Goal: Task Accomplishment & Management: Use online tool/utility

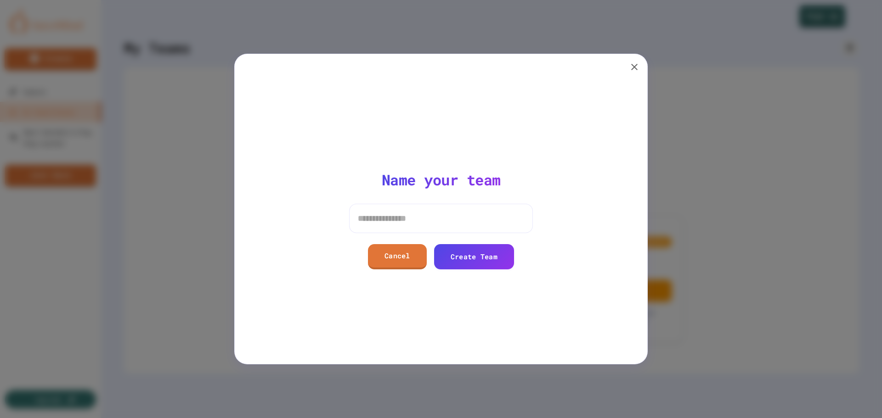
click at [641, 66] on button "button" at bounding box center [634, 67] width 18 height 18
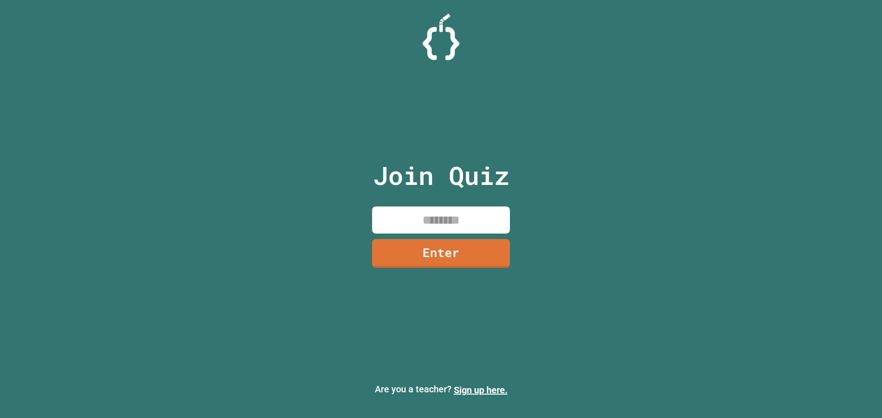
click at [430, 216] on input at bounding box center [441, 220] width 138 height 27
type input "********"
drag, startPoint x: 495, startPoint y: 253, endPoint x: 495, endPoint y: 259, distance: 6.0
click at [495, 259] on link "Enter" at bounding box center [440, 252] width 125 height 30
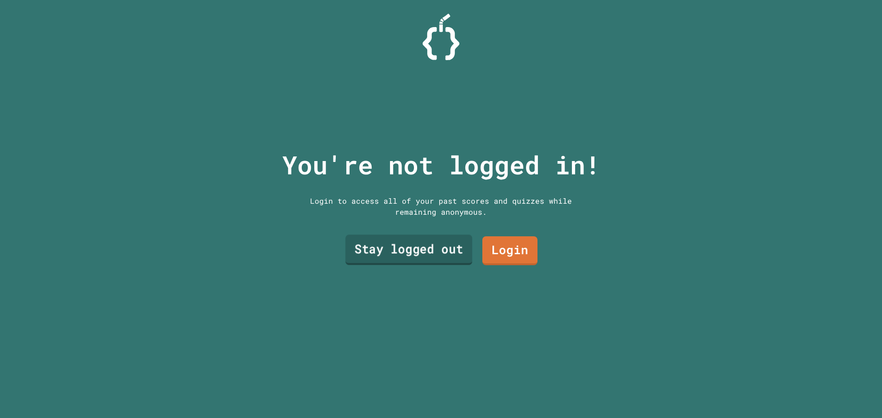
click at [424, 245] on link "Stay logged out" at bounding box center [408, 250] width 127 height 30
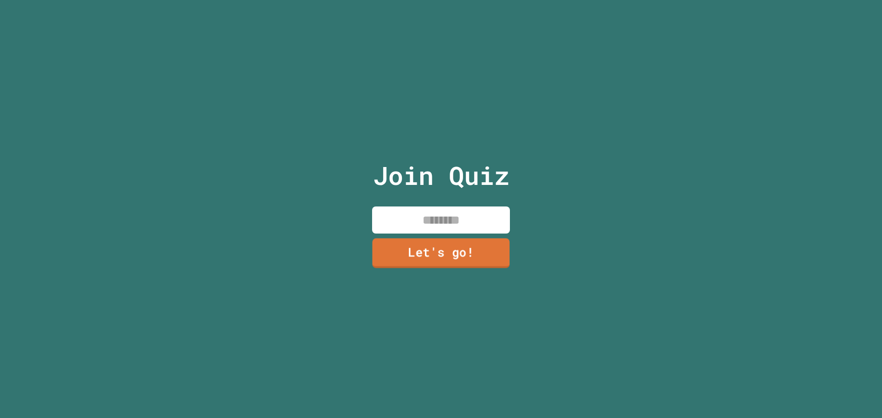
click at [439, 223] on input at bounding box center [441, 220] width 138 height 27
type input "*****"
click at [464, 235] on div "Join Quiz ***** Let's go!" at bounding box center [441, 209] width 155 height 418
click at [480, 256] on link "Let's go!" at bounding box center [441, 253] width 138 height 29
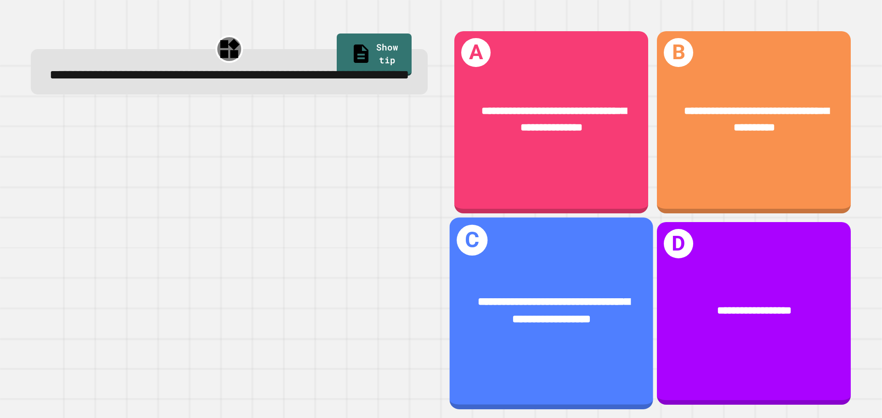
click at [562, 234] on div "**********" at bounding box center [551, 313] width 203 height 191
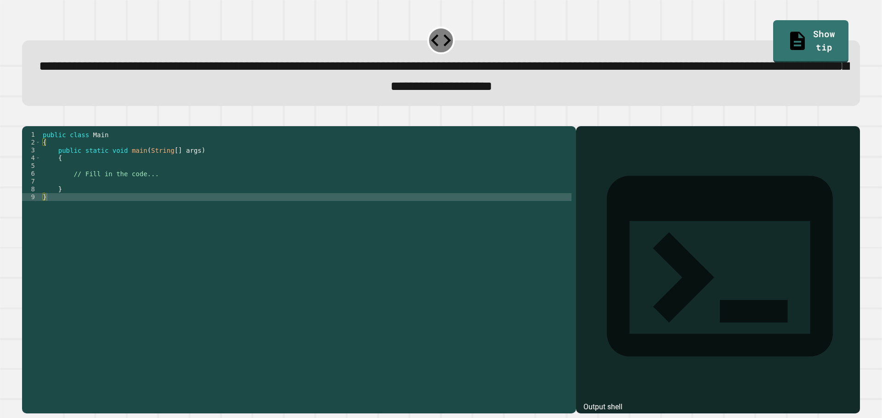
click at [224, 209] on div "public class Main { public static void main ( String [ ] args ) { // Fill in th…" at bounding box center [306, 260] width 530 height 258
click at [221, 195] on div "public class Main { public static void main ( String [ ] args ) { // Fill in th…" at bounding box center [306, 260] width 530 height 258
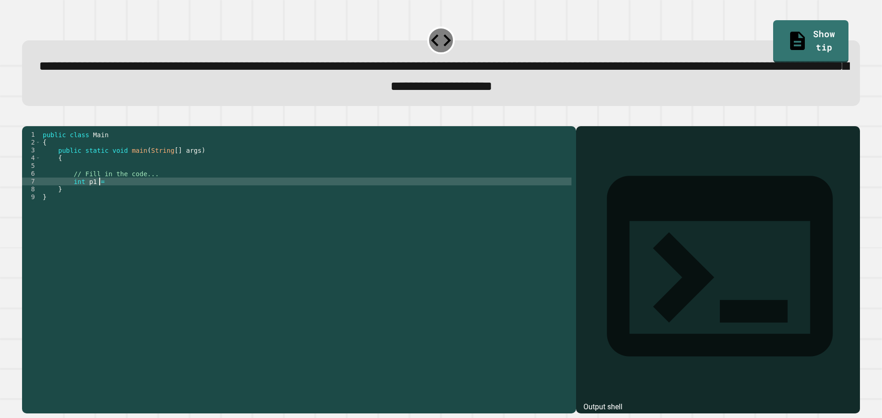
scroll to position [0, 4]
type textarea "**********"
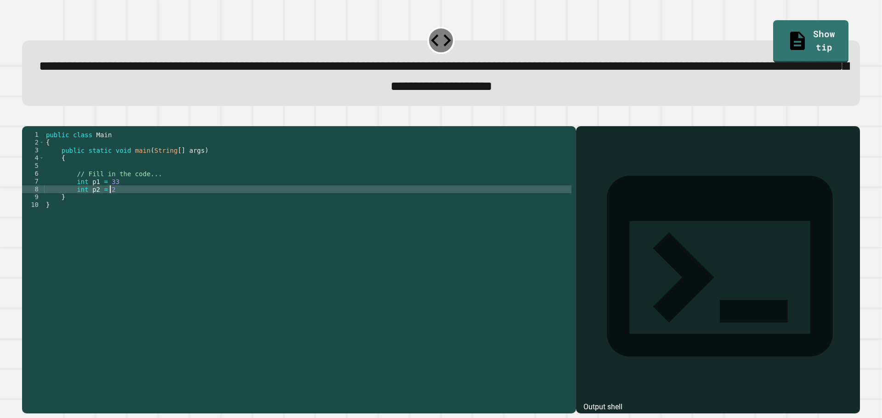
type textarea "**********"
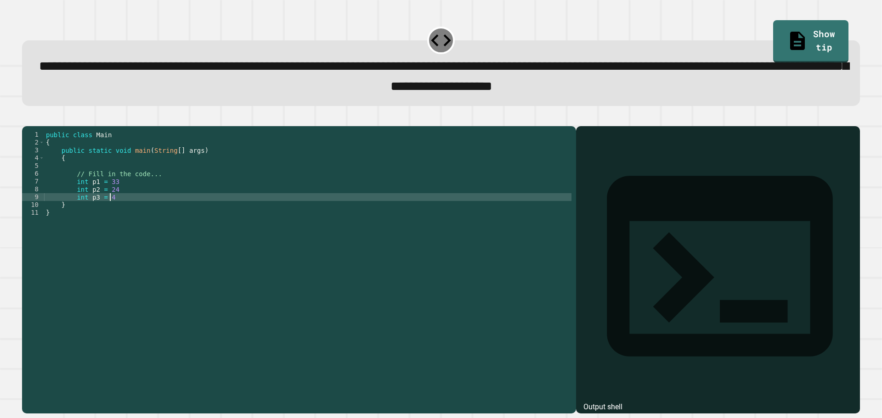
type textarea "**********"
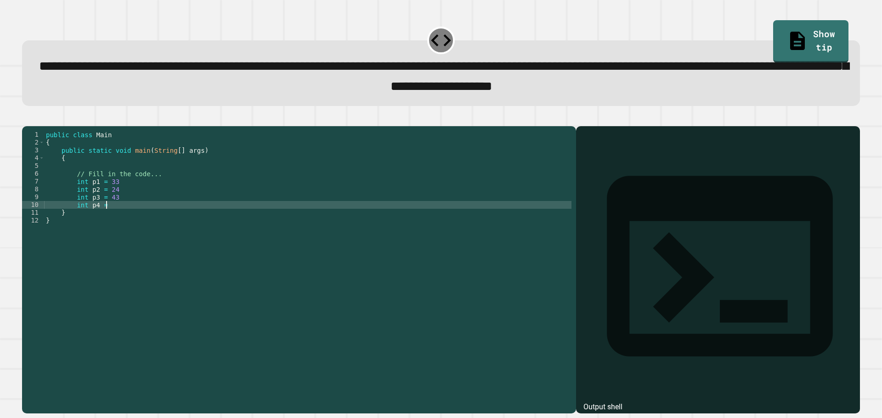
type textarea "**********"
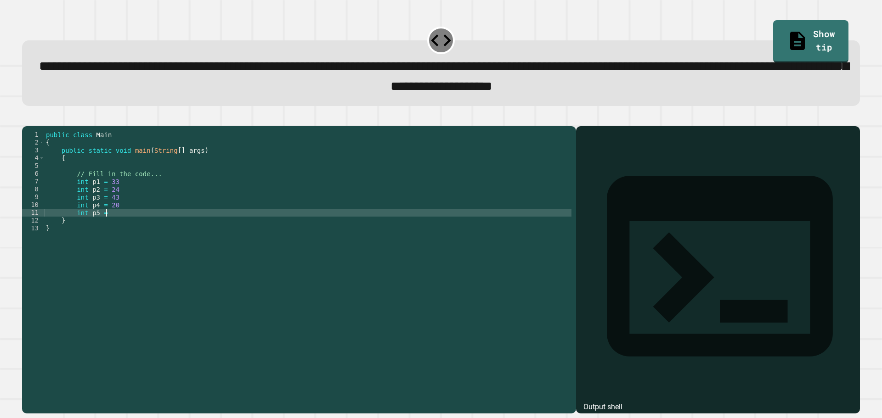
type textarea "**********"
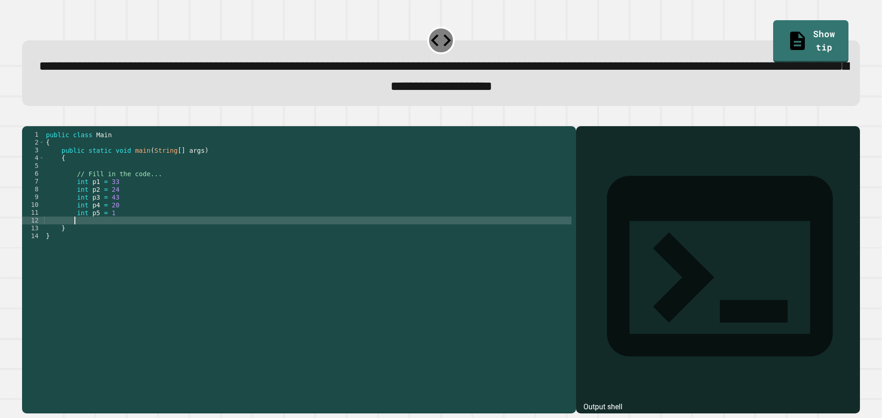
scroll to position [0, 1]
type textarea "*"
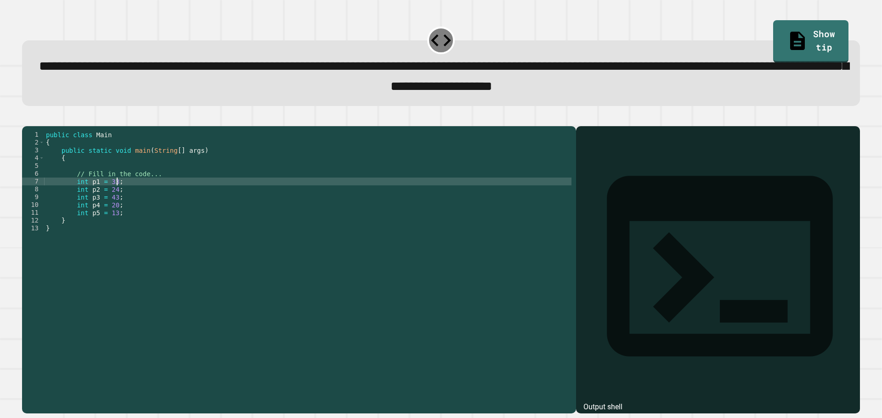
scroll to position [0, 5]
click at [355, 228] on div "public class Main { public static void main ( String [ ] args ) { // Fill in th…" at bounding box center [307, 260] width 527 height 258
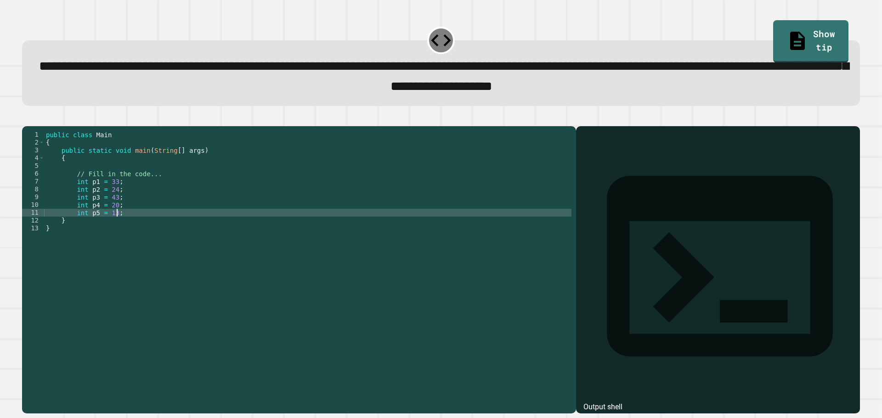
type textarea "**********"
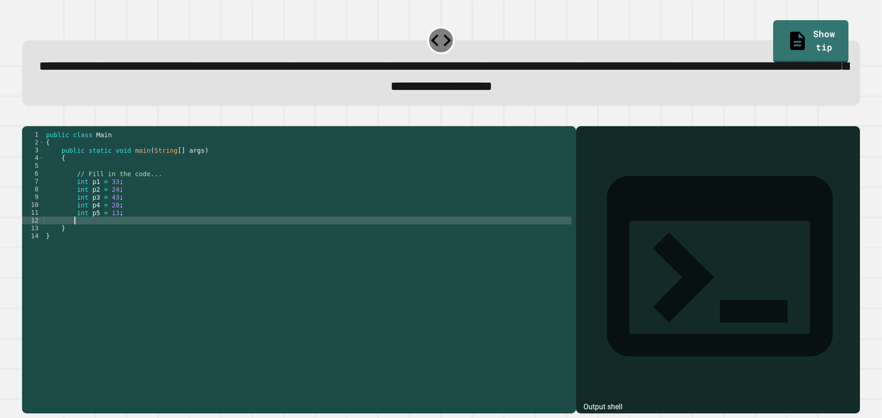
scroll to position [0, 1]
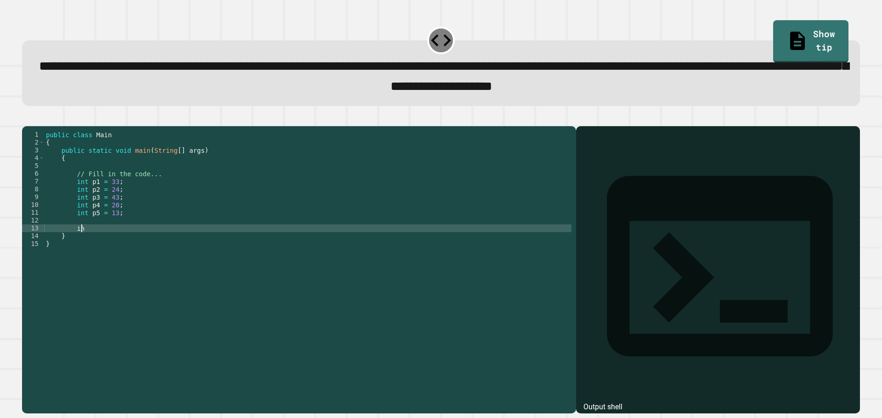
type textarea "*"
type textarea "**********"
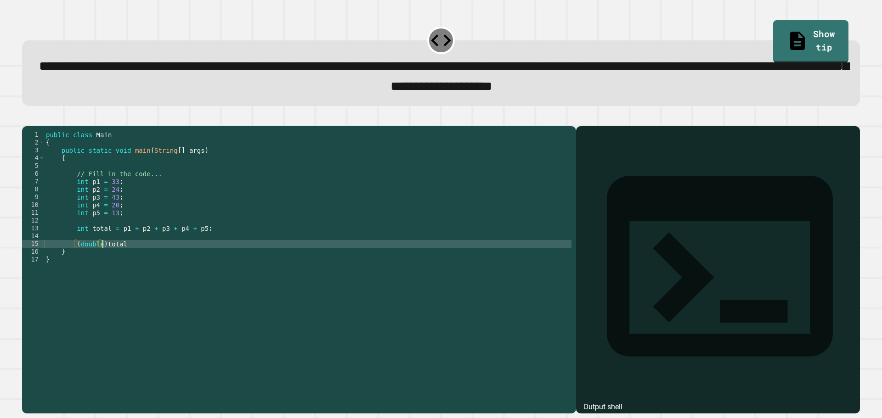
scroll to position [0, 4]
type textarea "**********"
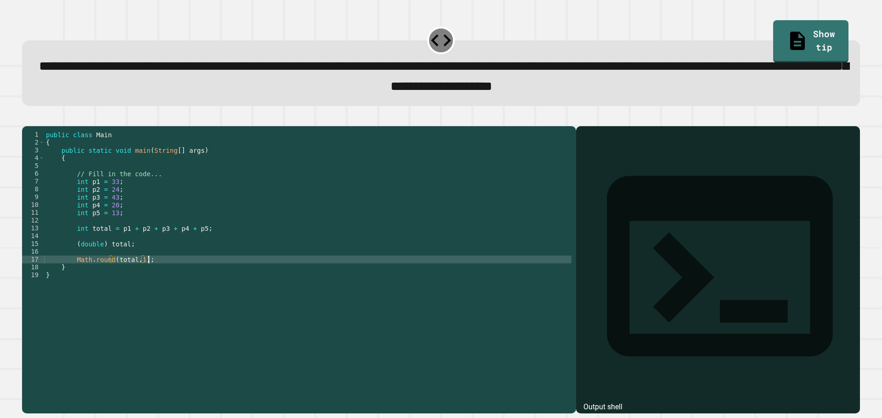
scroll to position [0, 6]
click at [27, 118] on button "button" at bounding box center [27, 118] width 0 height 0
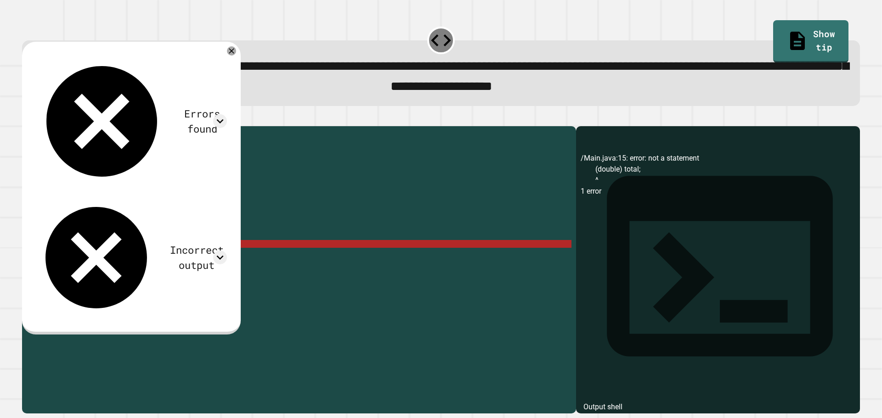
scroll to position [0, 6]
click at [150, 260] on div "public class Main { public static void main ( String [ ] args ) { // Fill in th…" at bounding box center [307, 260] width 527 height 258
click at [236, 53] on icon at bounding box center [231, 50] width 9 height 9
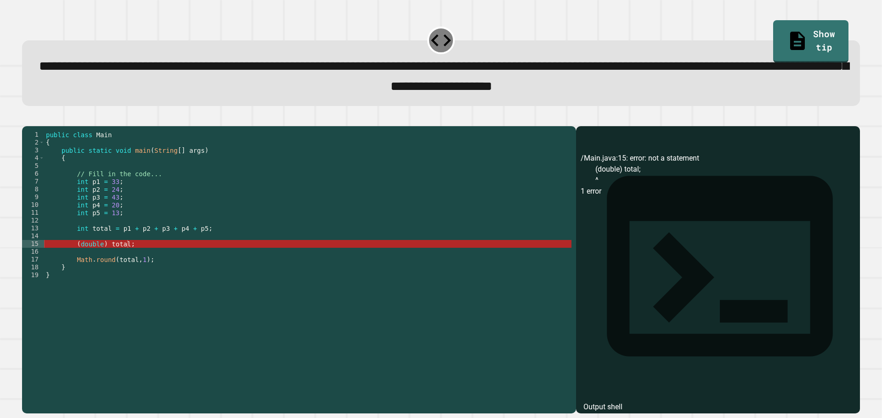
click at [106, 257] on div "public class Main { public static void main ( String [ ] args ) { // Fill in th…" at bounding box center [307, 260] width 527 height 258
click at [75, 258] on div "public class Main { public static void main ( String [ ] args ) { // Fill in th…" at bounding box center [307, 260] width 527 height 258
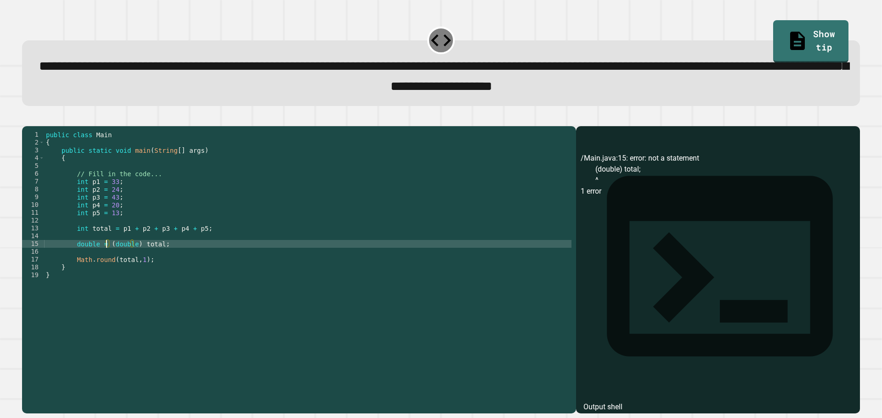
scroll to position [0, 4]
click at [35, 127] on icon "button" at bounding box center [32, 124] width 5 height 6
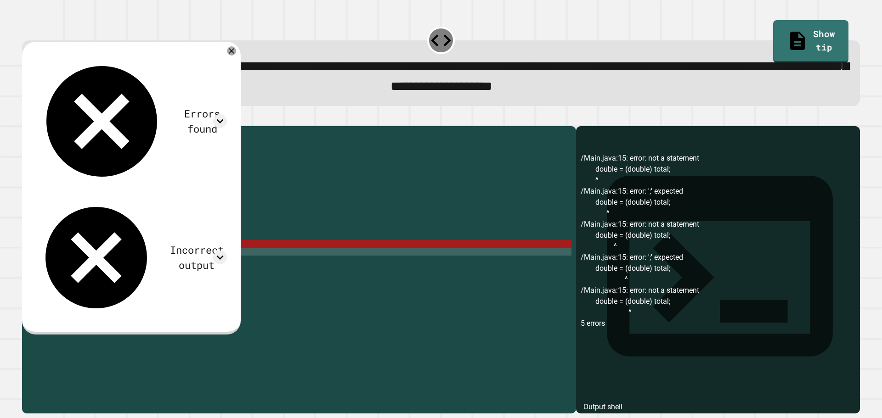
click at [94, 264] on div "public class Main { public static void main ( String [ ] args ) { // Fill in th…" at bounding box center [307, 260] width 527 height 258
click at [101, 258] on div "public class Main { public static void main ( String [ ] args ) { // Fill in th…" at bounding box center [307, 260] width 527 height 258
drag, startPoint x: 136, startPoint y: 259, endPoint x: 76, endPoint y: 259, distance: 60.6
click at [76, 259] on div "public class Main { public static void main ( String [ ] args ) { // Fill in th…" at bounding box center [307, 260] width 527 height 258
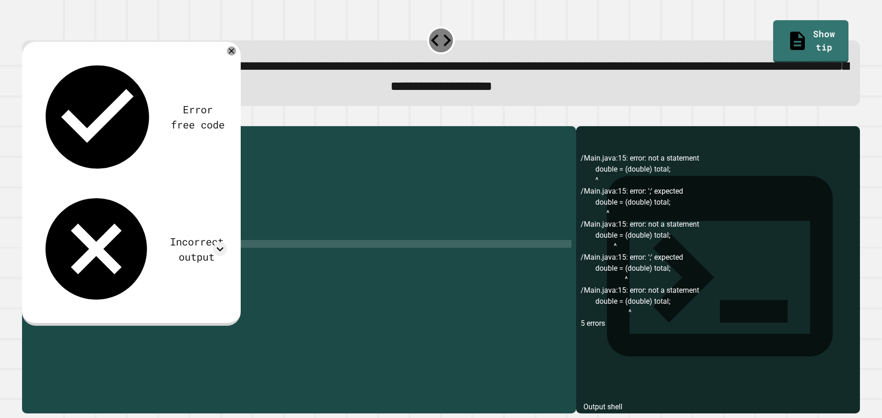
scroll to position [0, 7]
drag, startPoint x: 19, startPoint y: 123, endPoint x: 30, endPoint y: 126, distance: 11.5
click at [20, 123] on div "**********" at bounding box center [440, 265] width 846 height 308
click at [27, 118] on icon "button" at bounding box center [27, 118] width 0 height 0
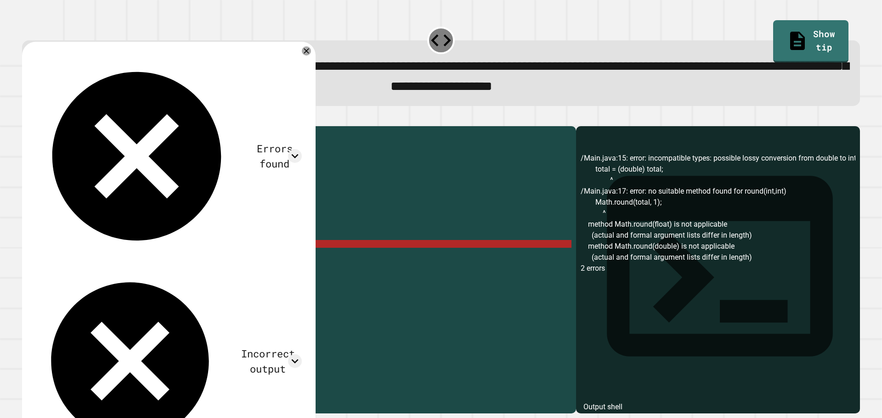
click at [135, 258] on div "public class Main { public static void main ( String [ ] args ) { // Fill in th…" at bounding box center [307, 260] width 527 height 258
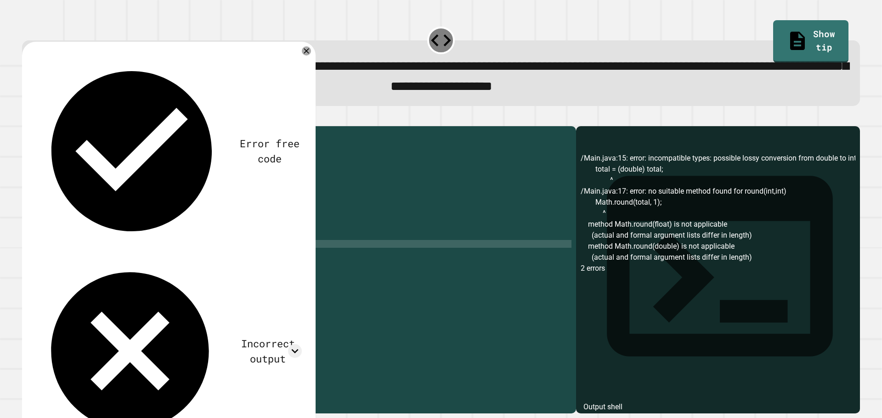
scroll to position [0, 5]
click at [121, 258] on div "public class Main { public static void main ( String [ ] args ) { // Fill in th…" at bounding box center [307, 260] width 527 height 258
click at [24, 126] on div at bounding box center [440, 120] width 837 height 11
click at [27, 118] on button "button" at bounding box center [27, 118] width 0 height 0
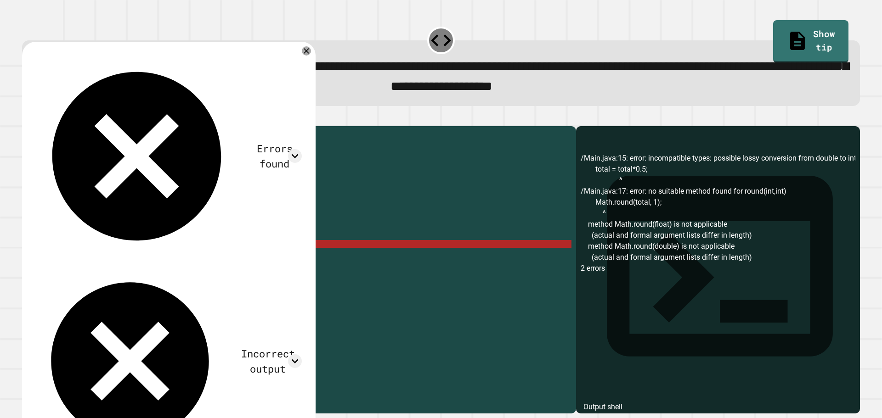
click at [141, 260] on div "public class Main { public static void main ( String [ ] args ) { // Fill in th…" at bounding box center [307, 260] width 527 height 258
drag, startPoint x: 66, startPoint y: 263, endPoint x: 44, endPoint y: 268, distance: 22.6
click at [44, 268] on div "**********" at bounding box center [296, 252] width 549 height 242
type textarea "**********"
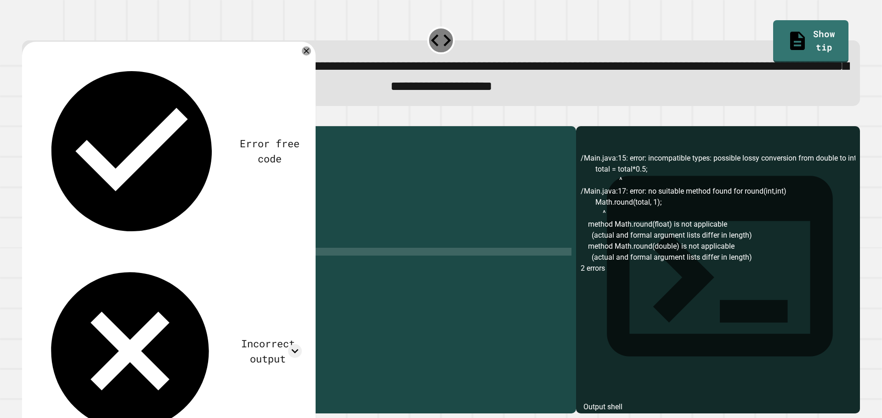
click at [27, 118] on icon "button" at bounding box center [27, 118] width 0 height 0
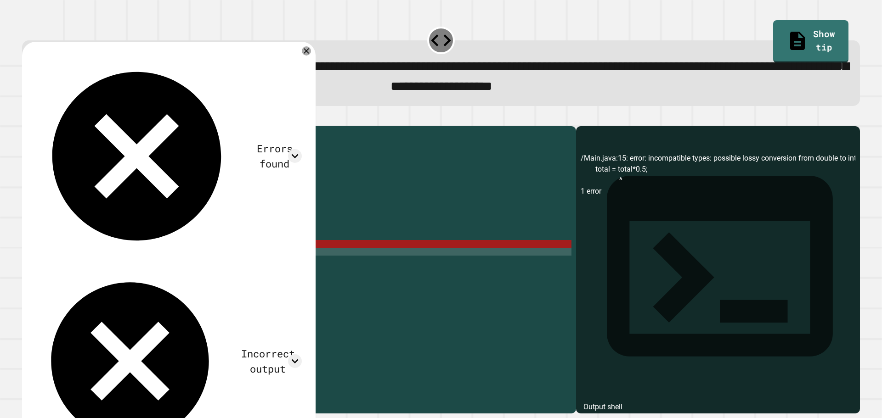
click at [308, 56] on div at bounding box center [306, 50] width 9 height 9
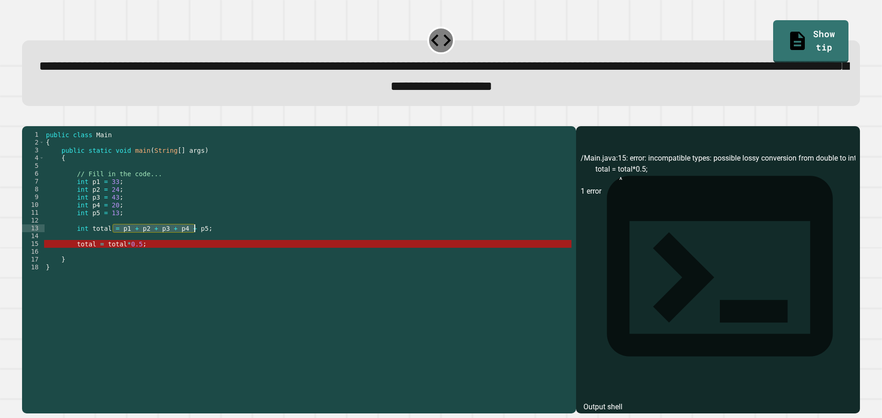
drag, startPoint x: 114, startPoint y: 243, endPoint x: 194, endPoint y: 243, distance: 79.4
click at [194, 243] on div "public class Main { public static void main ( String [ ] args ) { // Fill in th…" at bounding box center [307, 260] width 527 height 258
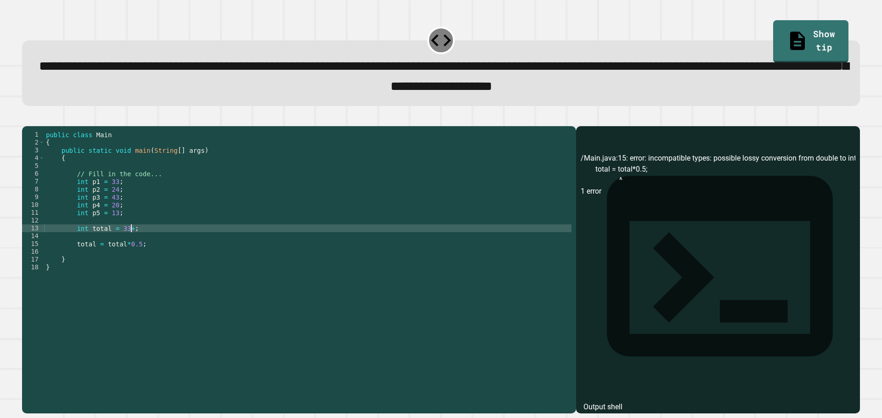
scroll to position [0, 6]
drag, startPoint x: 194, startPoint y: 243, endPoint x: 108, endPoint y: 238, distance: 86.0
click at [107, 237] on div "public class Main { public static void main ( String [ ] args ) { // Fill in th…" at bounding box center [307, 260] width 527 height 258
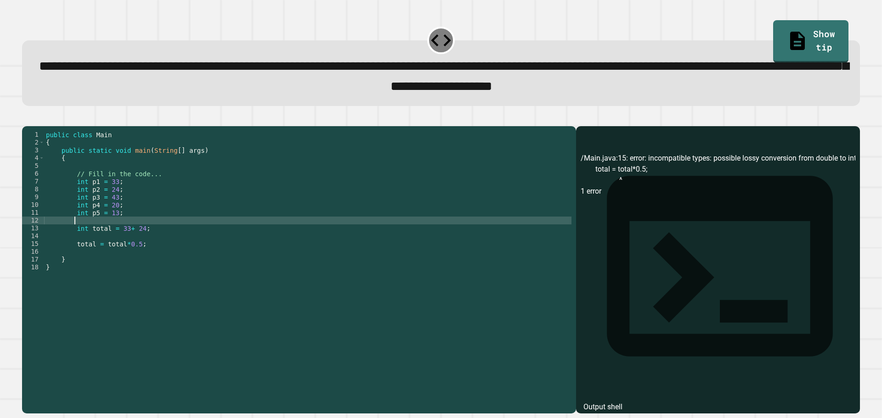
scroll to position [0, 1]
click at [141, 245] on div "public class Main { public static void main ( String [ ] args ) { // Fill in th…" at bounding box center [307, 260] width 527 height 258
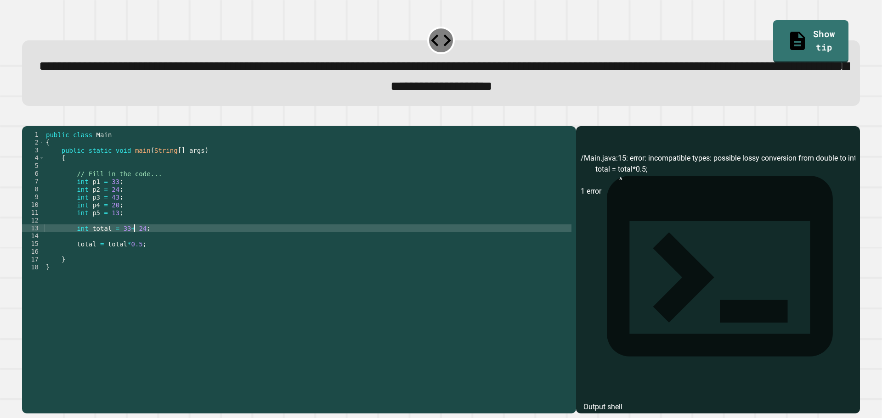
click at [136, 245] on div "public class Main { public static void main ( String [ ] args ) { // Fill in th…" at bounding box center [307, 260] width 527 height 258
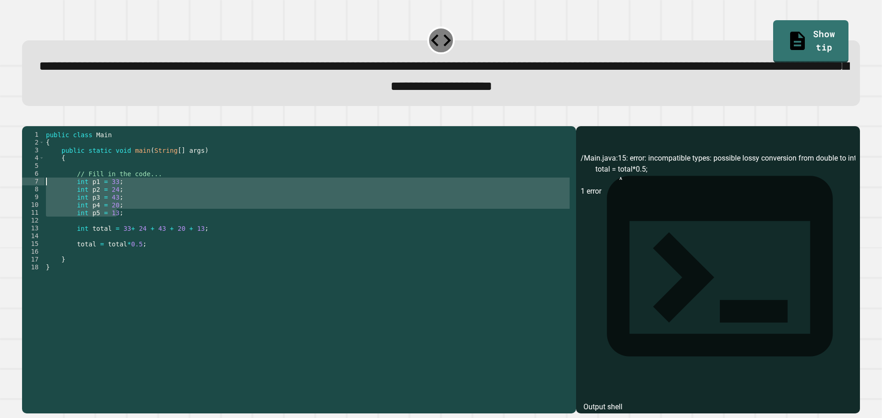
drag, startPoint x: 141, startPoint y: 230, endPoint x: 41, endPoint y: 196, distance: 104.8
click at [41, 196] on div "**********" at bounding box center [296, 252] width 549 height 242
type textarea "**********"
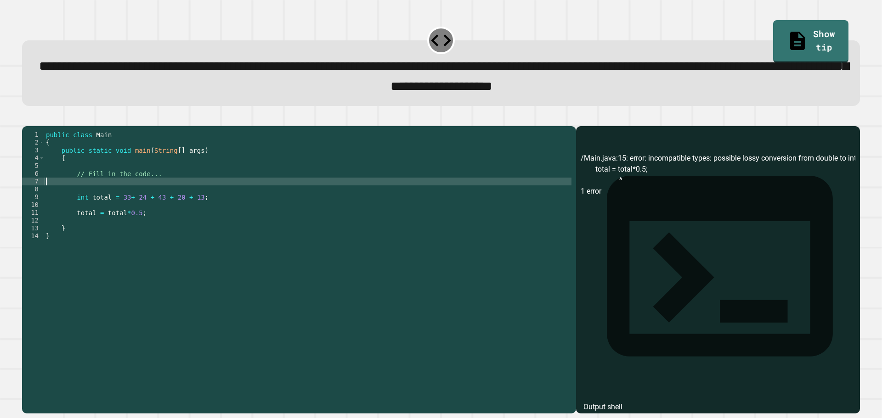
scroll to position [0, 0]
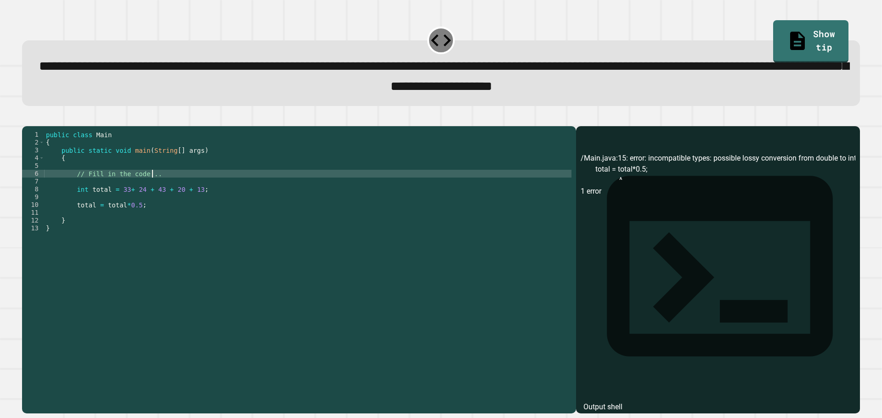
click at [34, 127] on icon "button" at bounding box center [32, 124] width 5 height 6
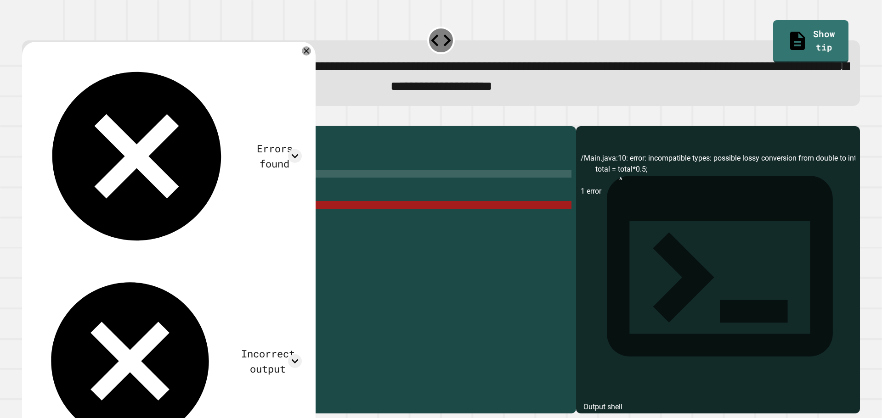
click at [133, 220] on div "public class Main { public static void main ( String [ ] args ) { // Fill in th…" at bounding box center [307, 260] width 527 height 258
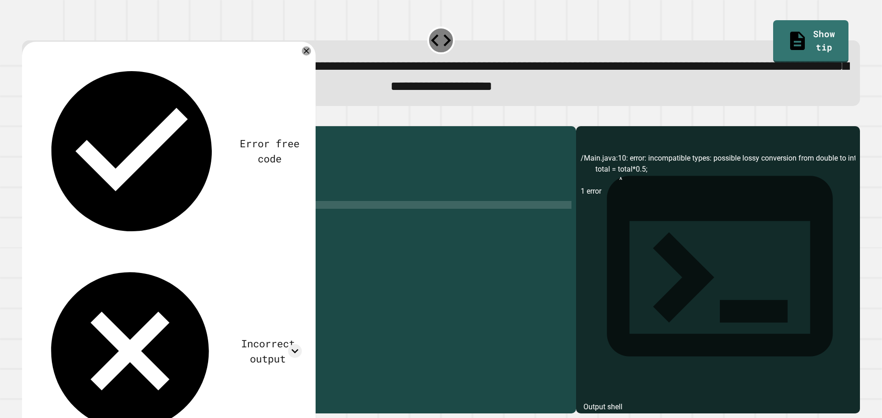
scroll to position [0, 7]
click at [23, 124] on div at bounding box center [440, 120] width 837 height 11
click at [27, 118] on icon "button" at bounding box center [27, 118] width 0 height 0
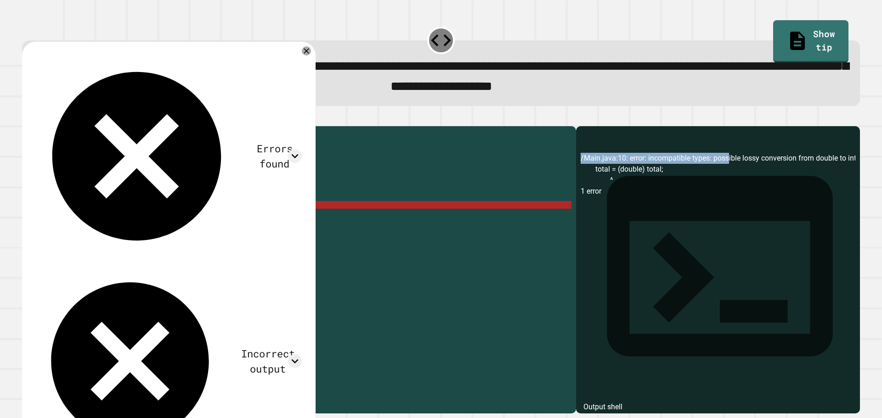
scroll to position [0, 4]
drag, startPoint x: 722, startPoint y: 172, endPoint x: 881, endPoint y: 167, distance: 159.0
click at [881, 167] on div "**********" at bounding box center [441, 209] width 882 height 418
click at [773, 178] on div "/Main.java:10: error: incompatible types: possible lossy conversion from double…" at bounding box center [717, 283] width 275 height 261
click at [81, 223] on div "public class Main { public static void main ( String [ ] args ) { // Fill in th…" at bounding box center [307, 260] width 527 height 258
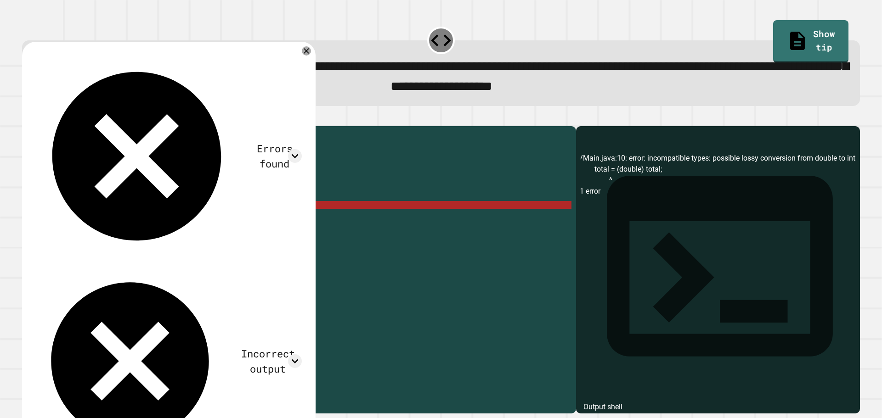
click at [81, 223] on div "public class Main { public static void main ( String [ ] args ) { // Fill in th…" at bounding box center [307, 260] width 527 height 258
click at [90, 205] on div "public class Main { public static void main ( String [ ] args ) { // Fill in th…" at bounding box center [307, 260] width 527 height 258
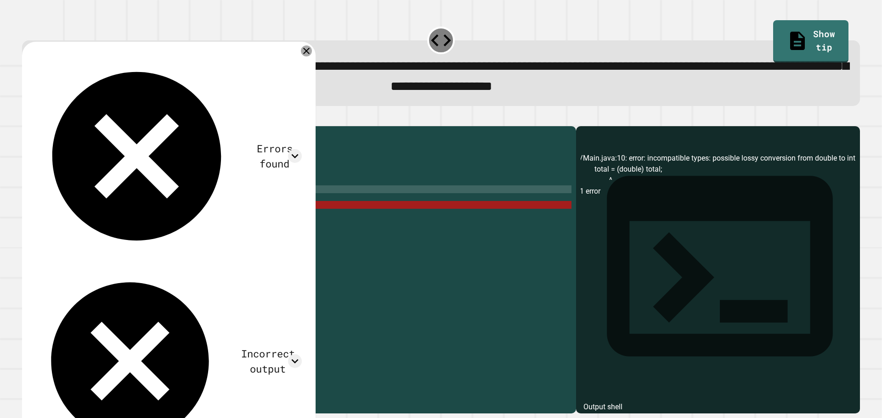
click at [309, 56] on icon at bounding box center [306, 50] width 11 height 11
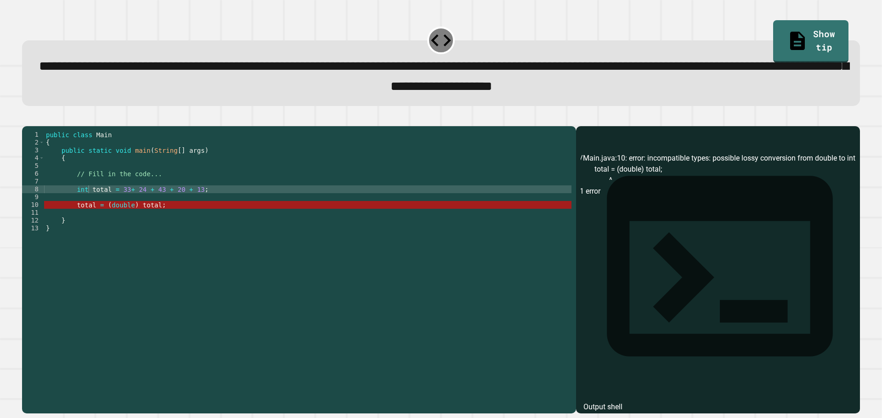
click at [135, 219] on div "public class Main { public static void main ( String [ ] args ) { // Fill in th…" at bounding box center [307, 260] width 527 height 258
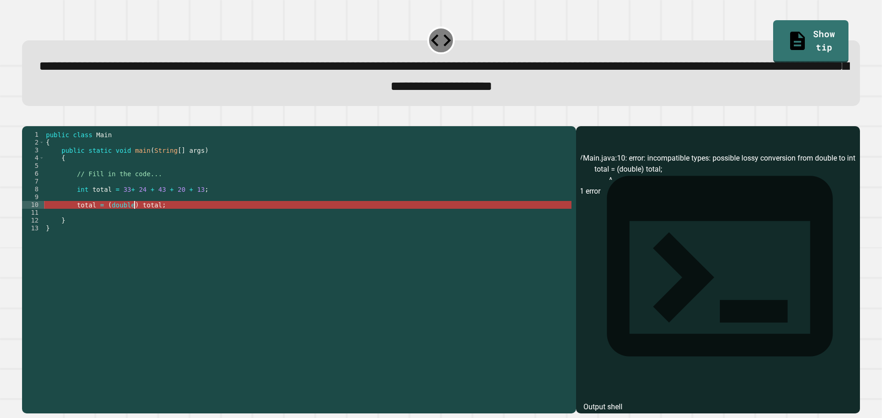
click at [135, 219] on div "public class Main { public static void main ( String [ ] args ) { // Fill in th…" at bounding box center [307, 260] width 527 height 258
click at [228, 237] on div "public class Main { public static void main ( String [ ] args ) { // Fill in th…" at bounding box center [307, 260] width 527 height 258
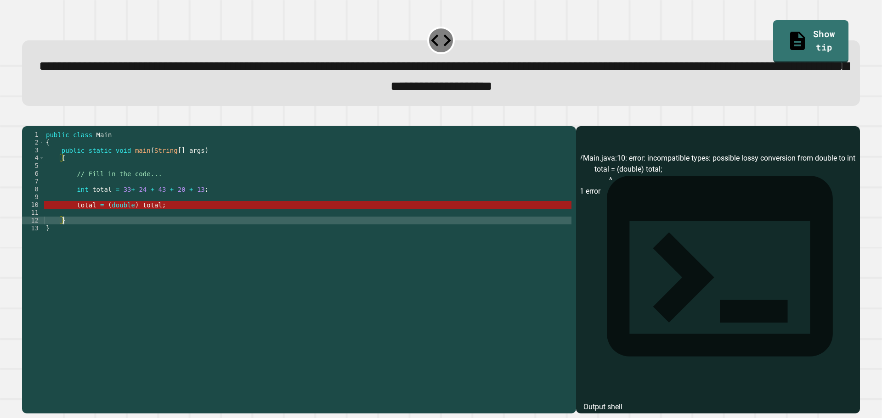
scroll to position [0, 1]
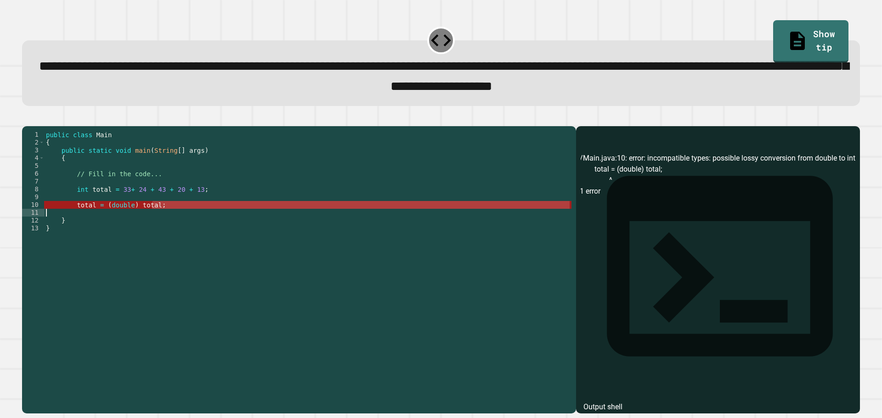
drag, startPoint x: 153, startPoint y: 220, endPoint x: 76, endPoint y: 224, distance: 77.2
click at [76, 224] on div "public class Main { public static void main ( String [ ] args ) { // Fill in th…" at bounding box center [307, 260] width 527 height 258
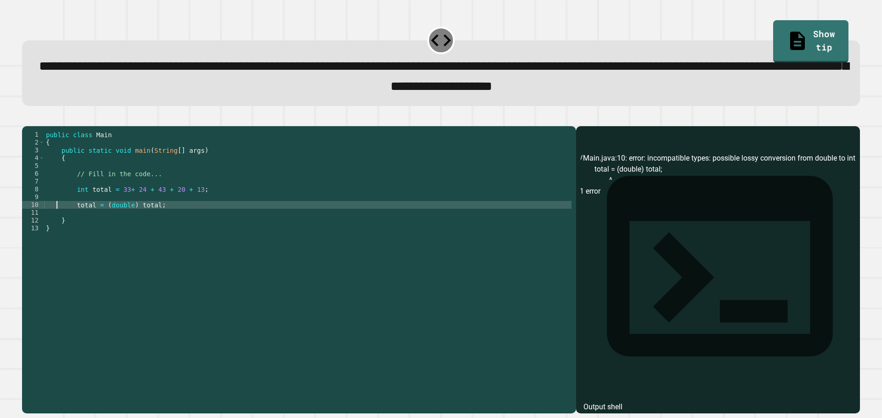
type textarea "**********"
click at [170, 222] on div "public class Main { public static void main ( String [ ] args ) { // Fill in th…" at bounding box center [307, 260] width 527 height 258
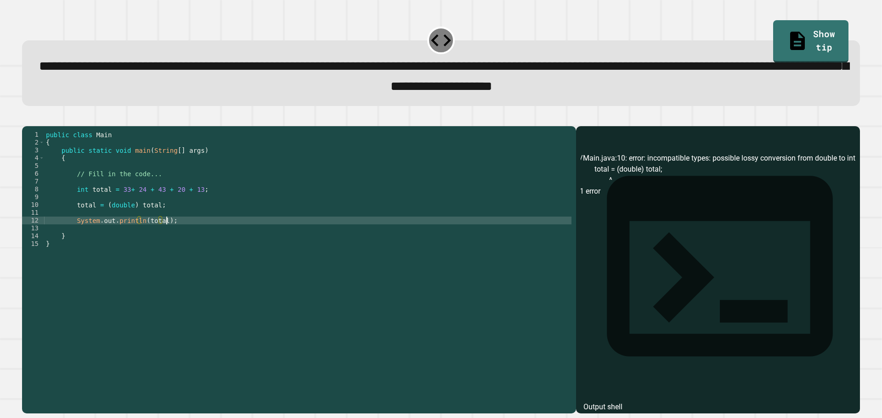
scroll to position [0, 8]
click at [27, 118] on button "button" at bounding box center [27, 118] width 0 height 0
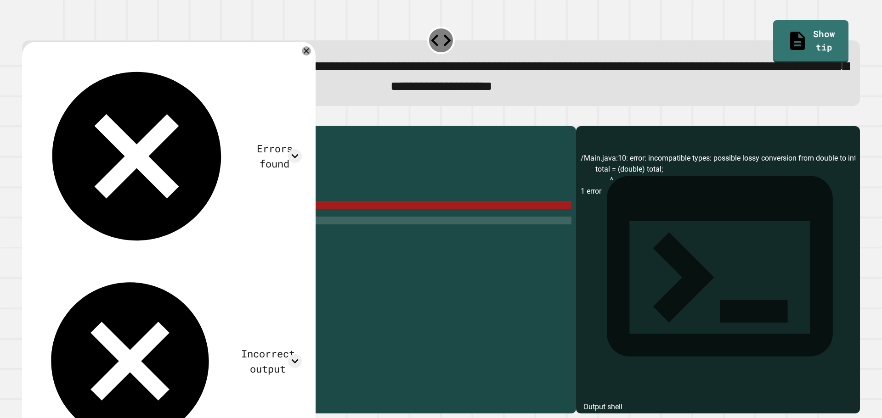
click at [131, 219] on div "public class Main { public static void main ( String [ ] args ) { // Fill in th…" at bounding box center [307, 260] width 527 height 258
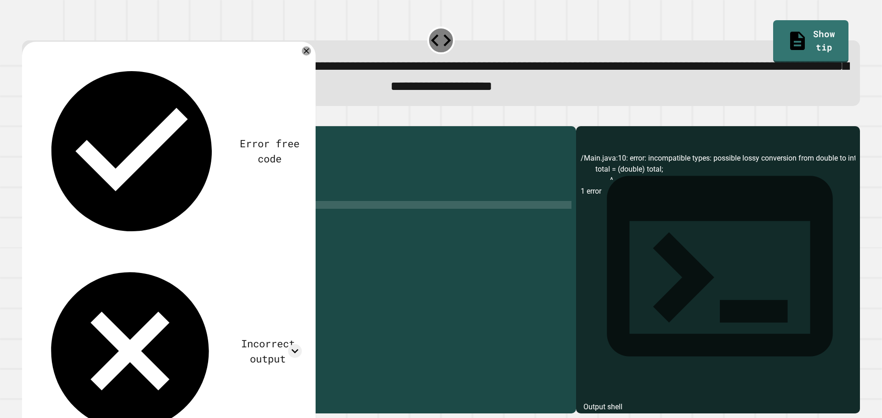
type textarea "**********"
click at [141, 216] on div "public class Main { public static void main ( String [ ] args ) { // Fill in th…" at bounding box center [307, 260] width 527 height 258
drag, startPoint x: 132, startPoint y: 220, endPoint x: 36, endPoint y: 220, distance: 95.5
click at [36, 220] on div "**********" at bounding box center [296, 252] width 549 height 242
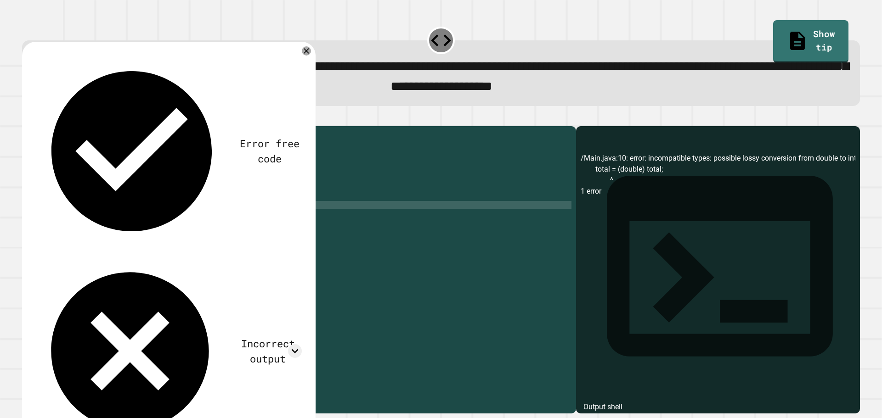
scroll to position [0, 0]
click at [27, 118] on button "button" at bounding box center [27, 118] width 0 height 0
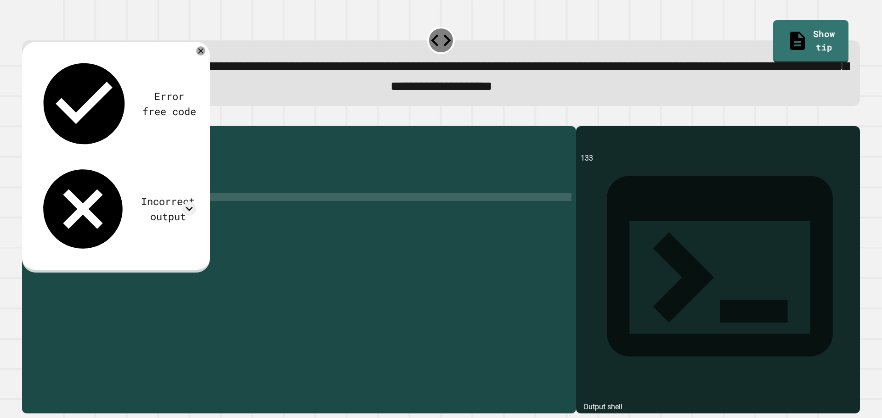
click at [87, 209] on div "public class Main { public static void main ( String [ ] args ) { // Fill in th…" at bounding box center [307, 260] width 527 height 258
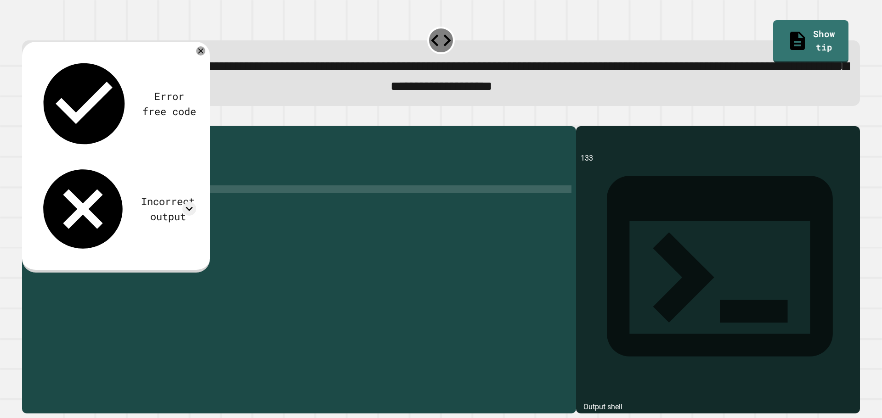
click at [204, 226] on div "public class Main { public static void main ( String [ ] args ) { // Fill in th…" at bounding box center [307, 260] width 527 height 258
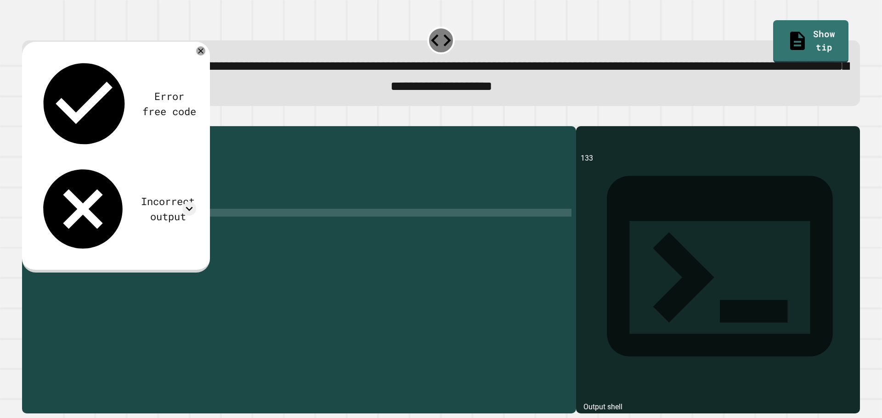
click at [202, 219] on div "public class Main { public static void main ( String [ ] args ) { // Fill in th…" at bounding box center [307, 260] width 527 height 258
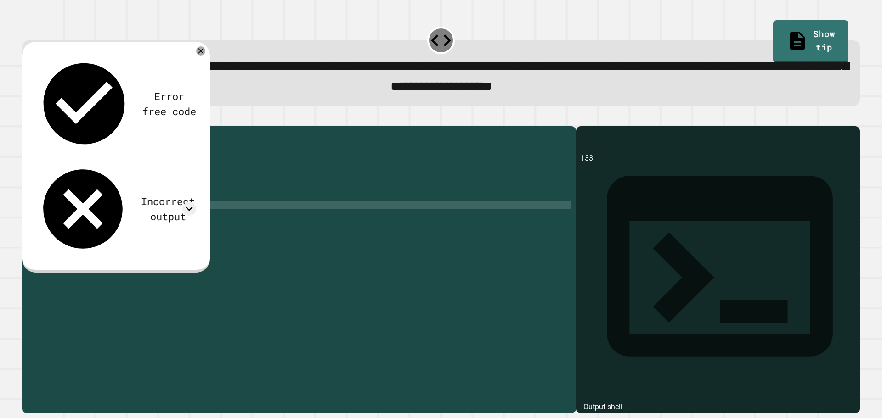
type textarea "**********"
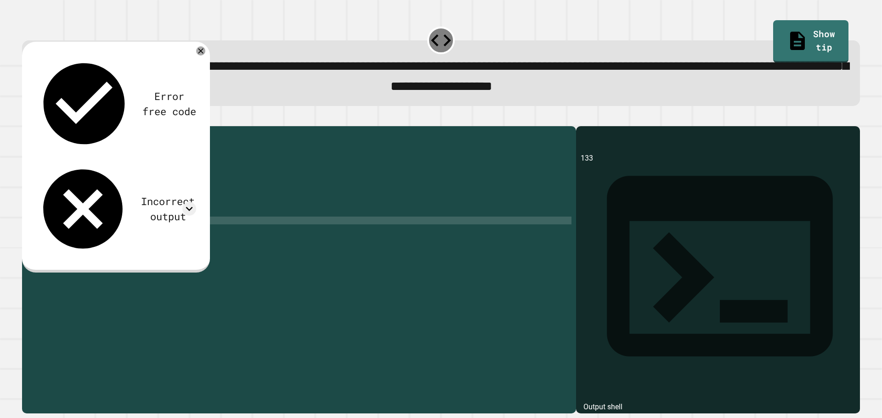
scroll to position [0, 3]
click at [202, 54] on icon at bounding box center [201, 51] width 6 height 6
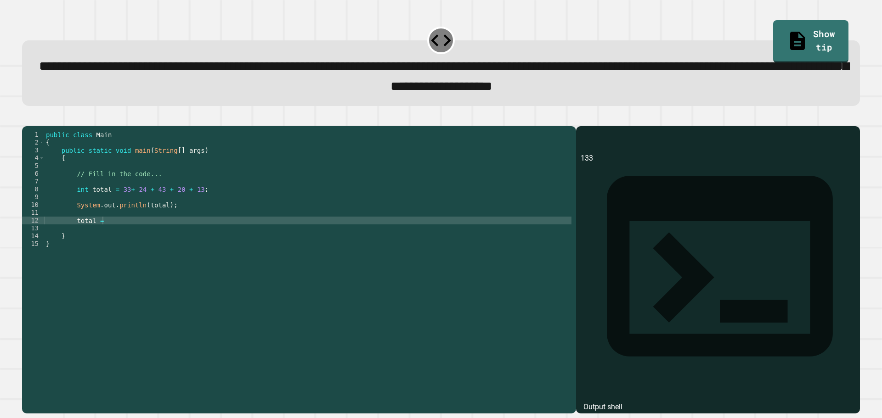
scroll to position [0, 0]
drag, startPoint x: 129, startPoint y: 239, endPoint x: 87, endPoint y: 237, distance: 42.3
click at [86, 237] on div "public class Main { public static void main ( String [ ] args ) { // Fill in th…" at bounding box center [307, 260] width 527 height 258
click at [86, 236] on div "public class Main { public static void main ( String [ ] args ) { // Fill in th…" at bounding box center [307, 252] width 527 height 242
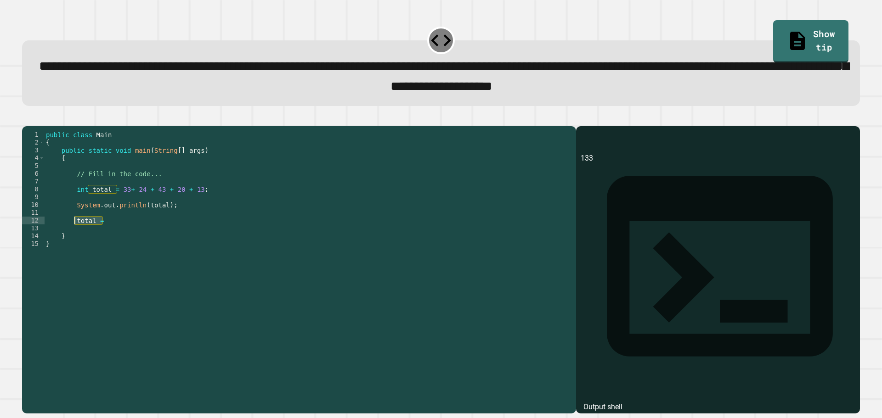
drag, startPoint x: 118, startPoint y: 236, endPoint x: 73, endPoint y: 234, distance: 45.0
click at [73, 234] on div "public class Main { public static void main ( String [ ] args ) { // Fill in th…" at bounding box center [307, 260] width 527 height 258
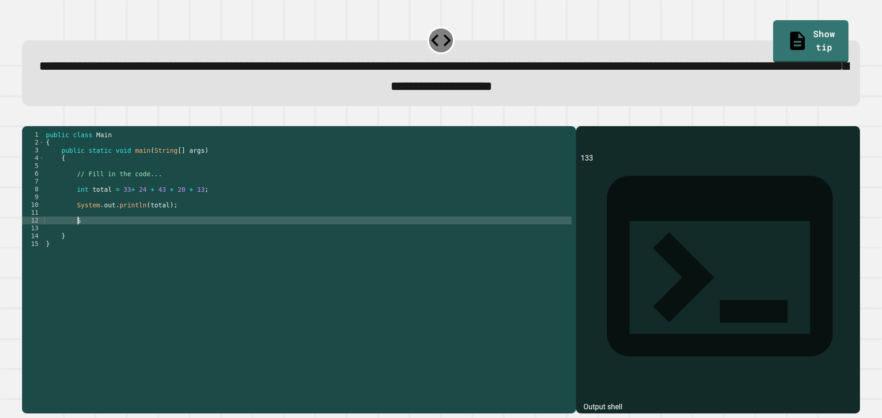
type textarea "*"
click at [27, 118] on icon "button" at bounding box center [27, 118] width 0 height 0
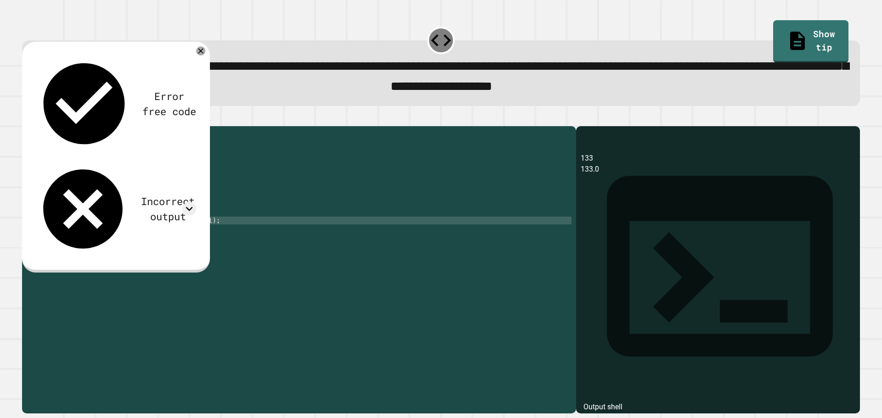
click at [197, 52] on icon at bounding box center [200, 50] width 9 height 9
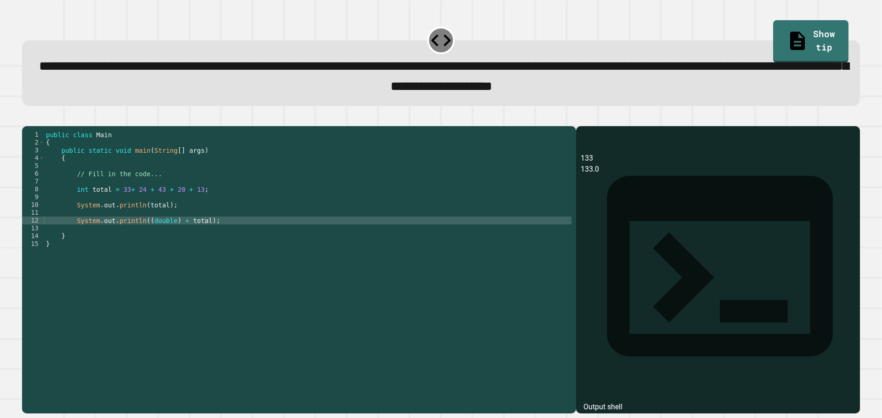
click at [141, 237] on div "public class Main { public static void main ( String [ ] args ) { // Fill in th…" at bounding box center [307, 260] width 527 height 258
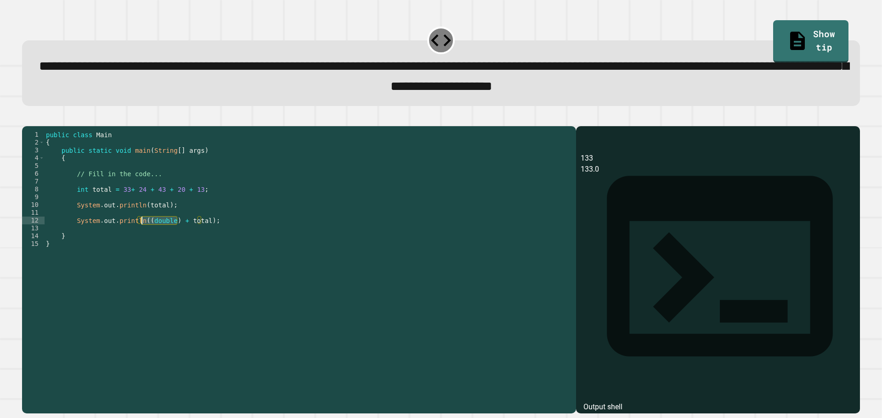
drag, startPoint x: 175, startPoint y: 234, endPoint x: 141, endPoint y: 237, distance: 35.0
click at [141, 237] on div "public class Main { public static void main ( String [ ] args ) { // Fill in th…" at bounding box center [307, 260] width 527 height 258
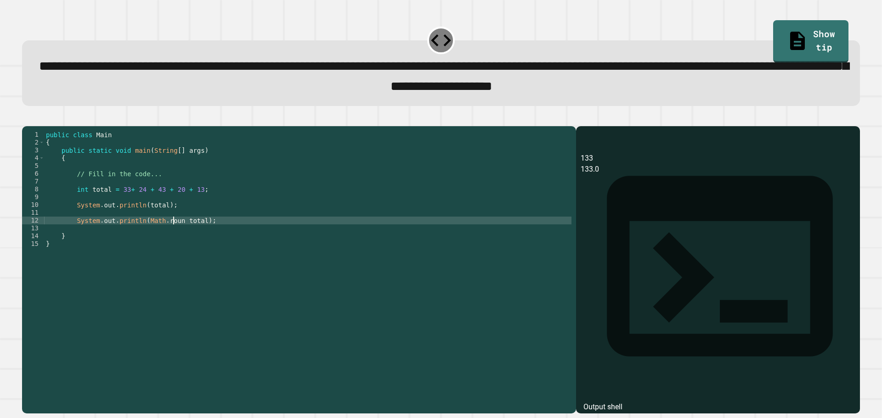
scroll to position [0, 9]
type textarea "**********"
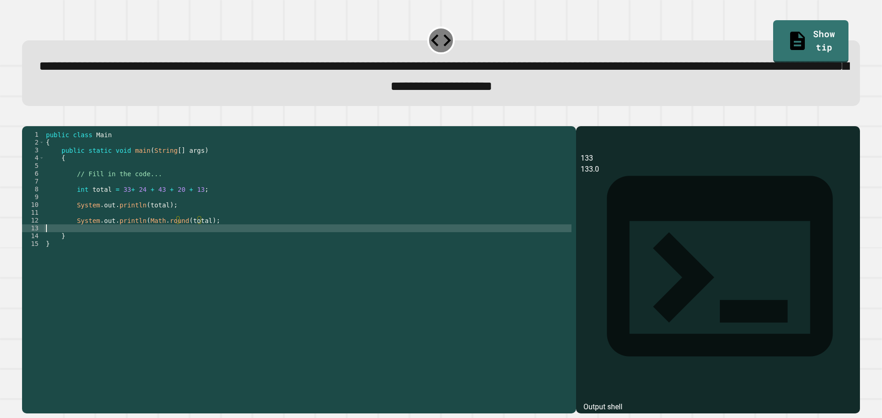
scroll to position [0, 0]
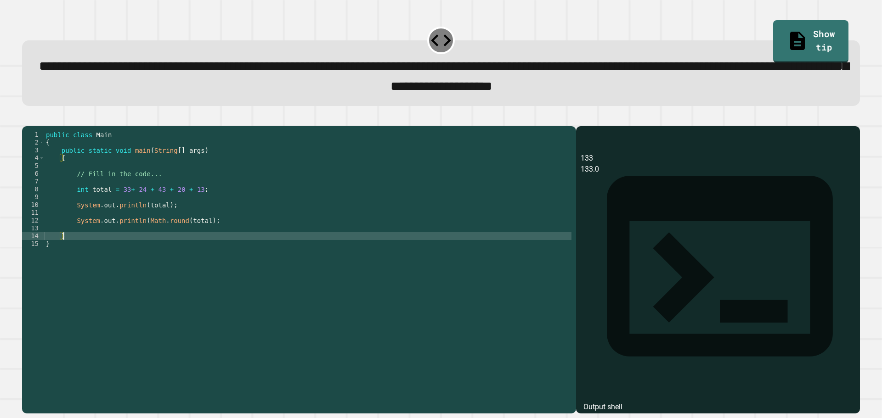
click at [200, 234] on div "public class Main { public static void main ( String [ ] args ) { // Fill in th…" at bounding box center [307, 260] width 527 height 258
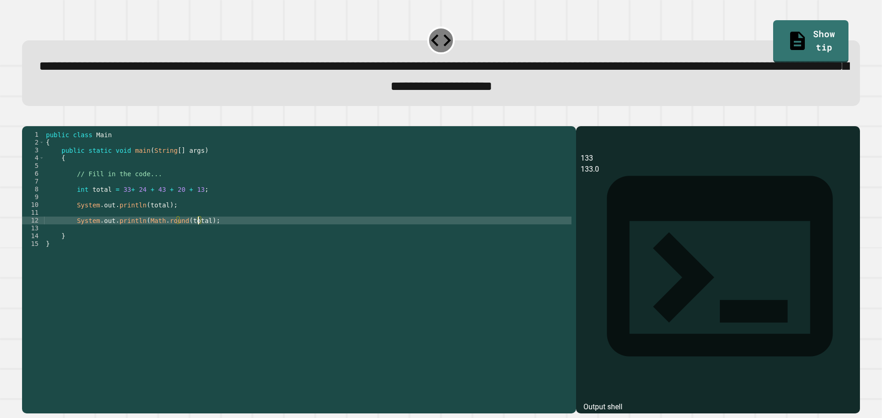
click at [199, 236] on div "public class Main { public static void main ( String [ ] args ) { // Fill in th…" at bounding box center [307, 260] width 527 height 258
click at [45, 123] on div at bounding box center [440, 120] width 837 height 11
click at [27, 118] on icon "button" at bounding box center [27, 118] width 0 height 0
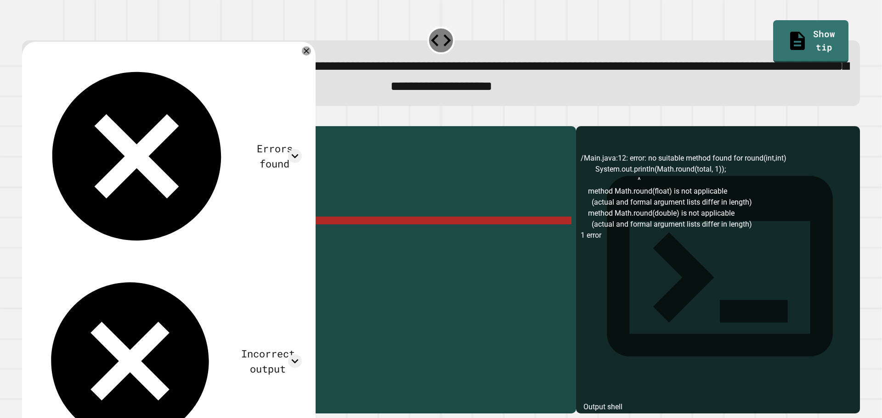
click at [209, 232] on div "public class Main { public static void main ( String [ ] args ) { // Fill in th…" at bounding box center [307, 260] width 527 height 258
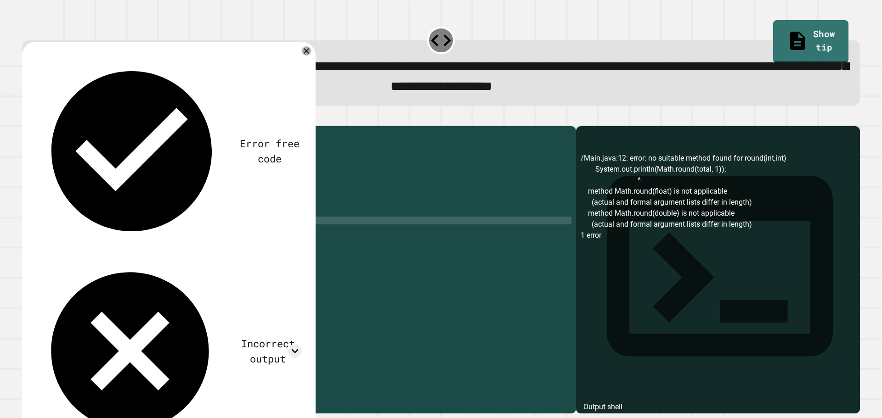
scroll to position [0, 11]
click at [27, 118] on icon "button" at bounding box center [27, 118] width 0 height 0
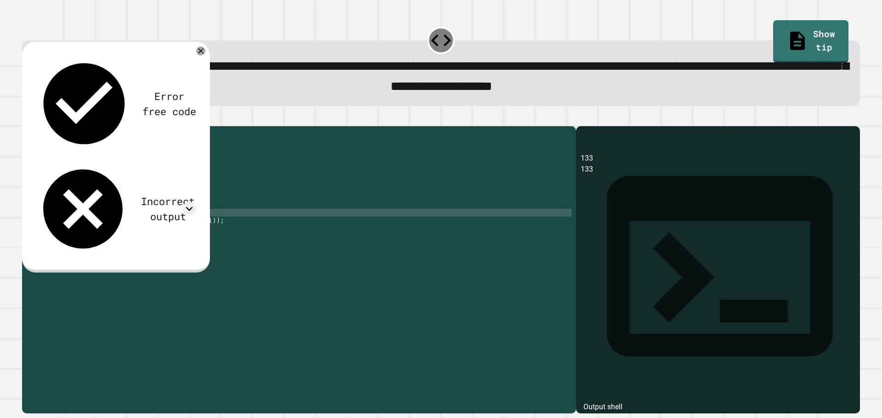
scroll to position [0, 1]
drag, startPoint x: 202, startPoint y: 231, endPoint x: 160, endPoint y: 235, distance: 41.5
click at [160, 235] on div "public class Main { public static void main ( String [ ] args ) { // Fill in th…" at bounding box center [307, 260] width 527 height 258
click at [161, 235] on div "public class Main { public static void main ( String [ ] args ) { // Fill in th…" at bounding box center [307, 260] width 527 height 258
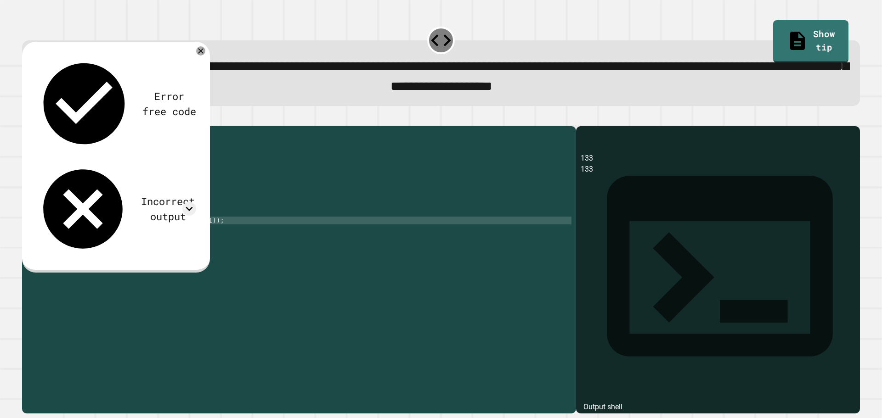
click at [201, 236] on div "public class Main { public static void main ( String [ ] args ) { // Fill in th…" at bounding box center [307, 260] width 527 height 258
click at [197, 236] on div "public class Main { public static void main ( String [ ] args ) { // Fill in th…" at bounding box center [307, 260] width 527 height 258
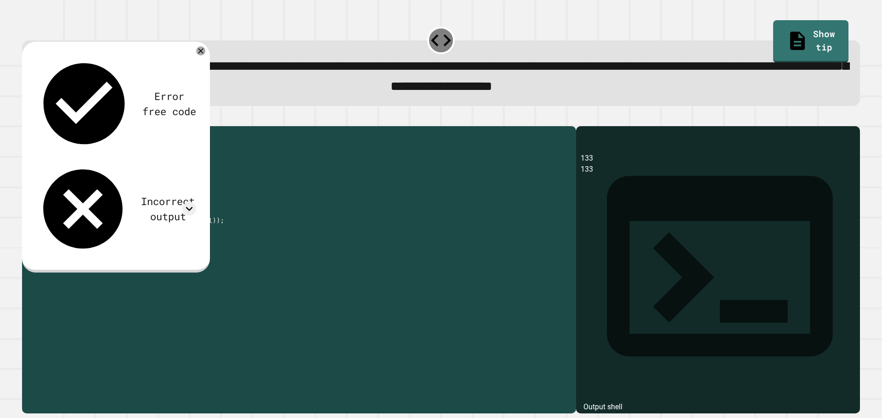
drag, startPoint x: 200, startPoint y: 234, endPoint x: 141, endPoint y: 236, distance: 59.7
click at [141, 236] on div "public class Main { public static void main ( String [ ] args ) { // Fill in th…" at bounding box center [307, 260] width 527 height 258
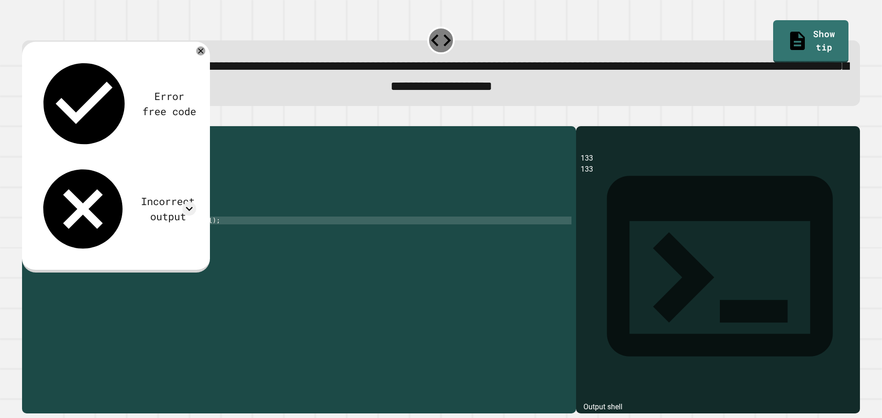
scroll to position [0, 11]
click at [27, 118] on icon "button" at bounding box center [27, 118] width 0 height 0
click at [187, 202] on icon at bounding box center [189, 209] width 14 height 14
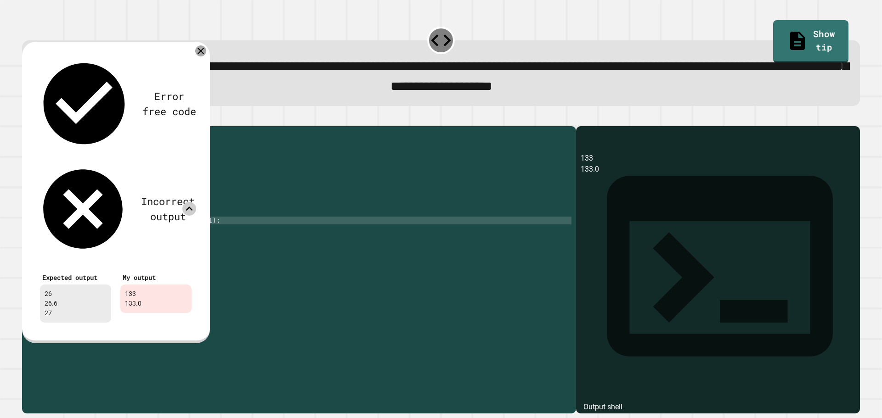
click at [201, 55] on icon at bounding box center [200, 50] width 11 height 11
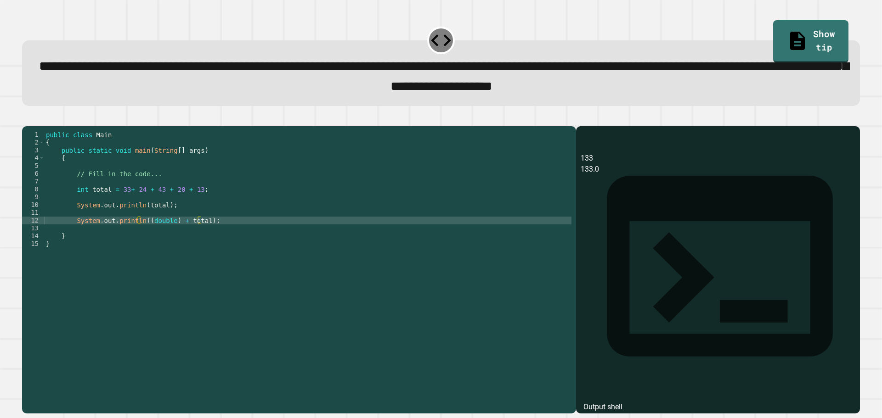
click at [186, 197] on div "public class Main { public static void main ( String [ ] args ) { // Fill in th…" at bounding box center [307, 260] width 527 height 258
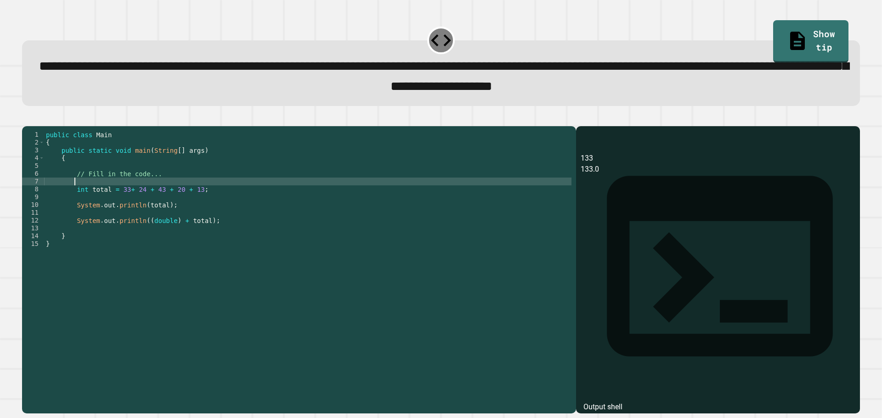
click at [187, 201] on div "public class Main { public static void main ( String [ ] args ) { // Fill in th…" at bounding box center [307, 260] width 527 height 258
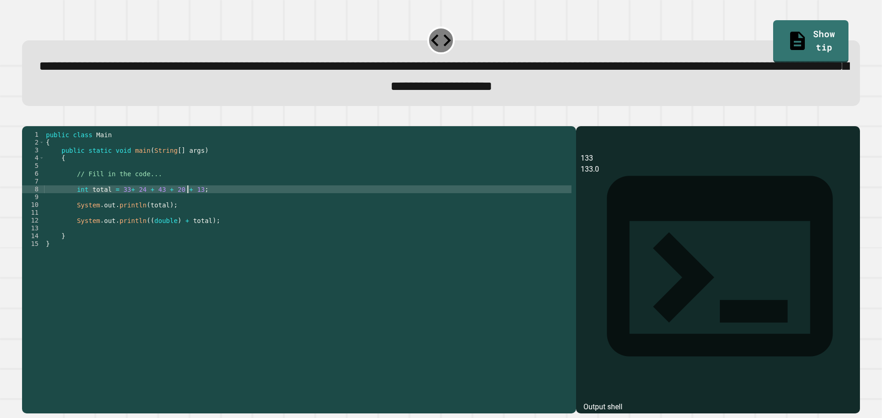
click at [191, 203] on div "public class Main { public static void main ( String [ ] args ) { // Fill in th…" at bounding box center [307, 260] width 527 height 258
click at [178, 202] on div "public class Main { public static void main ( String [ ] args ) { // Fill in th…" at bounding box center [307, 260] width 527 height 258
click at [217, 206] on div "public class Main { public static void main ( String [ ] args ) { // Fill in th…" at bounding box center [307, 260] width 527 height 258
type textarea "**********"
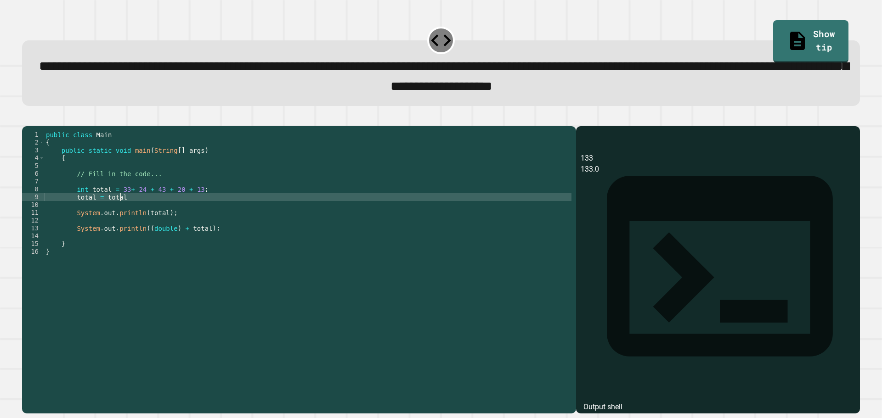
scroll to position [0, 5]
click at [27, 118] on button "button" at bounding box center [27, 118] width 0 height 0
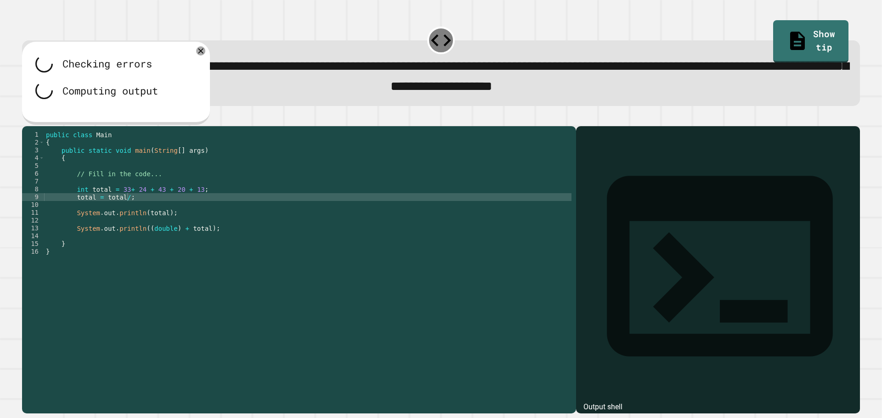
click at [123, 211] on div "public class Main { public static void main ( String [ ] args ) { // Fill in th…" at bounding box center [307, 260] width 527 height 258
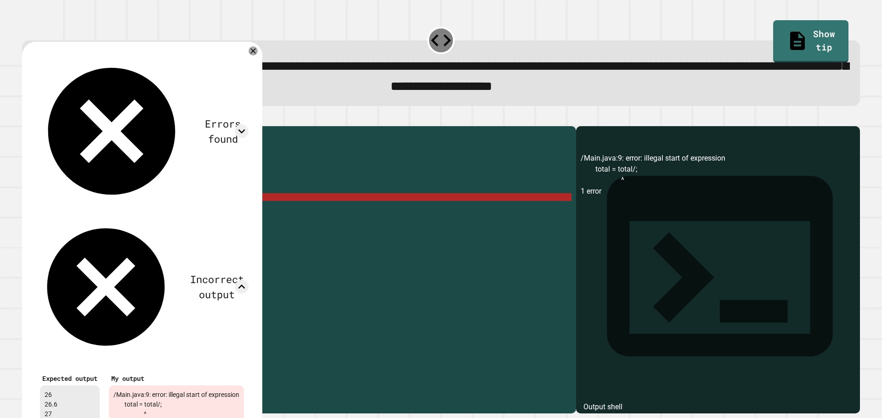
scroll to position [0, 6]
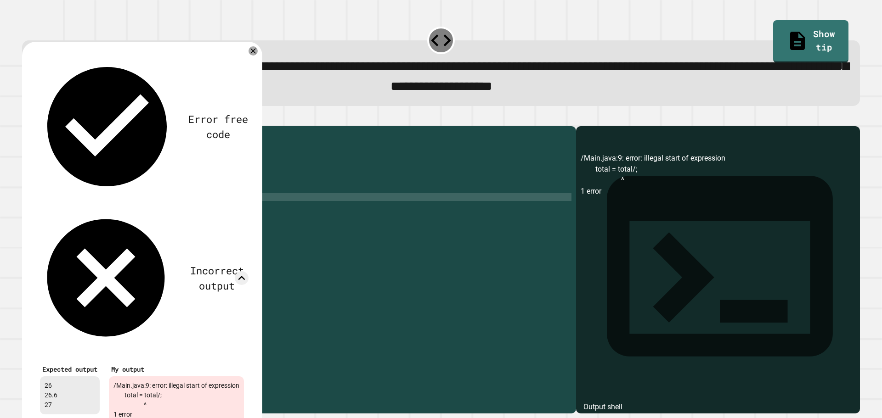
click at [258, 53] on icon at bounding box center [252, 50] width 9 height 9
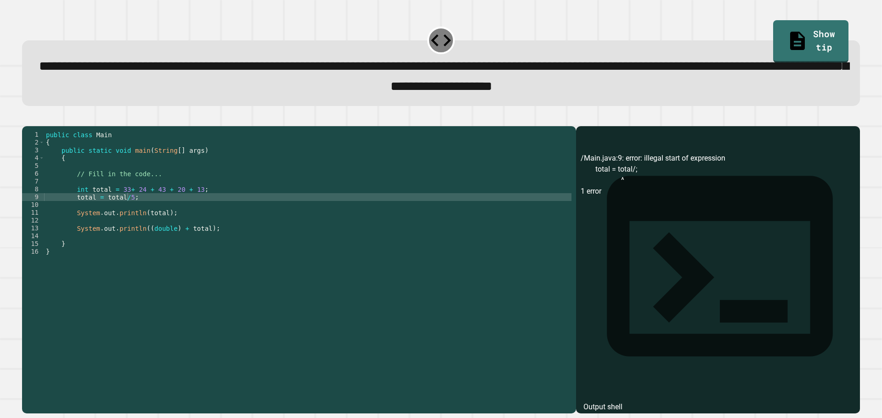
click at [27, 118] on button "button" at bounding box center [27, 118] width 0 height 0
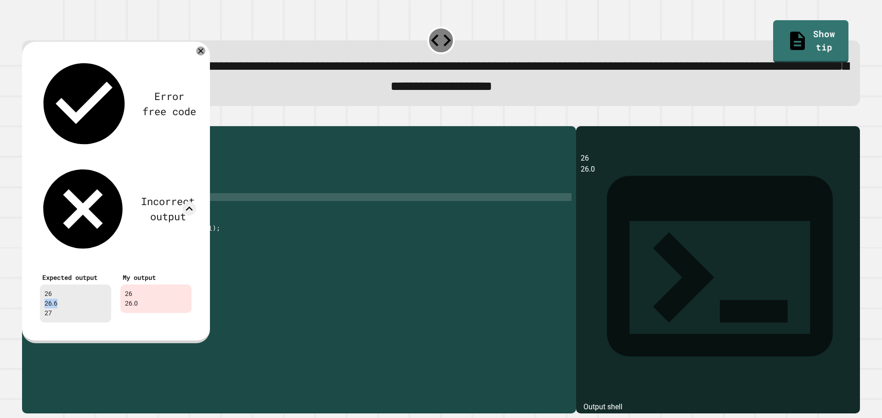
drag, startPoint x: 56, startPoint y: 151, endPoint x: 29, endPoint y: 149, distance: 27.1
click at [29, 149] on div "Error free code 26 26.0 Incorrect output Expected output 26 26.6 27 My output 2…" at bounding box center [116, 193] width 188 height 302
click at [199, 49] on div "Error free code 26 26.0 Incorrect output Expected output 26 26.6 27 My output 2…" at bounding box center [116, 193] width 188 height 302
click at [200, 53] on icon at bounding box center [200, 51] width 6 height 6
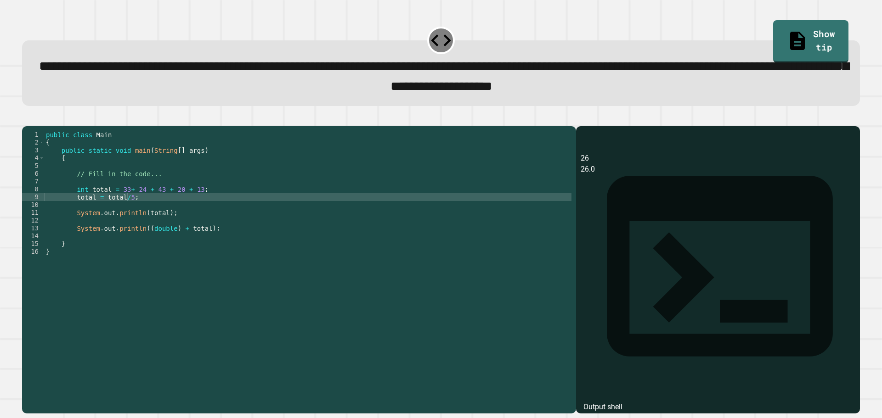
click at [219, 245] on div "public class Main { public static void main ( String [ ] args ) { // Fill in th…" at bounding box center [307, 260] width 527 height 258
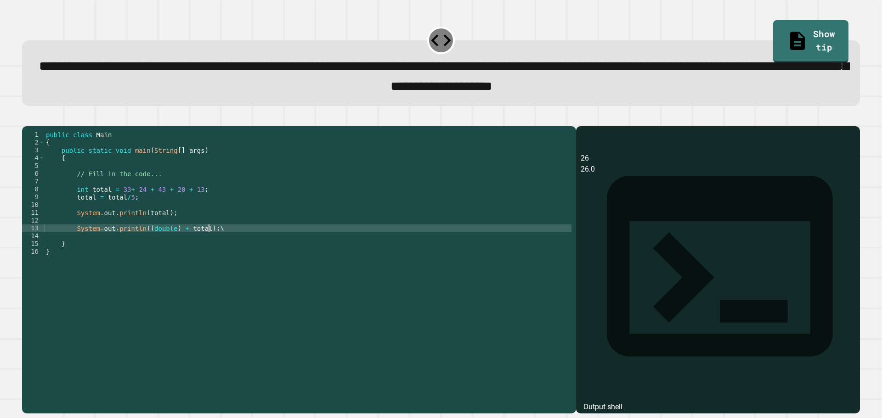
type textarea "**********"
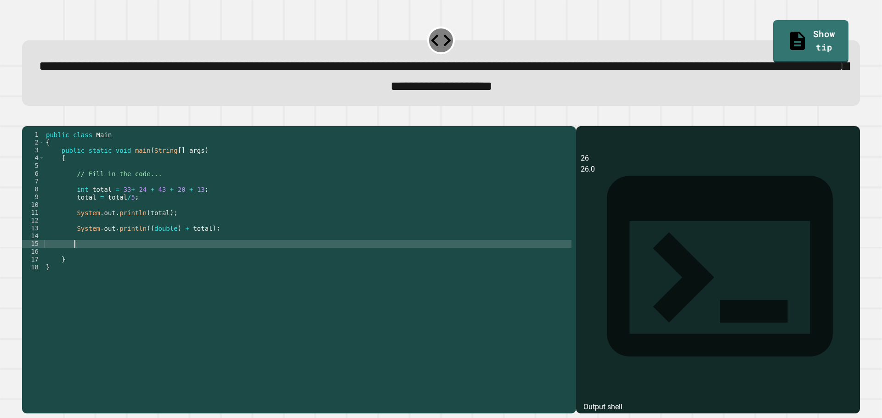
click at [167, 244] on div "public class Main { public static void main ( String [ ] args ) { // Fill in th…" at bounding box center [307, 260] width 527 height 258
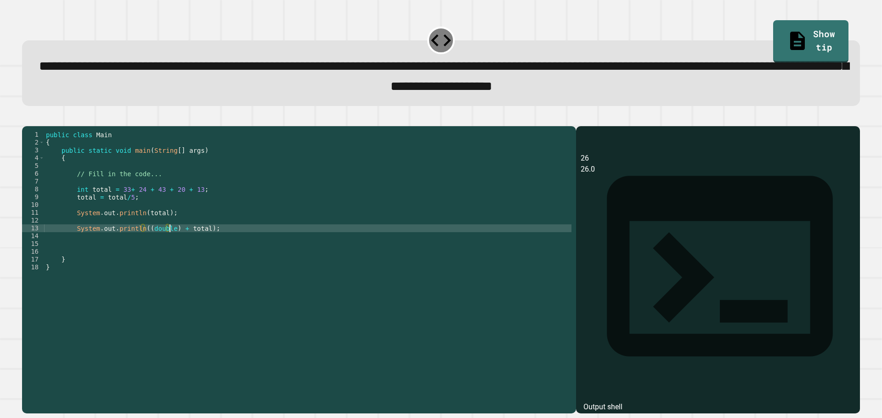
click at [171, 243] on div "public class Main { public static void main ( String [ ] args ) { // Fill in th…" at bounding box center [307, 260] width 527 height 258
click at [176, 243] on div "public class Main { public static void main ( String [ ] args ) { // Fill in th…" at bounding box center [307, 260] width 527 height 258
click at [177, 243] on div "public class Main { public static void main ( String [ ] args ) { // Fill in th…" at bounding box center [307, 260] width 527 height 258
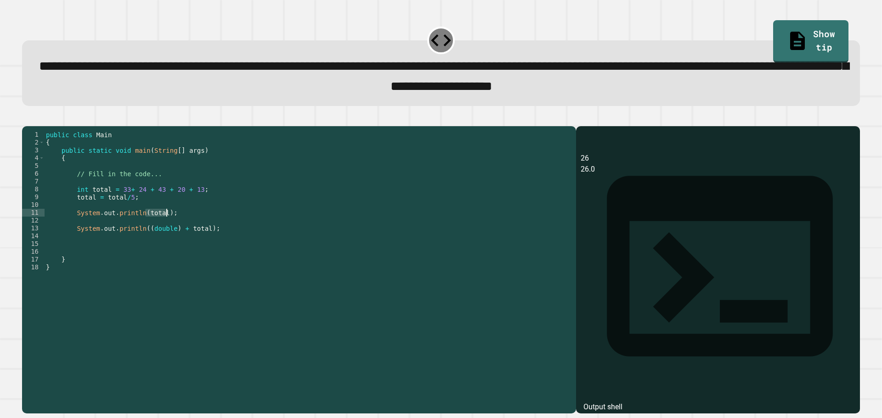
drag, startPoint x: 144, startPoint y: 226, endPoint x: 173, endPoint y: 226, distance: 29.4
click at [173, 226] on div "public class Main { public static void main ( String [ ] args ) { // Fill in th…" at bounding box center [307, 260] width 527 height 258
click at [174, 226] on div "public class Main { public static void main ( String [ ] args ) { // Fill in th…" at bounding box center [307, 252] width 527 height 242
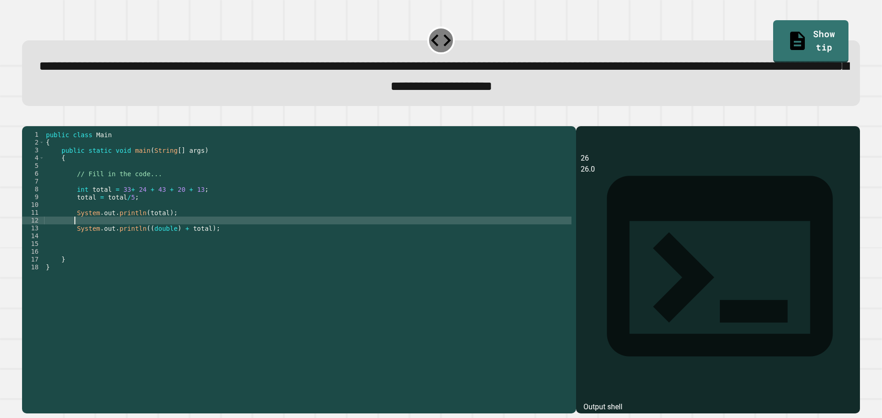
click at [185, 239] on div "public class Main { public static void main ( String [ ] args ) { // Fill in th…" at bounding box center [307, 260] width 527 height 258
click at [174, 243] on div "public class Main { public static void main ( String [ ] args ) { // Fill in th…" at bounding box center [307, 260] width 527 height 258
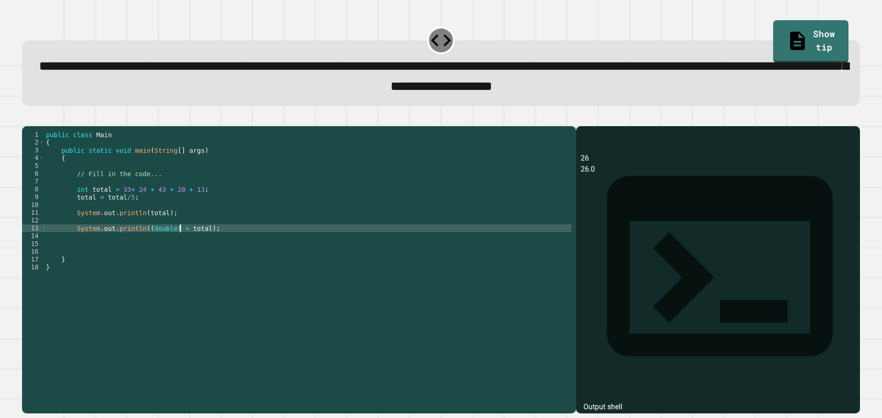
click at [179, 240] on div "public class Main { public static void main ( String [ ] args ) { // Fill in th…" at bounding box center [307, 260] width 527 height 258
click at [222, 244] on div "public class Main { public static void main ( String [ ] args ) { // Fill in th…" at bounding box center [307, 260] width 527 height 258
type textarea "**********"
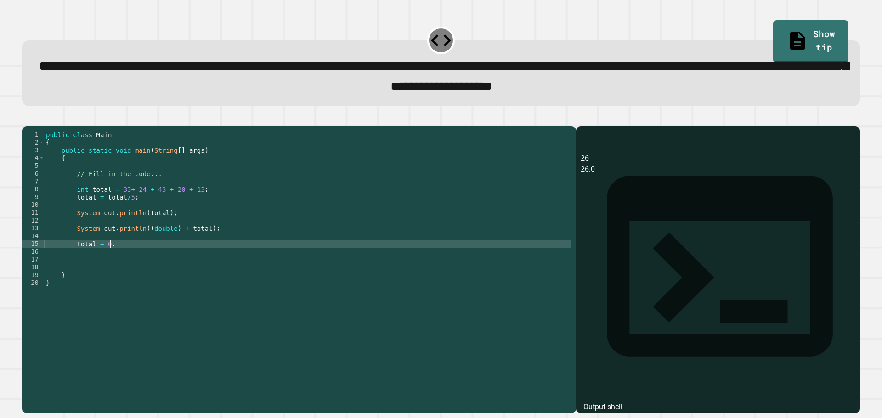
scroll to position [0, 4]
type textarea "**********"
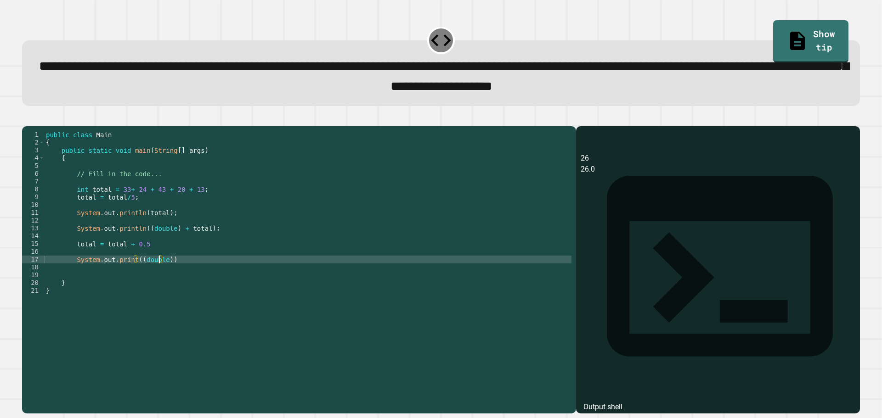
scroll to position [0, 8]
type textarea "**********"
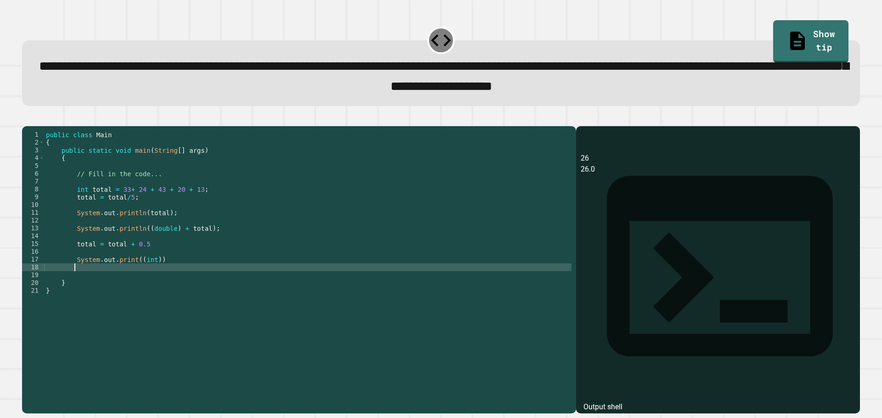
click at [152, 276] on div "public class Main { public static void main ( String [ ] args ) { // Fill in th…" at bounding box center [307, 260] width 527 height 258
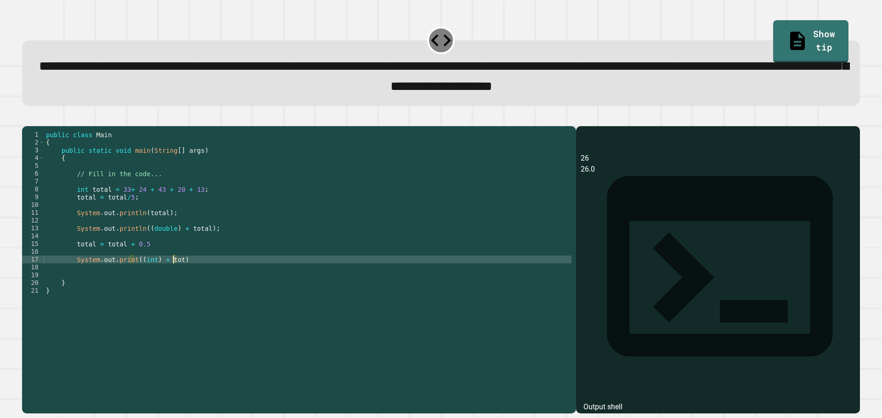
scroll to position [0, 9]
click at [319, 273] on div "public class Main { public static void main ( String [ ] args ) { // Fill in th…" at bounding box center [307, 260] width 527 height 258
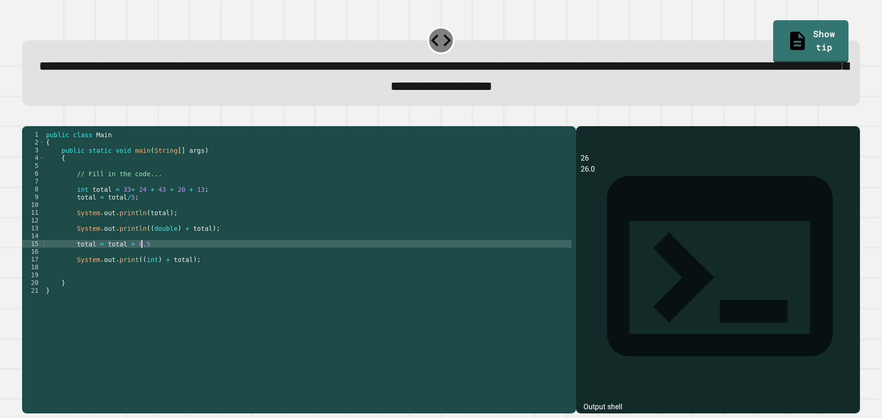
click at [269, 259] on div "public class Main { public static void main ( String [ ] args ) { // Fill in th…" at bounding box center [307, 260] width 527 height 258
click at [165, 274] on div "public class Main { public static void main ( String [ ] args ) { // Fill in th…" at bounding box center [307, 260] width 527 height 258
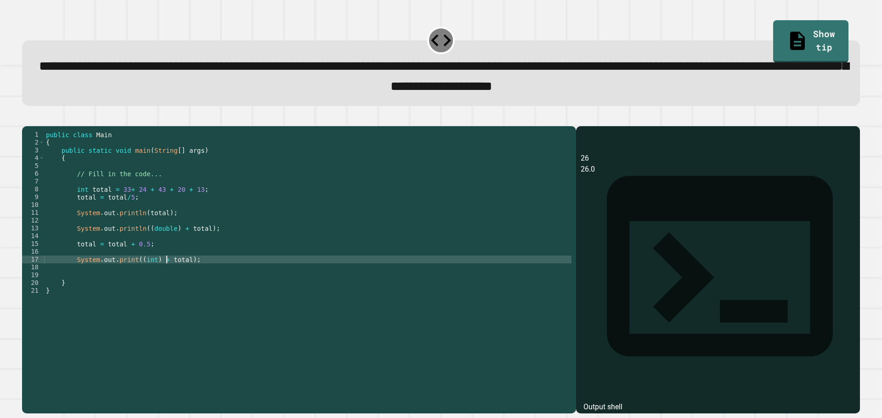
click at [164, 275] on div "public class Main { public static void main ( String [ ] args ) { // Fill in th…" at bounding box center [307, 260] width 527 height 258
click at [177, 238] on div "public class Main { public static void main ( String [ ] args ) { // Fill in th…" at bounding box center [307, 260] width 527 height 258
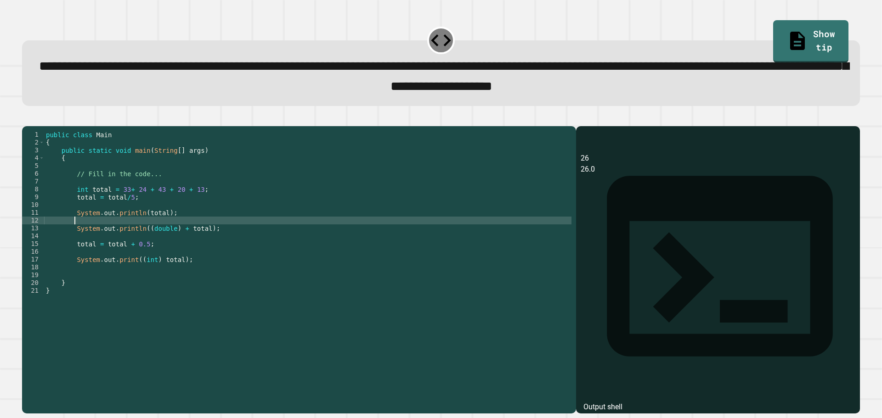
scroll to position [0, 1]
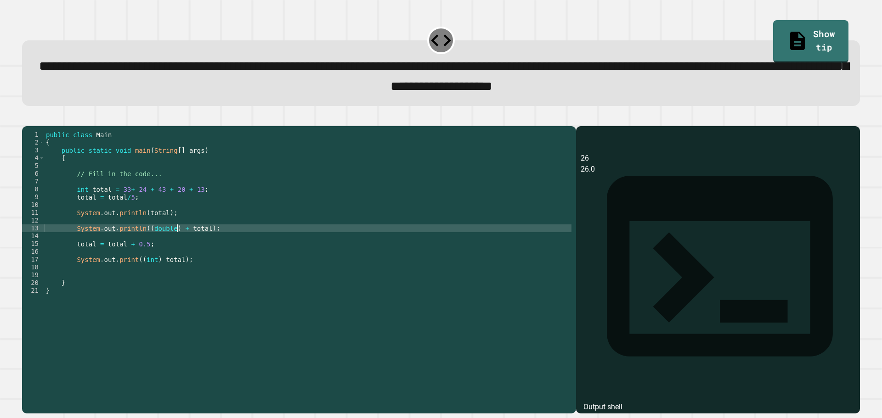
click at [177, 242] on div "public class Main { public static void main ( String [ ] args ) { // Fill in th…" at bounding box center [307, 260] width 527 height 258
click at [27, 118] on icon "button" at bounding box center [27, 118] width 0 height 0
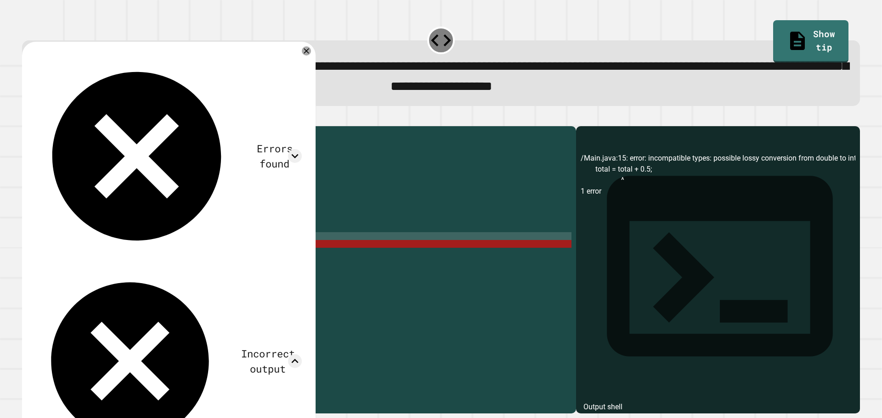
click at [162, 254] on div "public class Main { public static void main ( String [ ] args ) { // Fill in th…" at bounding box center [307, 260] width 527 height 258
click at [175, 242] on div "public class Main { public static void main ( String [ ] args ) { // Fill in th…" at bounding box center [307, 260] width 527 height 258
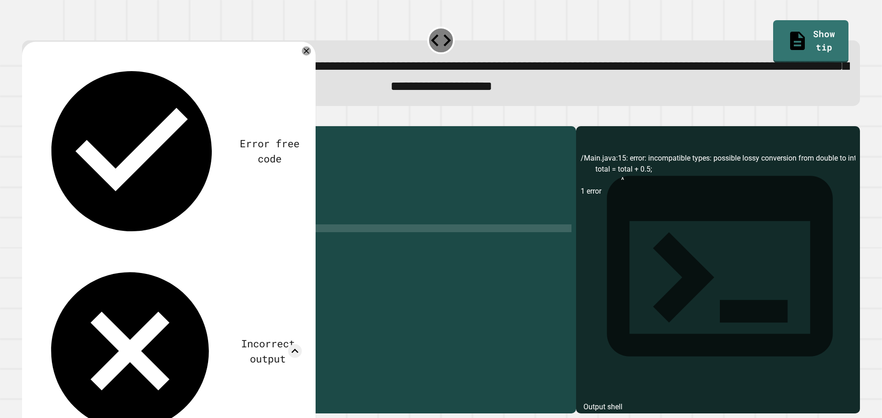
click at [302, 49] on div "Error free code /Main.java:15: error: incompatible types: possible lossy conver…" at bounding box center [168, 292] width 293 height 501
click at [303, 53] on icon at bounding box center [306, 50] width 11 height 11
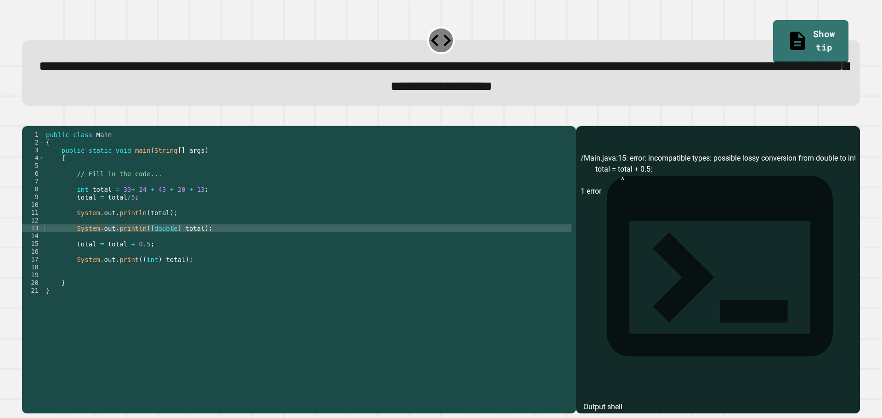
click at [127, 260] on div "public class Main { public static void main ( String [ ] args ) { // Fill in th…" at bounding box center [307, 260] width 527 height 258
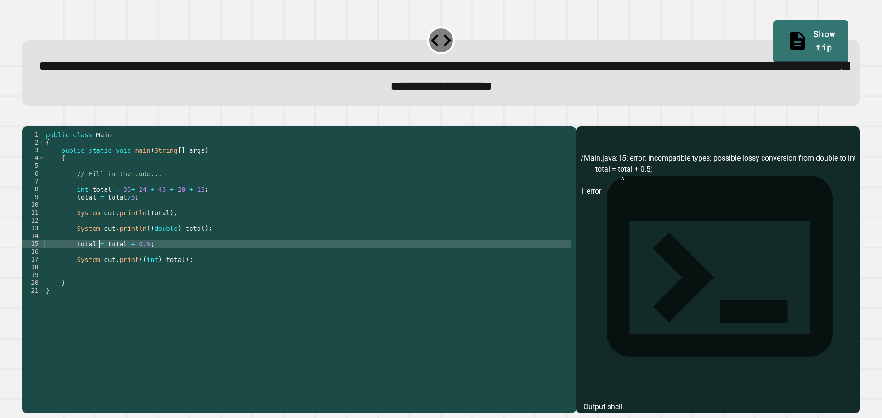
click at [99, 259] on div "public class Main { public static void main ( String [ ] args ) { // Fill in th…" at bounding box center [307, 260] width 527 height 258
click at [101, 259] on div "public class Main { public static void main ( String [ ] args ) { // Fill in th…" at bounding box center [307, 260] width 527 height 258
type textarea "**********"
click at [27, 118] on icon "button" at bounding box center [27, 118] width 0 height 0
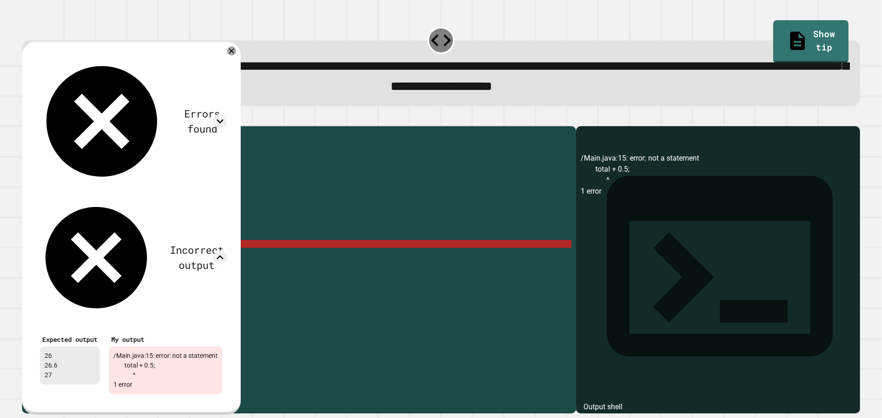
click at [118, 255] on div "public class Main { public static void main ( String [ ] args ) { // Fill in th…" at bounding box center [307, 260] width 527 height 258
click at [114, 256] on div "public class Main { public static void main ( String [ ] args ) { // Fill in th…" at bounding box center [307, 260] width 527 height 258
drag, startPoint x: 117, startPoint y: 259, endPoint x: 70, endPoint y: 259, distance: 46.8
click at [70, 259] on div "public class Main { public static void main ( String [ ] args ) { // Fill in th…" at bounding box center [307, 260] width 527 height 258
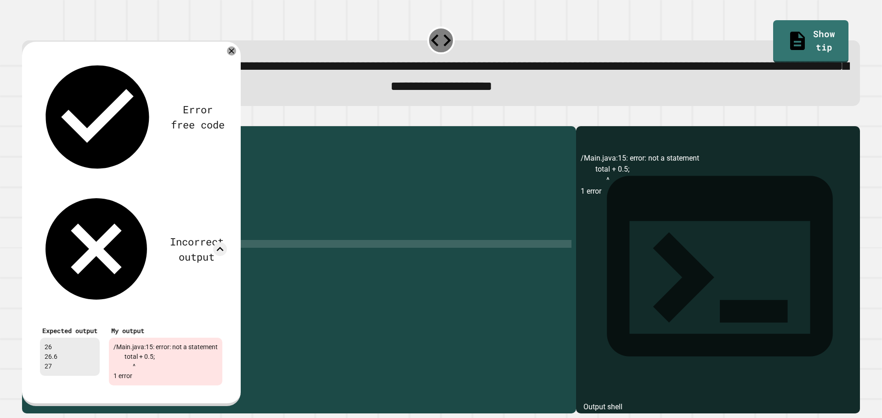
scroll to position [0, 1]
drag, startPoint x: 234, startPoint y: 51, endPoint x: 241, endPoint y: 54, distance: 7.8
click at [235, 52] on div "Error free code /Main.java:15: error: not a statement total + 0.5; ^ 1 error In…" at bounding box center [131, 224] width 219 height 365
click at [237, 54] on icon at bounding box center [231, 50] width 11 height 11
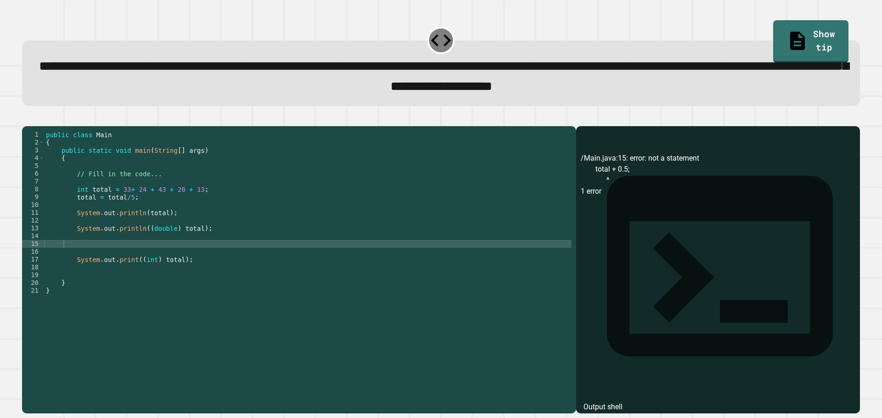
click at [27, 118] on icon "button" at bounding box center [27, 118] width 0 height 0
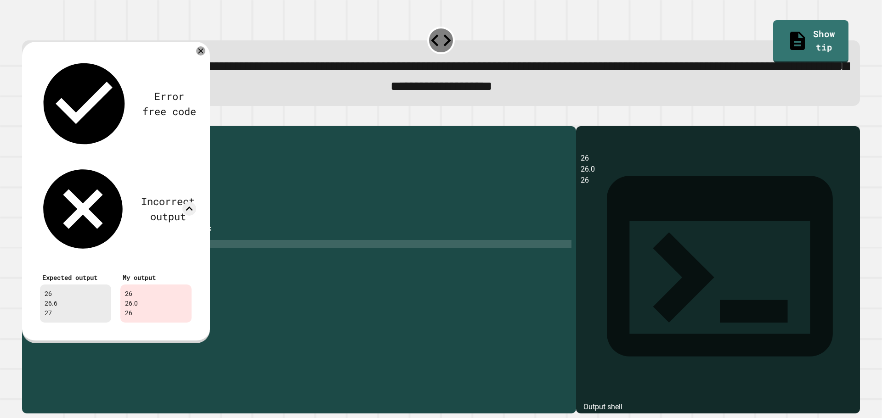
click at [125, 285] on div "26 26.0 26" at bounding box center [155, 304] width 71 height 38
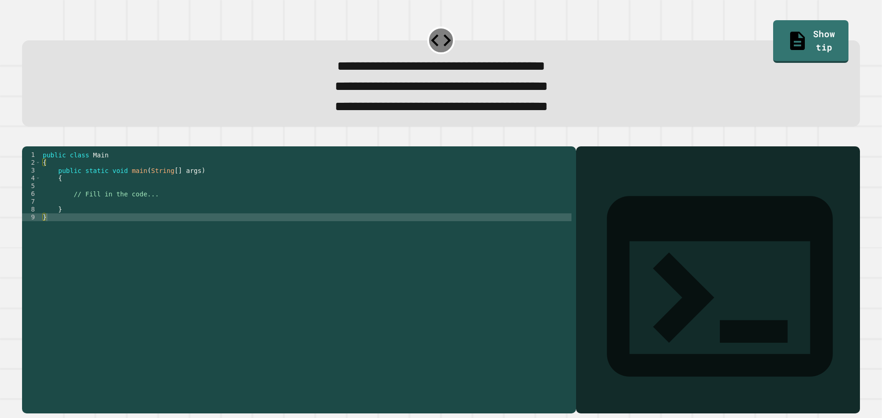
click at [228, 227] on div "public class Main { public static void main ( String [ ] args ) { // Fill in th…" at bounding box center [306, 268] width 530 height 234
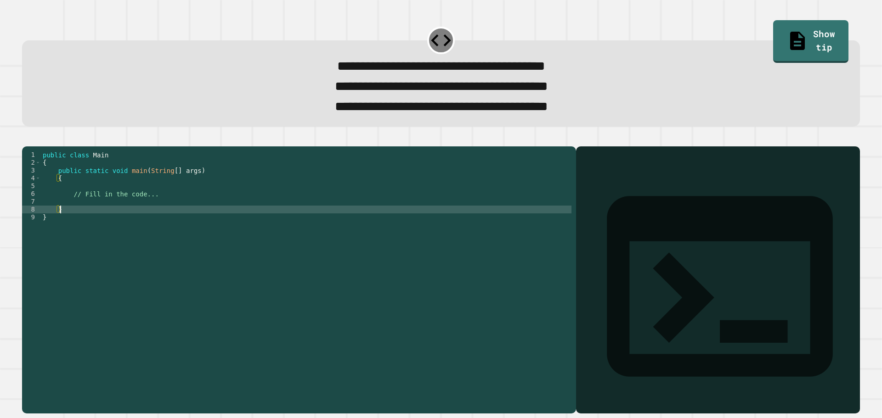
click at [226, 217] on div "public class Main { public static void main ( String [ ] args ) { // Fill in th…" at bounding box center [306, 268] width 530 height 234
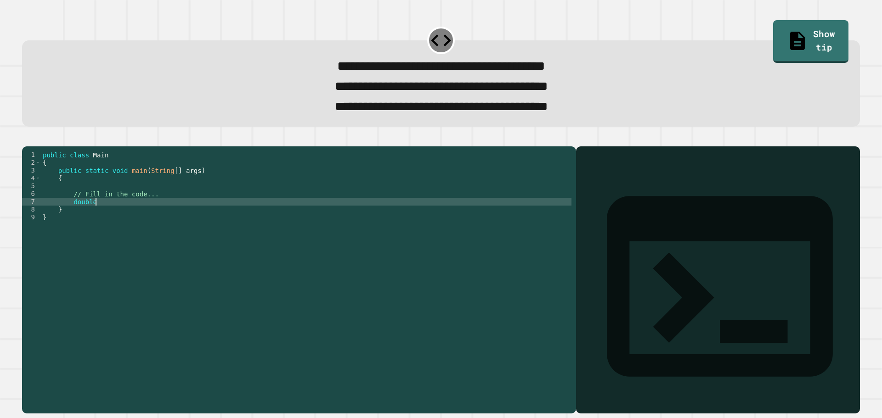
scroll to position [0, 4]
type textarea "**********"
click at [73, 218] on div "public class Main { public static void main ( String [ ] args ) { // Fill in th…" at bounding box center [307, 268] width 527 height 234
click at [87, 217] on div "public class Main { public static void main ( String [ ] args ) { // Fill in th…" at bounding box center [307, 268] width 527 height 234
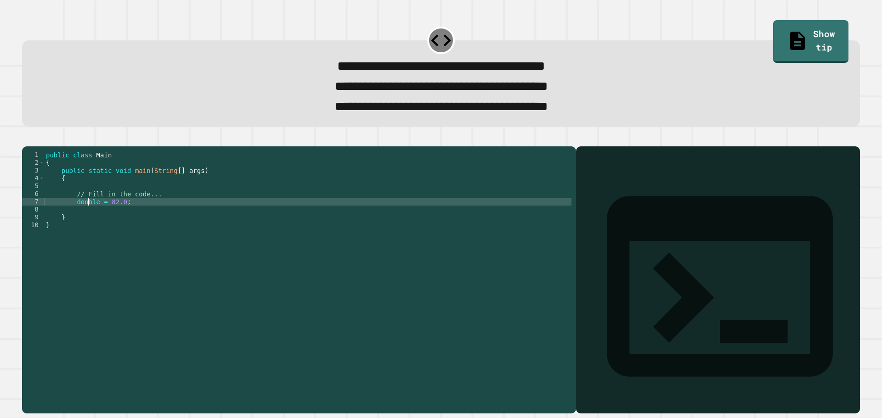
click at [98, 217] on div "public class Main { public static void main ( String [ ] args ) { // Fill in th…" at bounding box center [307, 268] width 527 height 234
type textarea "**********"
click at [159, 219] on div "public class Main { public static void main ( String [ ] args ) { // Fill in th…" at bounding box center [307, 268] width 527 height 234
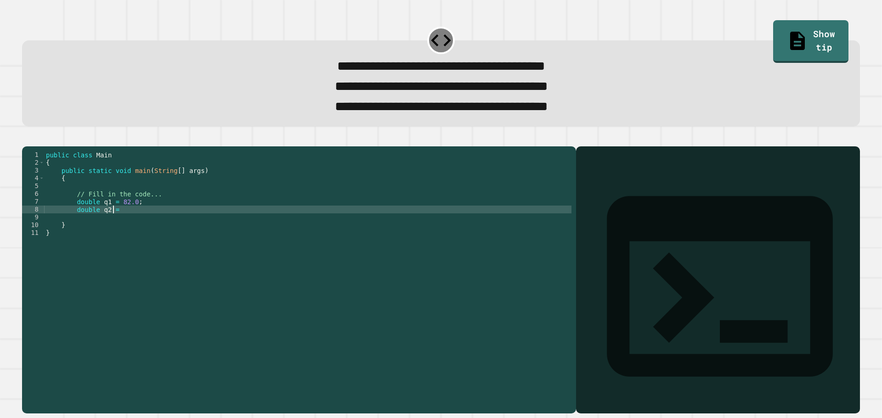
scroll to position [0, 5]
type textarea "**********"
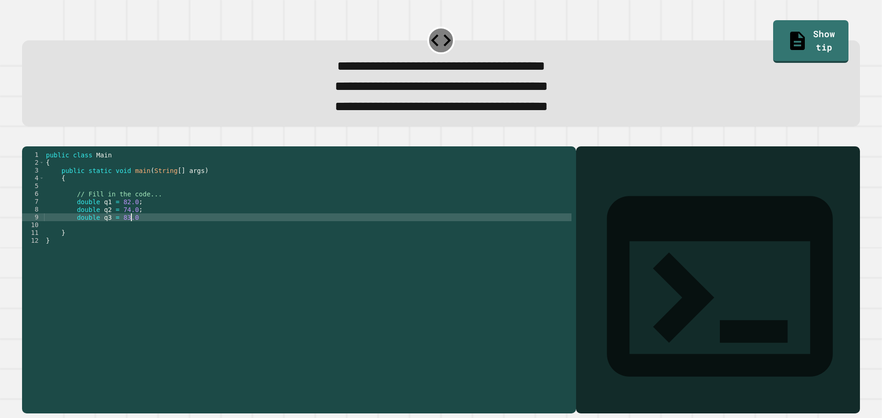
type textarea "**********"
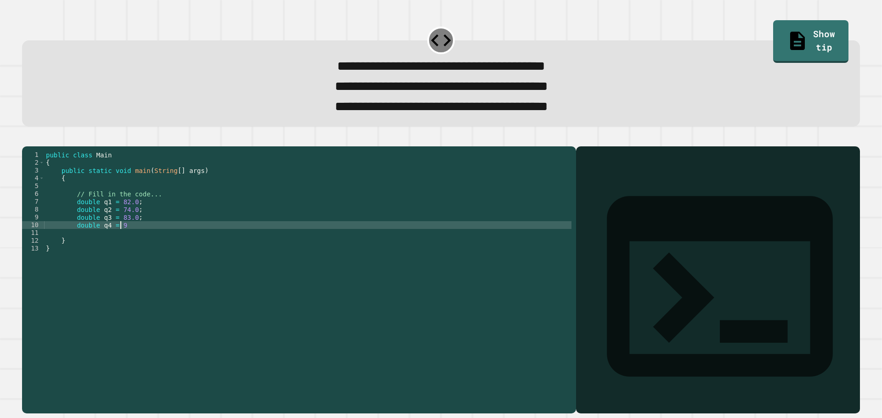
scroll to position [0, 5]
type textarea "**********"
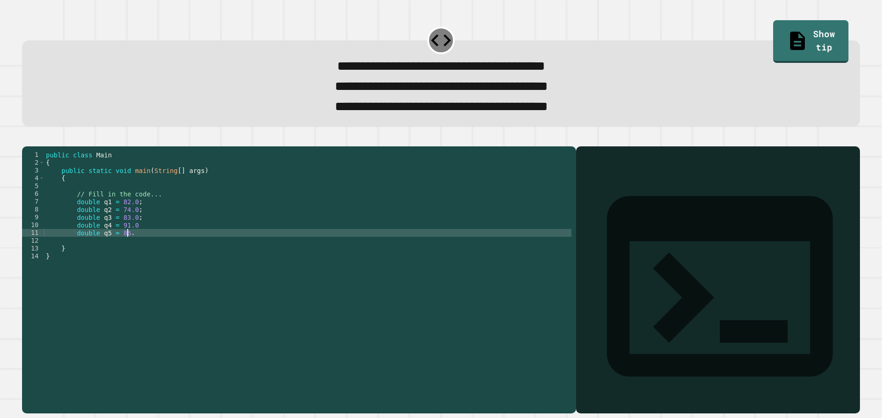
scroll to position [0, 6]
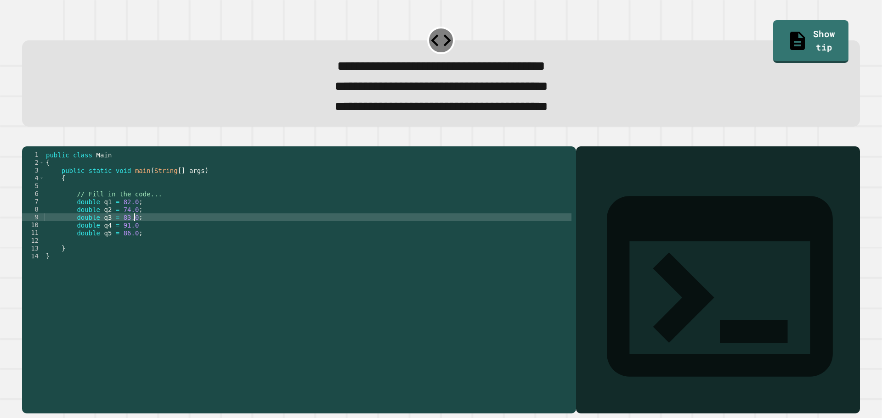
click at [158, 237] on div "public class Main { public static void main ( String [ ] args ) { // Fill in th…" at bounding box center [307, 268] width 527 height 234
click at [159, 240] on div "public class Main { public static void main ( String [ ] args ) { // Fill in th…" at bounding box center [307, 268] width 527 height 234
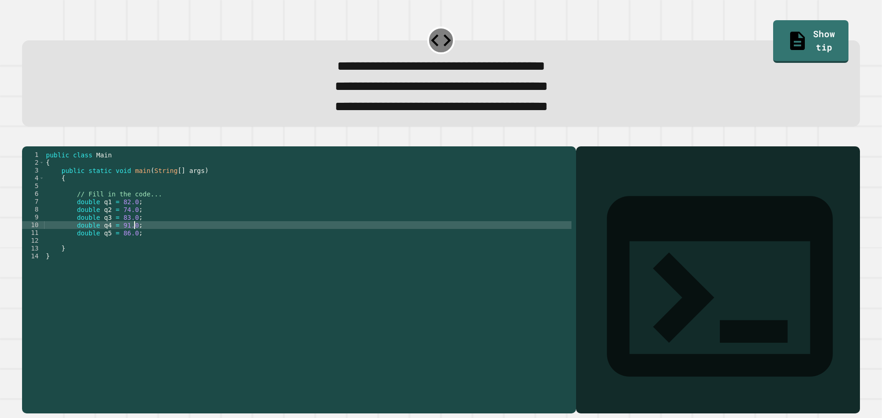
click at [164, 245] on div "public class Main { public static void main ( String [ ] args ) { // Fill in th…" at bounding box center [307, 268] width 527 height 234
click at [166, 249] on div "public class Main { public static void main ( String [ ] args ) { // Fill in th…" at bounding box center [307, 268] width 527 height 234
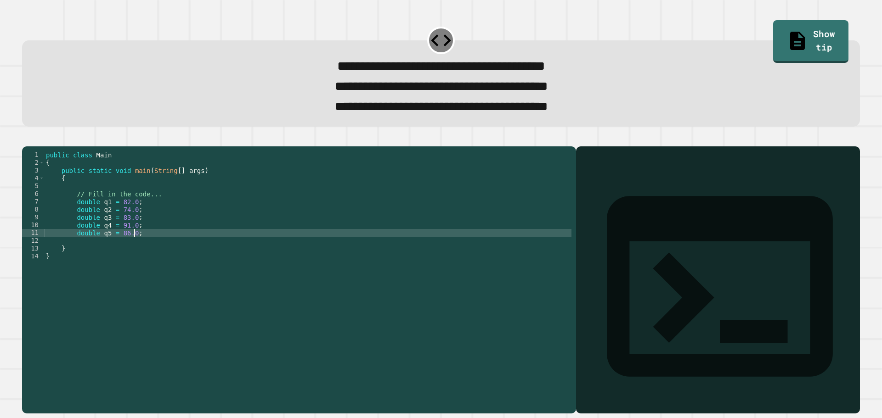
type textarea "**********"
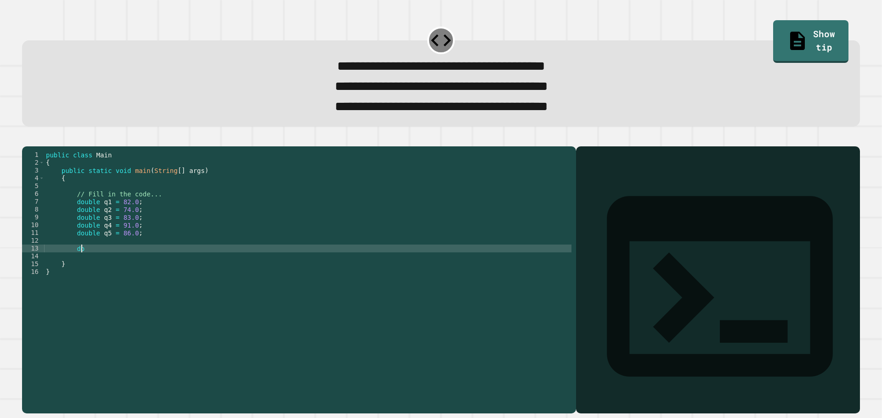
scroll to position [0, 2]
type textarea "*"
type textarea "**********"
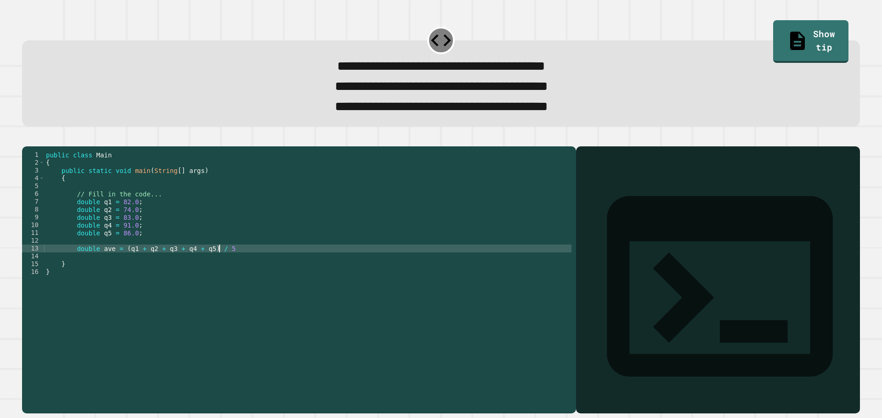
type textarea "**********"
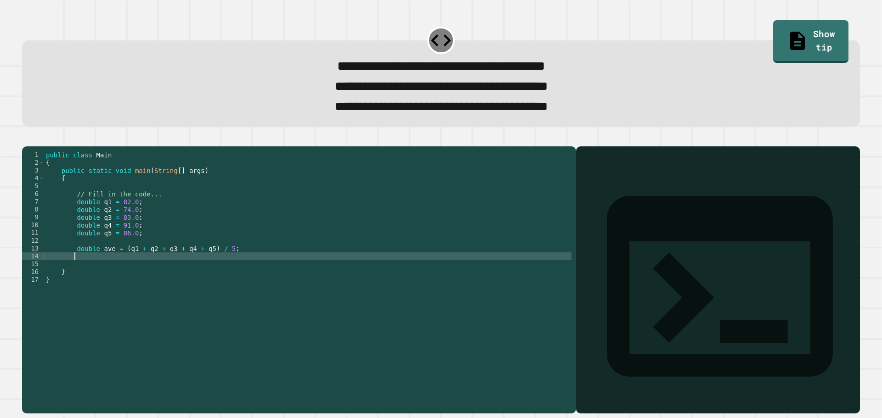
scroll to position [0, 1]
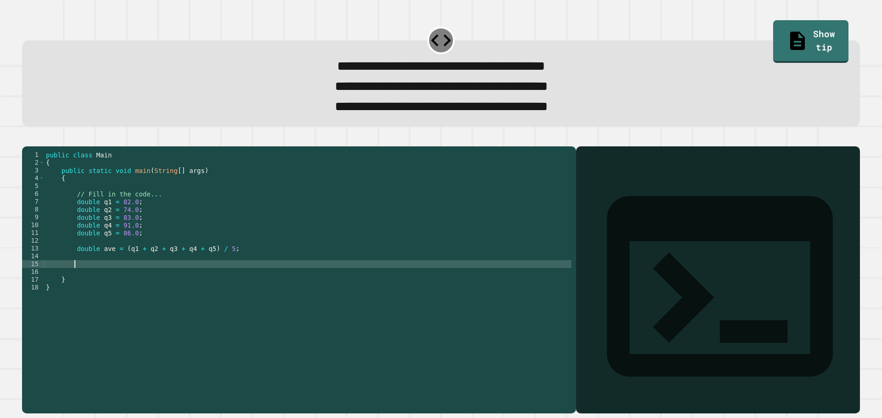
click at [91, 265] on div "public class Main { public static void main ( String [ ] args ) { // Fill in th…" at bounding box center [307, 268] width 527 height 234
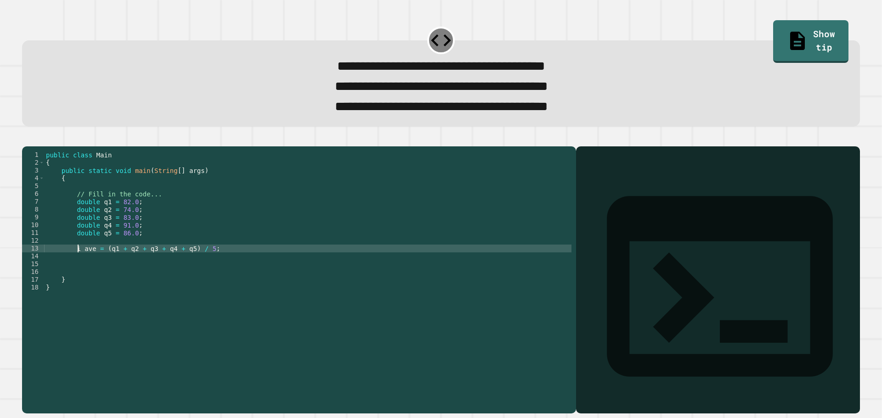
type textarea "**********"
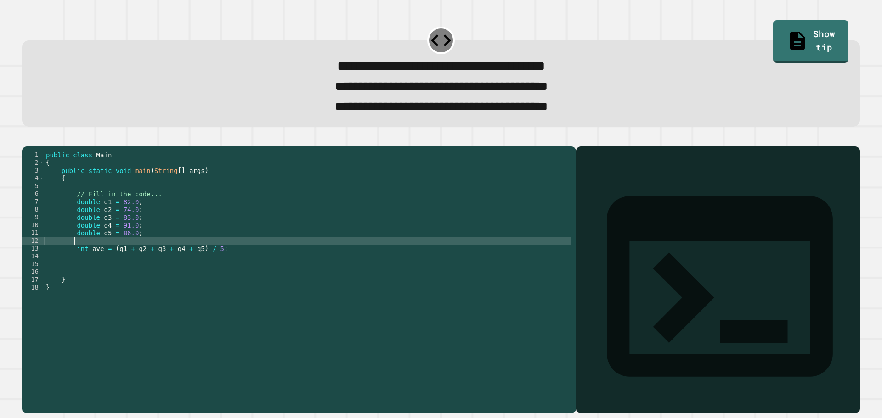
click at [225, 261] on div "public class Main { public static void main ( String [ ] args ) { // Fill in th…" at bounding box center [307, 268] width 527 height 234
click at [237, 275] on div "public class Main { public static void main ( String [ ] args ) { // Fill in th…" at bounding box center [307, 268] width 527 height 234
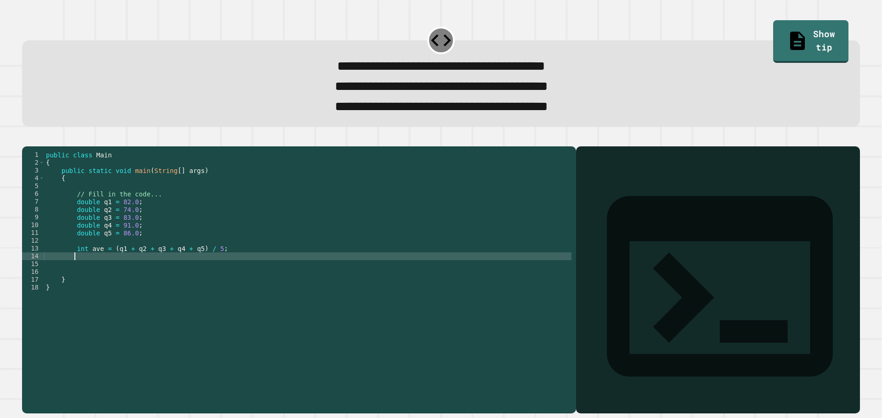
click at [237, 270] on div "public class Main { public static void main ( String [ ] args ) { // Fill in th…" at bounding box center [307, 268] width 527 height 234
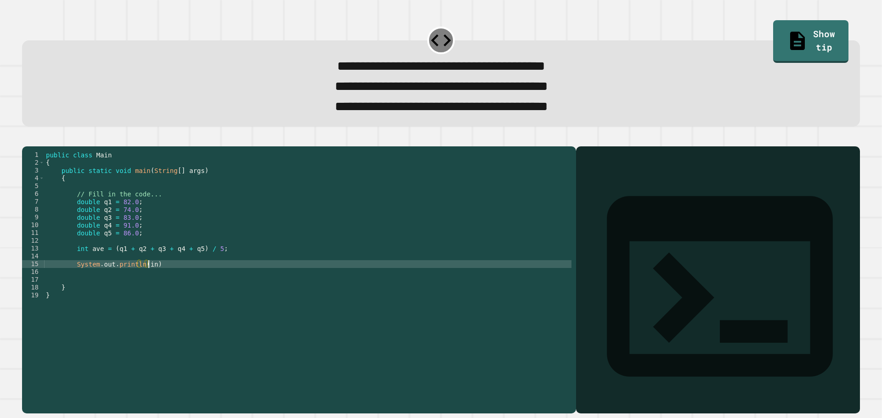
scroll to position [0, 7]
type textarea "**********"
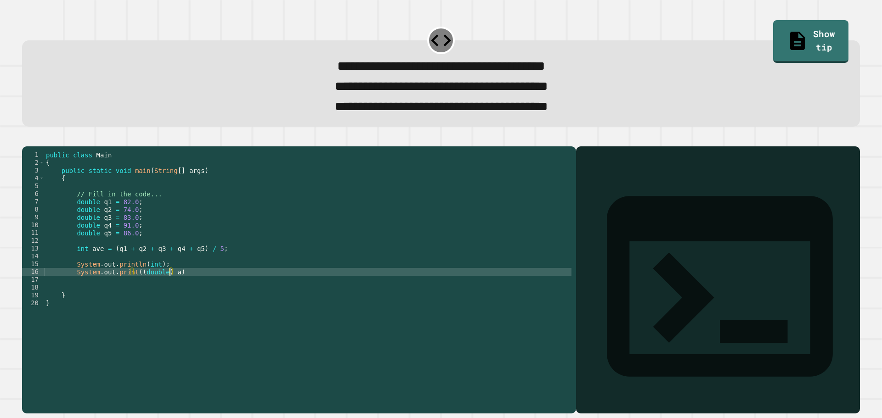
scroll to position [0, 9]
click at [145, 279] on div "public class Main { public static void main ( String [ ] args ) { // Fill in th…" at bounding box center [307, 268] width 527 height 234
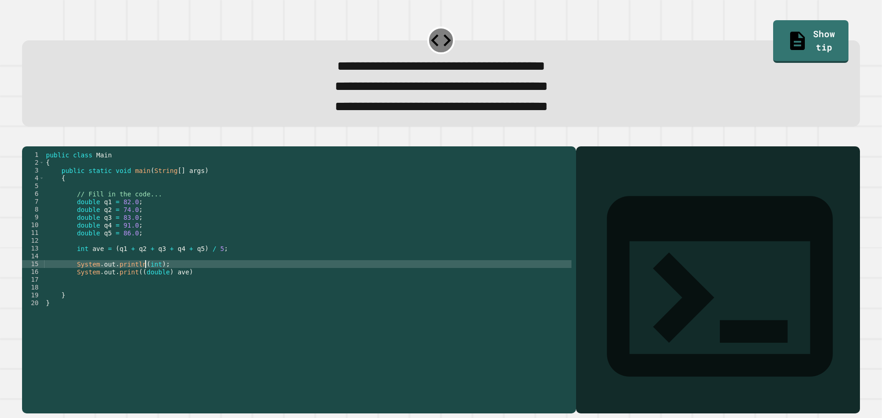
click at [145, 278] on div "public class Main { public static void main ( String [ ] args ) { // Fill in th…" at bounding box center [307, 268] width 527 height 234
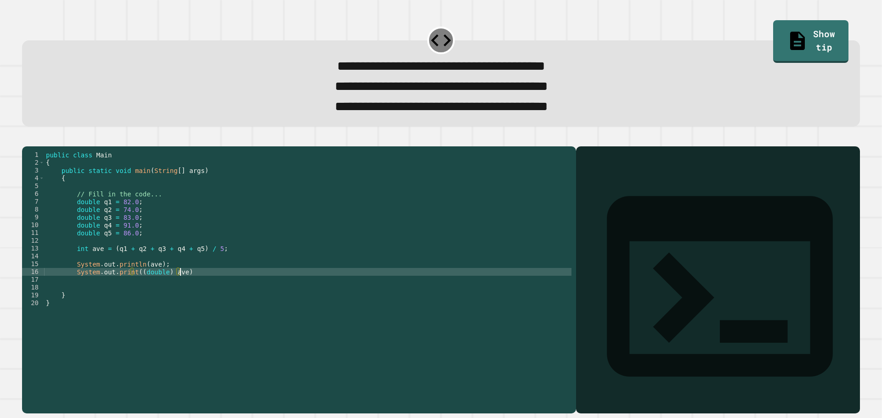
click at [196, 286] on div "public class Main { public static void main ( String [ ] args ) { // Fill in th…" at bounding box center [307, 268] width 527 height 234
click at [27, 139] on icon "button" at bounding box center [27, 139] width 0 height 0
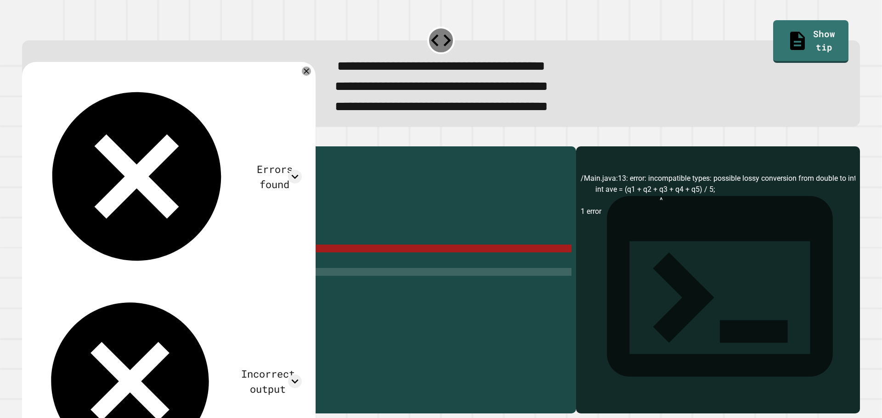
click at [81, 264] on div "public class Main { public static void main ( String [ ] args ) { // Fill in th…" at bounding box center [307, 268] width 527 height 234
click at [82, 264] on div "public class Main { public static void main ( String [ ] args ) { // Fill in th…" at bounding box center [307, 268] width 527 height 234
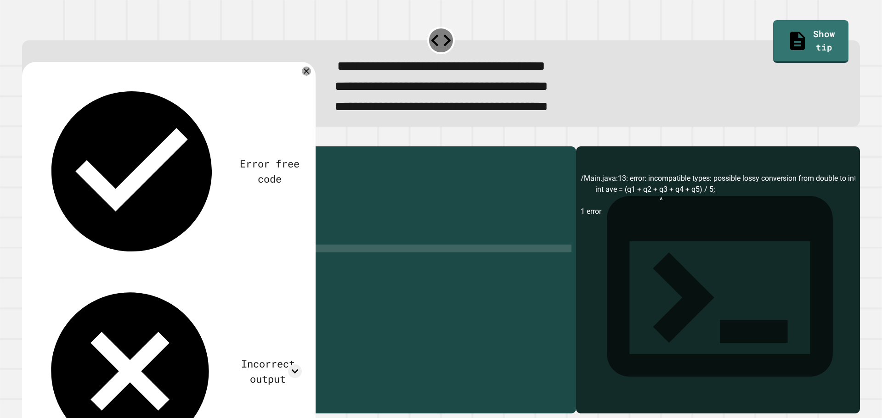
scroll to position [0, 3]
drag, startPoint x: 298, startPoint y: 73, endPoint x: 309, endPoint y: 75, distance: 11.3
click at [299, 74] on div "Error free code /Main.java:13: error: incompatible types: possible lossy conver…" at bounding box center [168, 272] width 293 height 421
click at [309, 74] on icon at bounding box center [306, 71] width 11 height 11
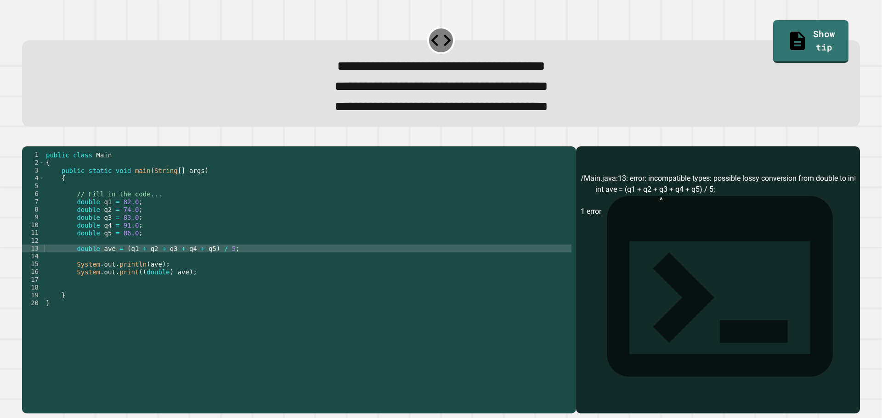
click at [27, 139] on icon "button" at bounding box center [27, 139] width 0 height 0
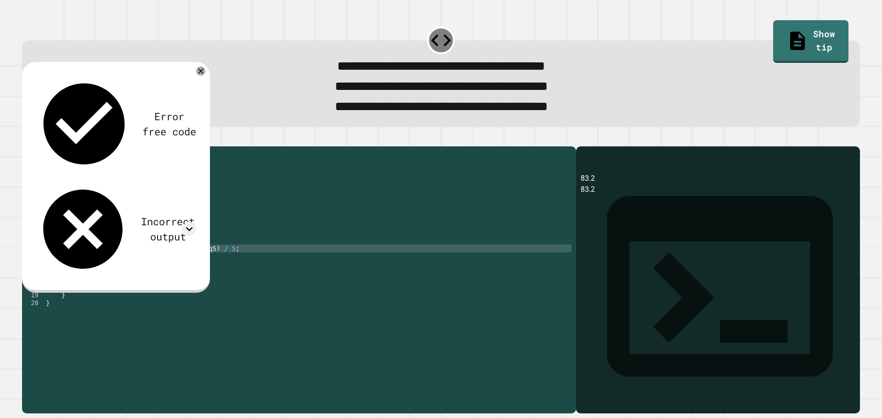
drag, startPoint x: 118, startPoint y: 262, endPoint x: 221, endPoint y: 280, distance: 104.8
click at [119, 262] on div "public class Main { public static void main ( String [ ] args ) { // Fill in th…" at bounding box center [307, 268] width 527 height 234
click at [137, 283] on div "public class Main { public static void main ( String [ ] args ) { // Fill in th…" at bounding box center [307, 268] width 527 height 234
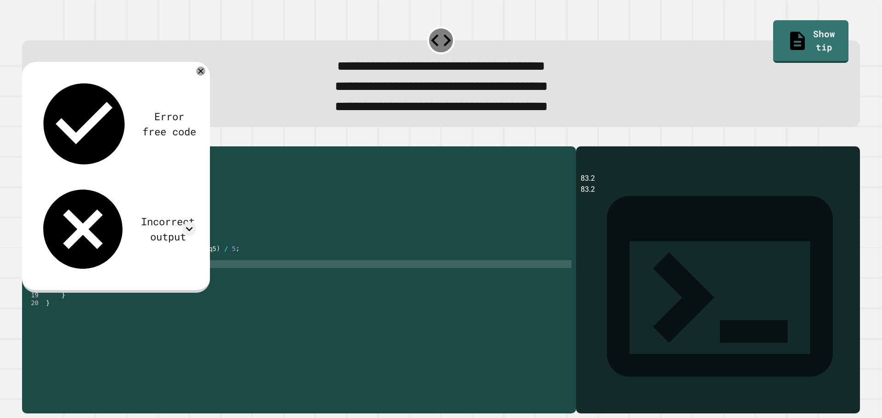
click at [141, 282] on div "public class Main { public static void main ( String [ ] args ) { // Fill in th…" at bounding box center [307, 268] width 527 height 234
type textarea "**********"
click at [27, 139] on icon "button" at bounding box center [27, 139] width 0 height 0
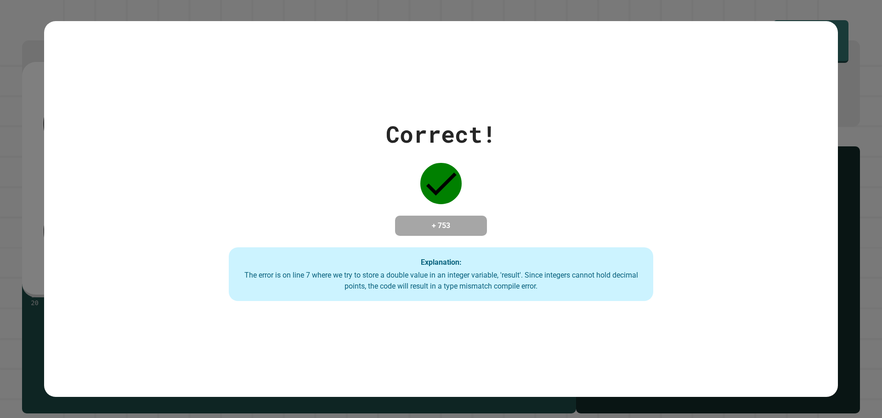
drag, startPoint x: 54, startPoint y: 134, endPoint x: 0, endPoint y: 128, distance: 54.6
click at [47, 133] on div "Correct! + 753 Explanation: The error is on line 7 where we try to store a doub…" at bounding box center [440, 209] width 793 height 185
click at [0, 128] on div "Correct! + 753 Explanation: The error is on line 7 where we try to store a doub…" at bounding box center [441, 209] width 882 height 418
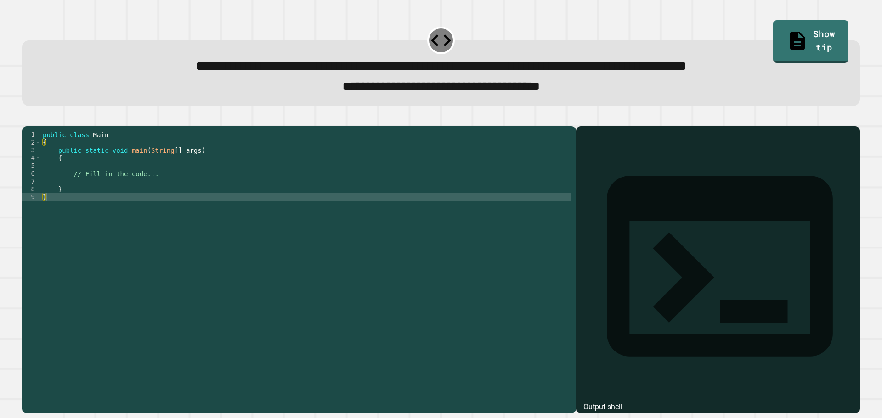
click at [144, 197] on div "public class Main { public static void main ( String [ ] args ) { // Fill in th…" at bounding box center [306, 260] width 530 height 258
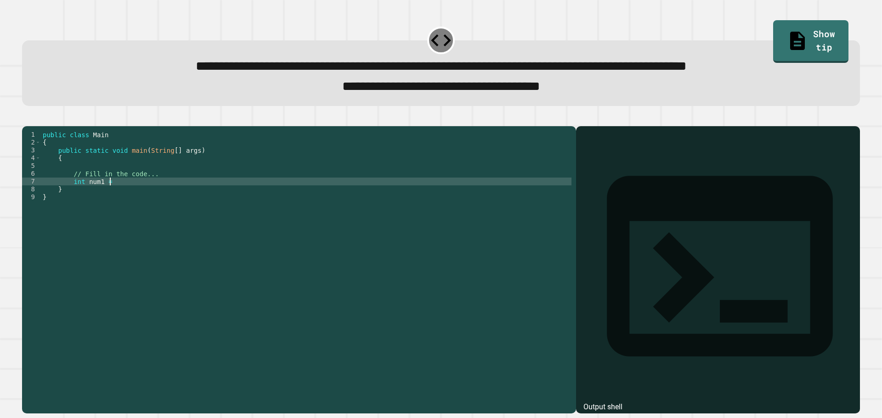
scroll to position [0, 4]
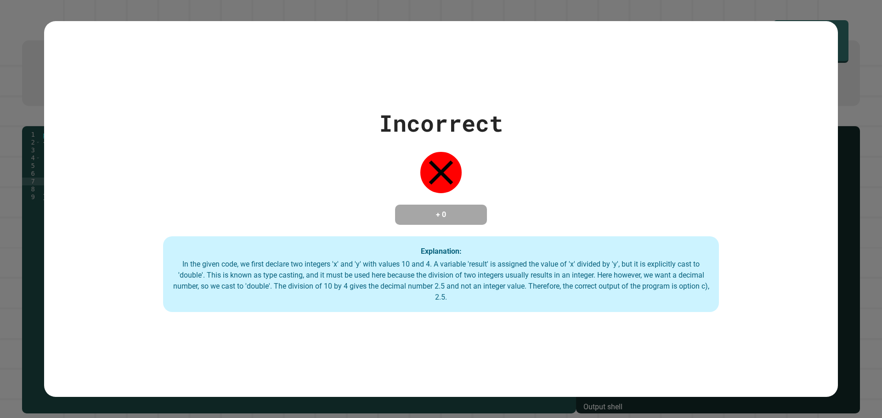
type textarea "**********"
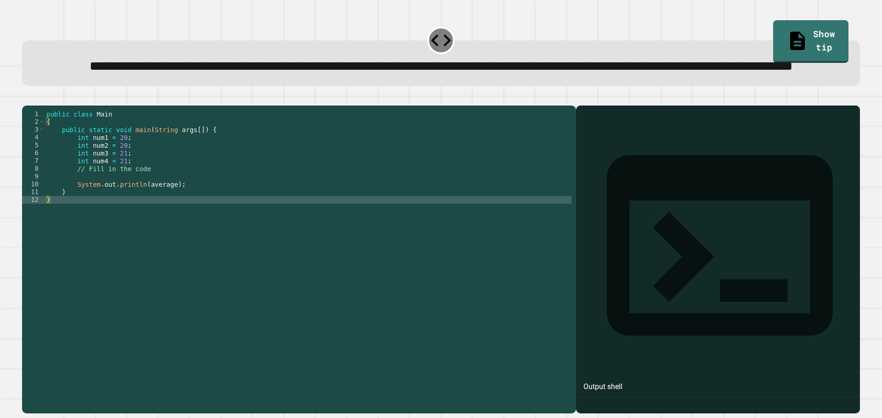
click at [210, 219] on div "public class Main { public static void main ( String args [ ]) { int num1 = 20 …" at bounding box center [308, 239] width 527 height 258
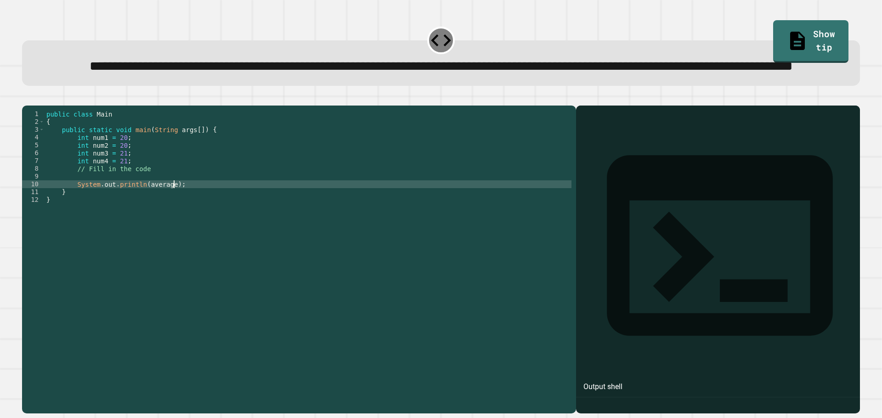
click at [210, 229] on div "public class Main { public static void main ( String args [ ]) { int num1 = 20 …" at bounding box center [308, 239] width 527 height 258
click at [219, 216] on div "public class Main { public static void main ( String args [ ]) { int num1 = 20 …" at bounding box center [308, 239] width 527 height 258
click at [217, 213] on div "public class Main { public static void main ( String args [ ]) { int num1 = 20 …" at bounding box center [308, 239] width 527 height 258
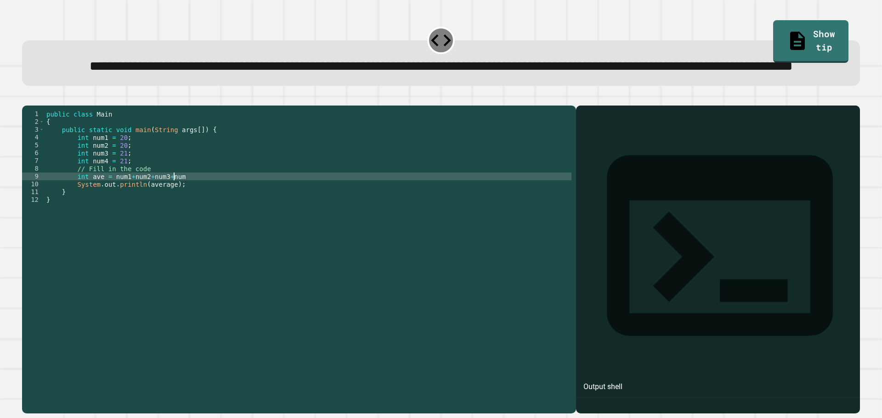
scroll to position [0, 9]
type textarea "**********"
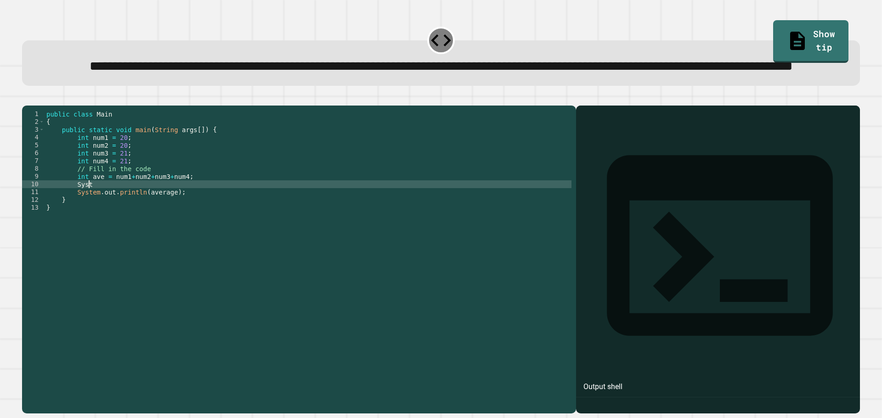
scroll to position [0, 3]
type textarea "*"
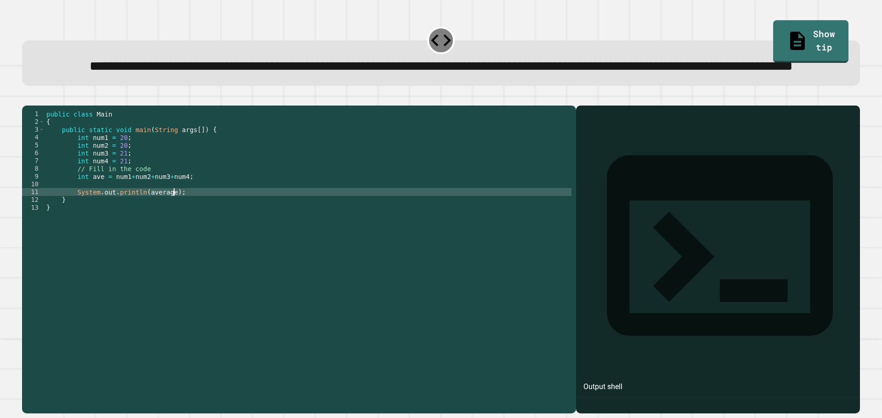
click at [196, 230] on div "public class Main { public static void main ( String args [ ]) { int num1 = 20 …" at bounding box center [308, 239] width 527 height 258
type textarea "**********"
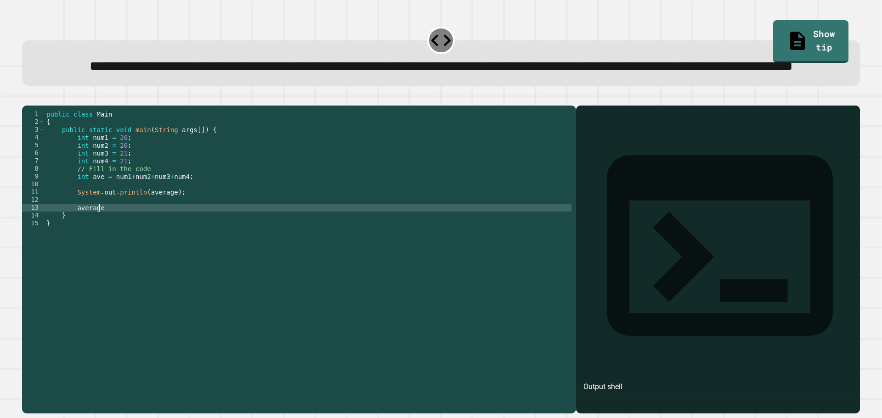
scroll to position [0, 3]
click at [96, 214] on div "public class Main { public static void main ( String args [ ]) { int num1 = 20 …" at bounding box center [308, 239] width 527 height 258
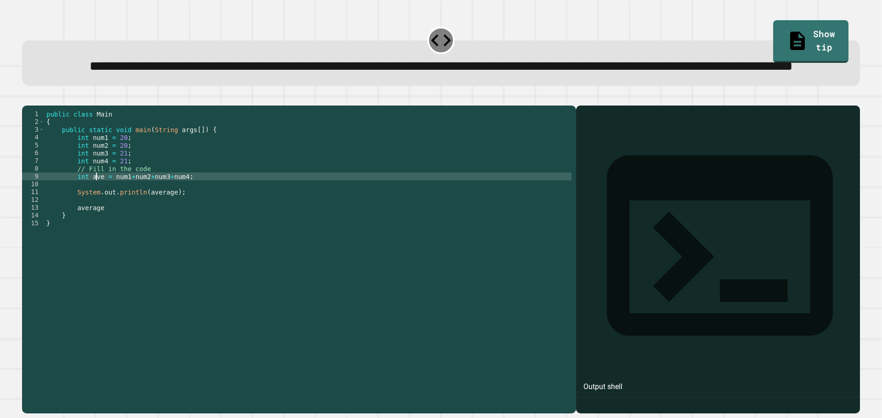
click at [97, 214] on div "public class Main { public static void main ( String args [ ]) { int num1 = 20 …" at bounding box center [308, 239] width 527 height 258
click at [99, 214] on div "public class Main { public static void main ( String args [ ]) { int num1 = 20 …" at bounding box center [308, 239] width 527 height 258
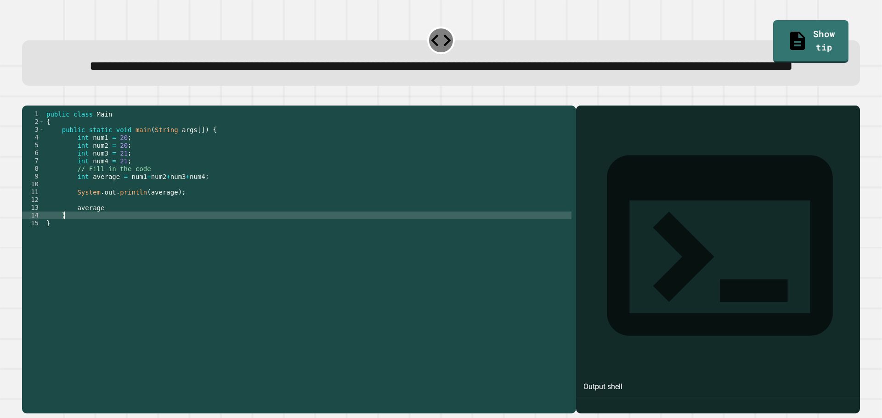
click at [185, 250] on div "public class Main { public static void main ( String args [ ]) { int num1 = 20 …" at bounding box center [308, 239] width 527 height 258
click at [189, 247] on div "public class Main { public static void main ( String args [ ]) { int num1 = 20 …" at bounding box center [308, 239] width 527 height 258
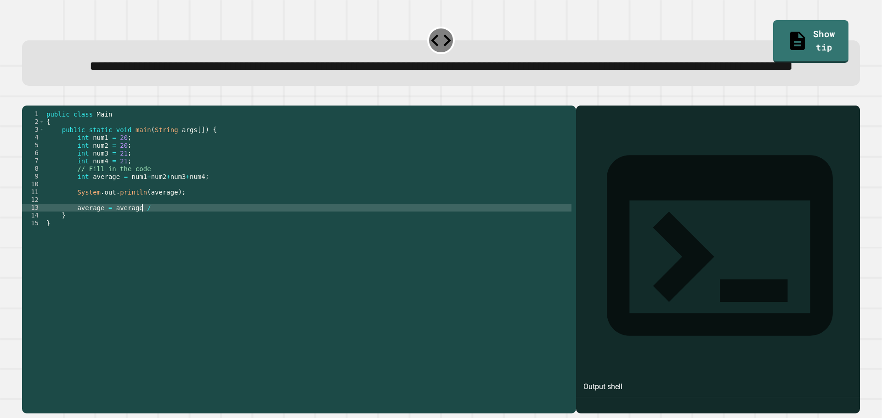
scroll to position [0, 6]
type textarea "**********"
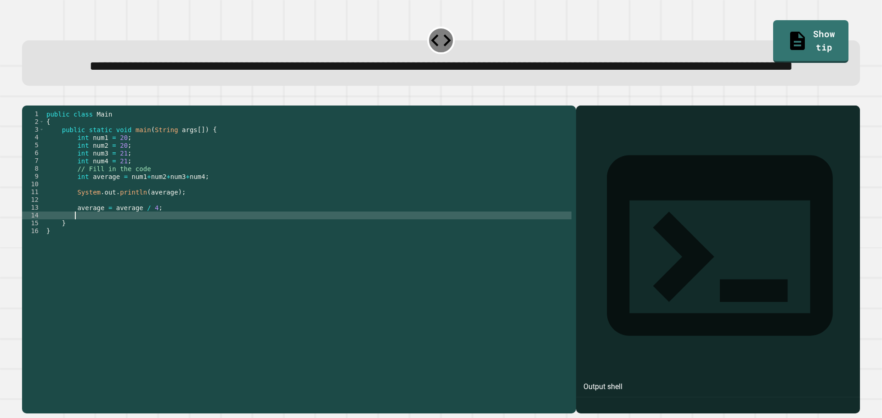
scroll to position [0, 1]
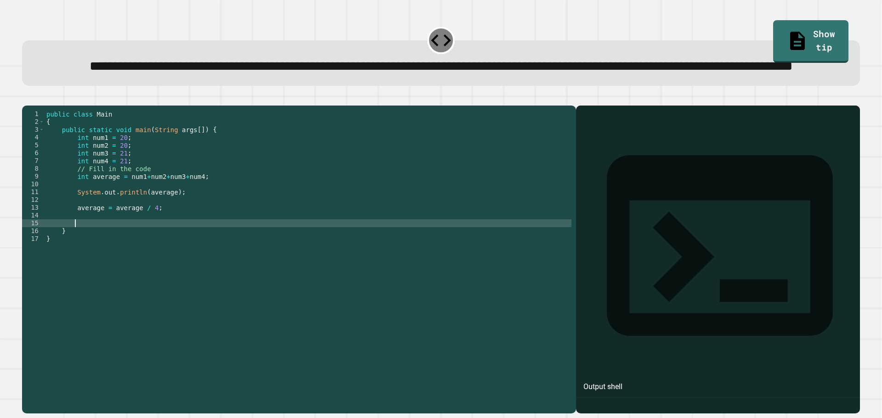
type textarea "*"
click at [211, 254] on div "public class Main { public static void main ( String args [ ]) { int num1 = 20 …" at bounding box center [308, 239] width 527 height 258
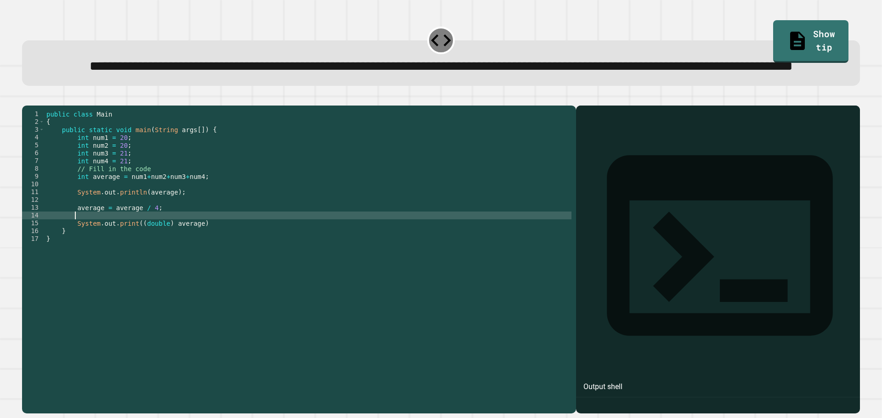
scroll to position [0, 1]
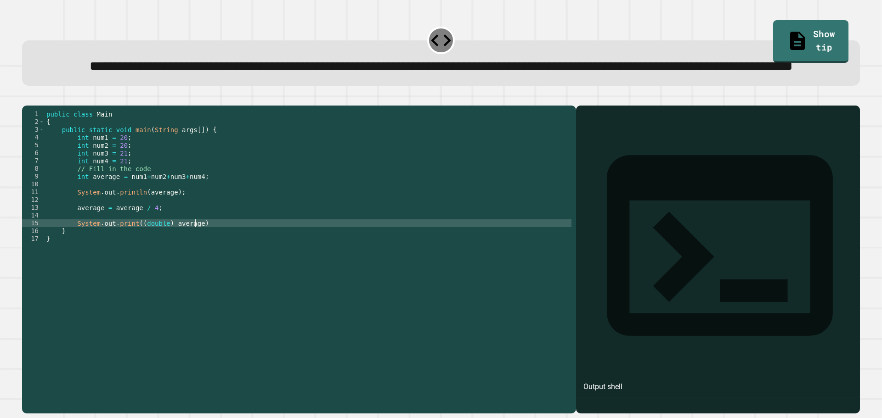
click at [214, 256] on div "public class Main { public static void main ( String args [ ]) { int num1 = 20 …" at bounding box center [308, 239] width 527 height 258
click at [46, 106] on div at bounding box center [440, 100] width 837 height 11
click at [35, 107] on icon "button" at bounding box center [32, 104] width 5 height 6
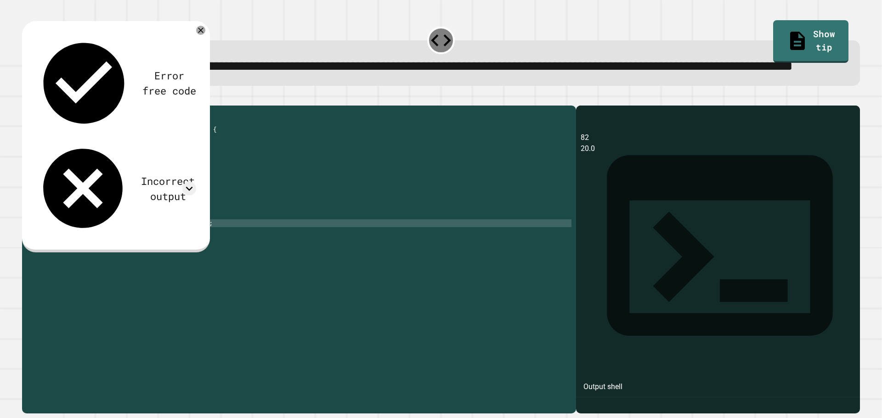
click at [200, 240] on div "public class Main { public static void main ( String args [ ]) { int num1 = 20 …" at bounding box center [308, 239] width 527 height 258
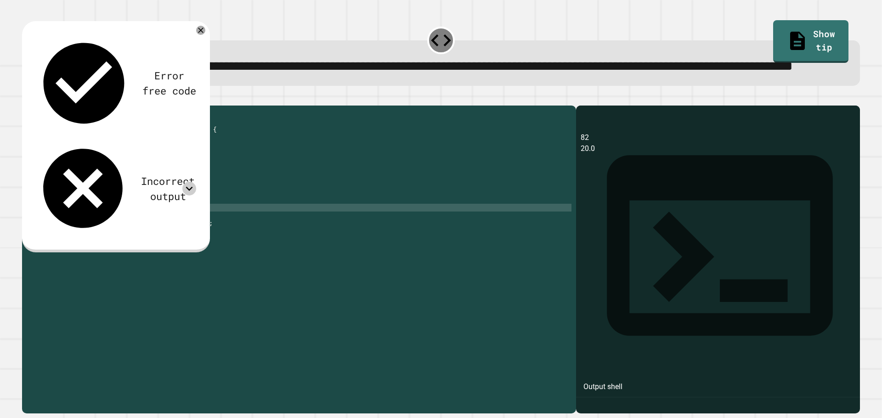
click at [185, 182] on icon at bounding box center [189, 189] width 14 height 14
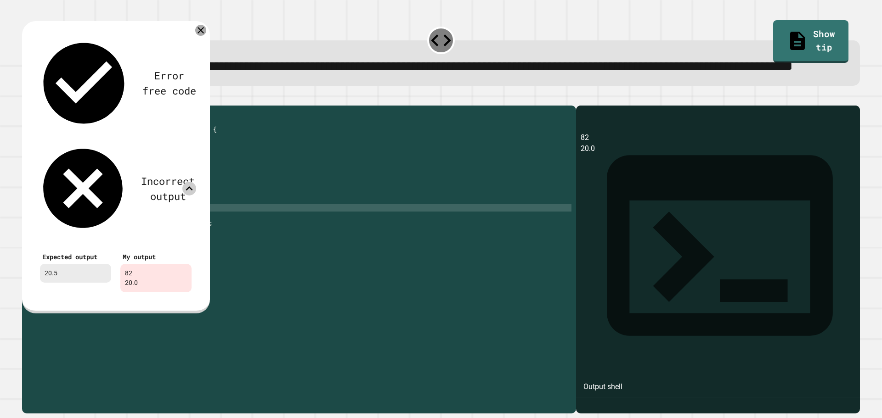
click at [202, 36] on icon at bounding box center [200, 30] width 11 height 11
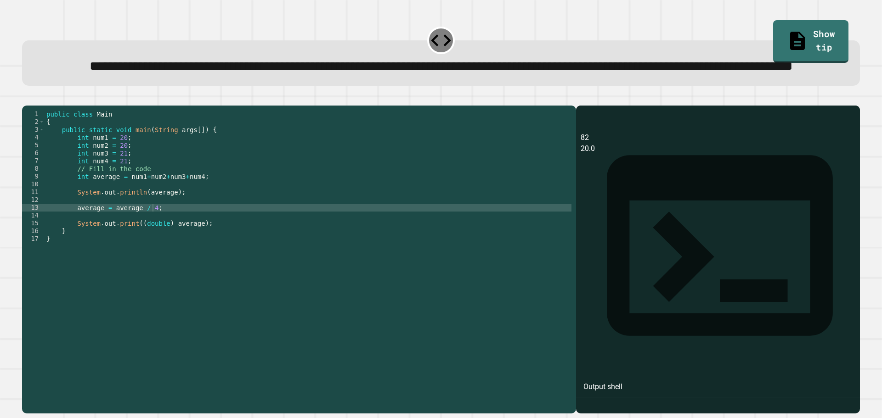
click at [166, 228] on div "public class Main { public static void main ( String args [ ]) { int num1 = 20 …" at bounding box center [308, 239] width 527 height 258
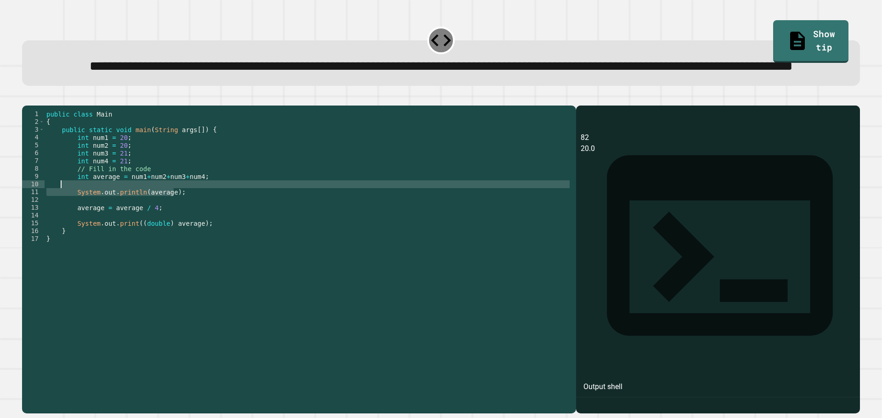
drag, startPoint x: 124, startPoint y: 226, endPoint x: 63, endPoint y: 217, distance: 61.7
click at [63, 217] on div "public class Main { public static void main ( String args [ ]) { int num1 = 20 …" at bounding box center [308, 239] width 527 height 258
type textarea "**********"
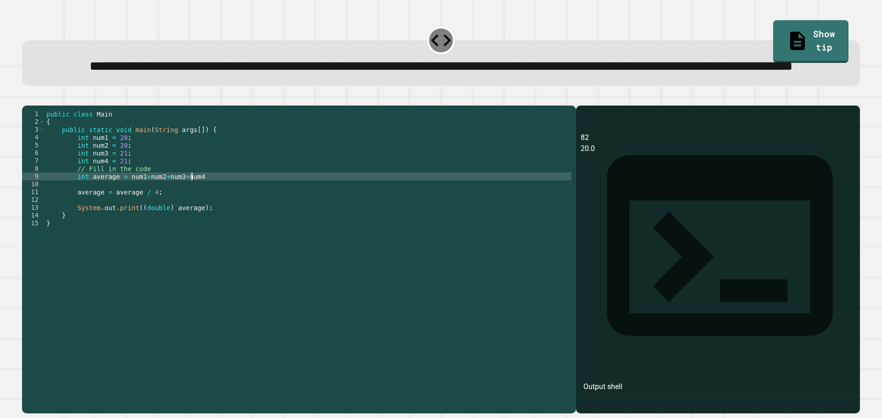
scroll to position [0, 10]
click at [27, 98] on button "button" at bounding box center [27, 98] width 0 height 0
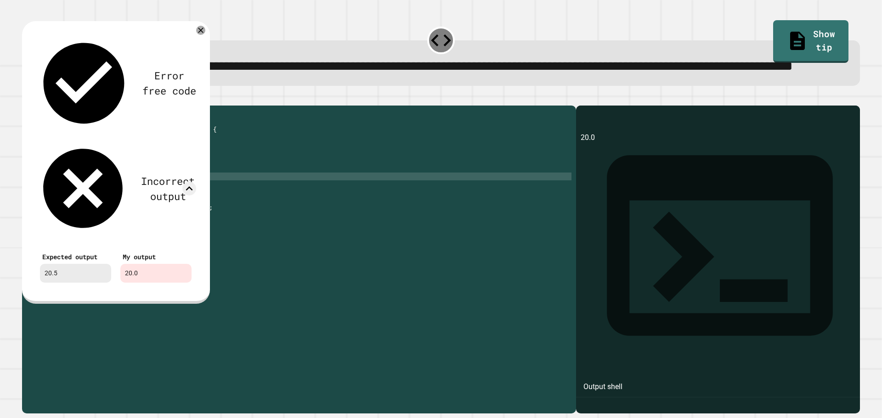
click at [204, 49] on div "Error free code 20.0 Incorrect output Expected output 20.5 My output 20.0" at bounding box center [116, 162] width 188 height 282
click at [199, 36] on icon at bounding box center [200, 30] width 11 height 11
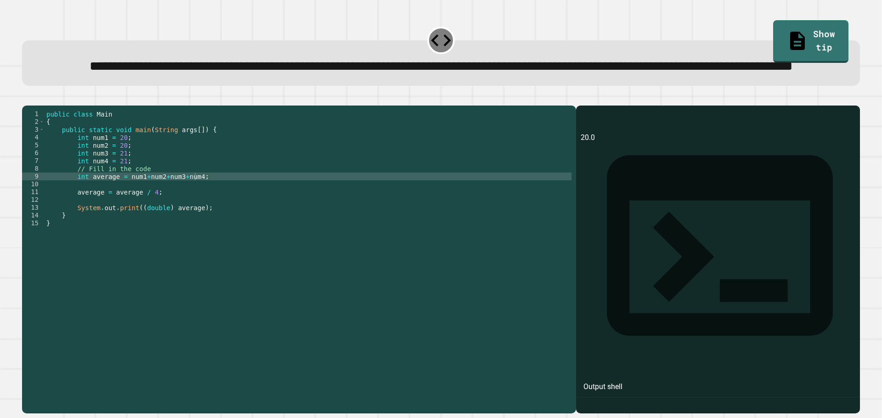
click at [126, 213] on div "public class Main { public static void main ( String args [ ]) { int num1 = 20 …" at bounding box center [308, 239] width 527 height 258
click at [22, 106] on div at bounding box center [440, 100] width 837 height 11
click at [27, 98] on button "button" at bounding box center [27, 98] width 0 height 0
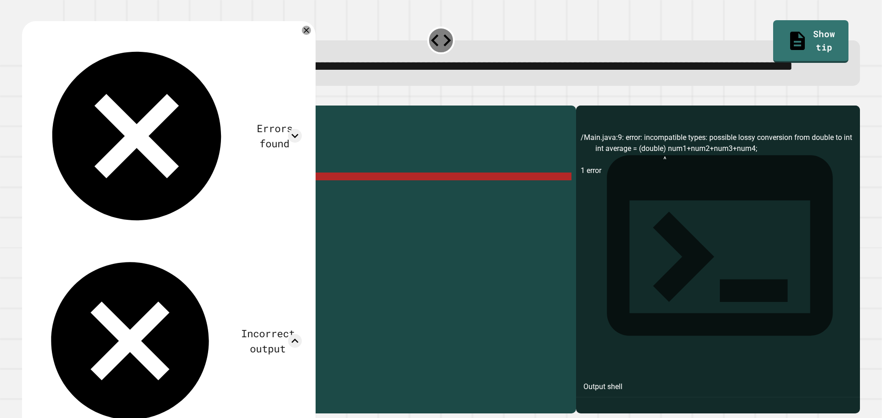
click at [302, 35] on div at bounding box center [306, 30] width 9 height 9
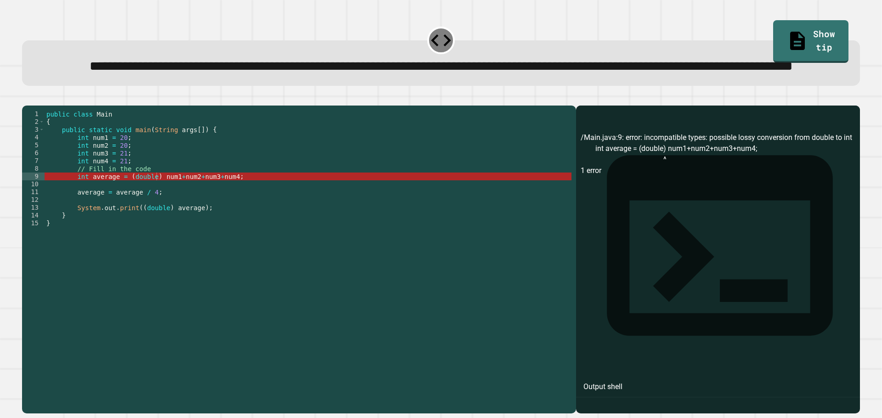
click at [157, 211] on div "public class Main { public static void main ( String args [ ]) { int num1 = 20 …" at bounding box center [308, 239] width 527 height 258
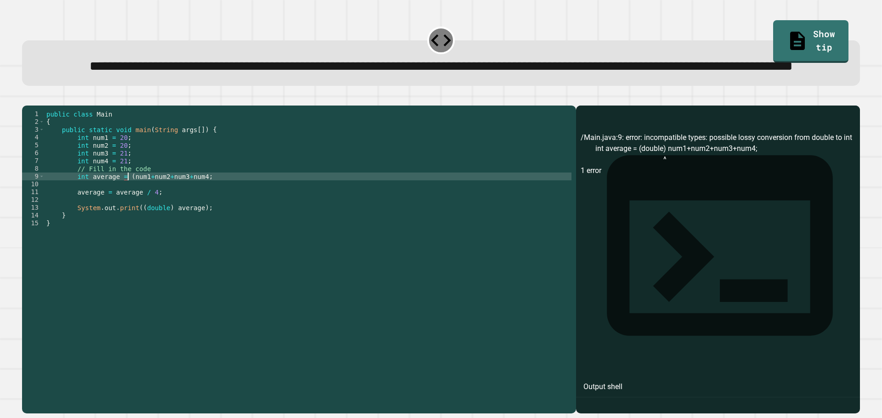
type textarea "**********"
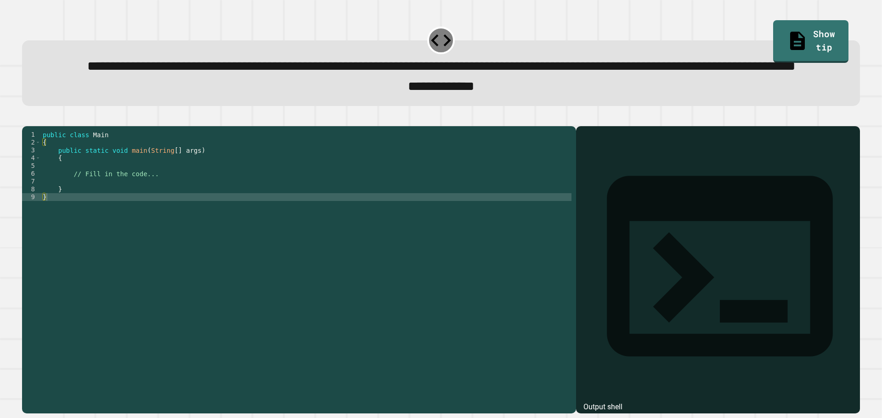
click at [174, 227] on div "public class Main { public static void main ( String [ ] args ) { // Fill in th…" at bounding box center [306, 248] width 530 height 234
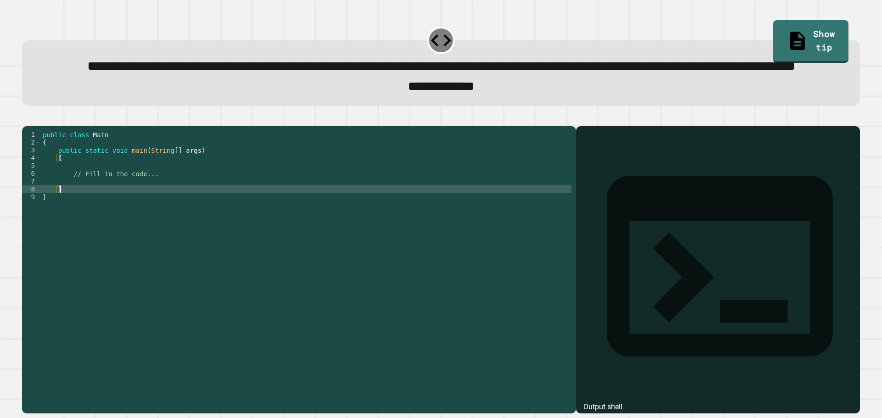
click at [174, 223] on div "public class Main { public static void main ( String [ ] args ) { // Fill in th…" at bounding box center [306, 248] width 530 height 234
click at [176, 211] on div "public class Main { public static void main ( String [ ] args ) { // Fill in th…" at bounding box center [306, 248] width 530 height 234
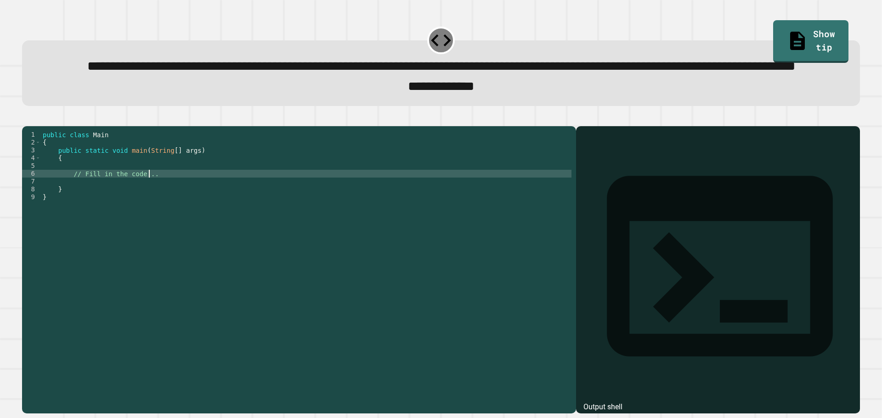
click at [168, 220] on div "public class Main { public static void main ( String [ ] args ) { // Fill in th…" at bounding box center [306, 248] width 530 height 234
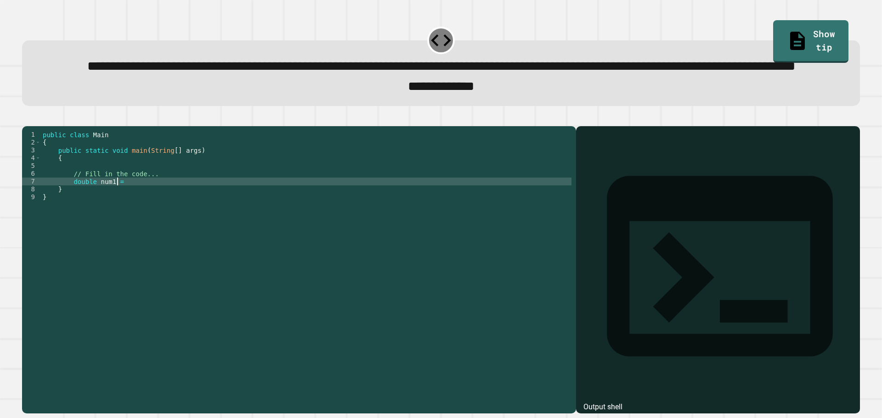
scroll to position [0, 5]
type textarea "**********"
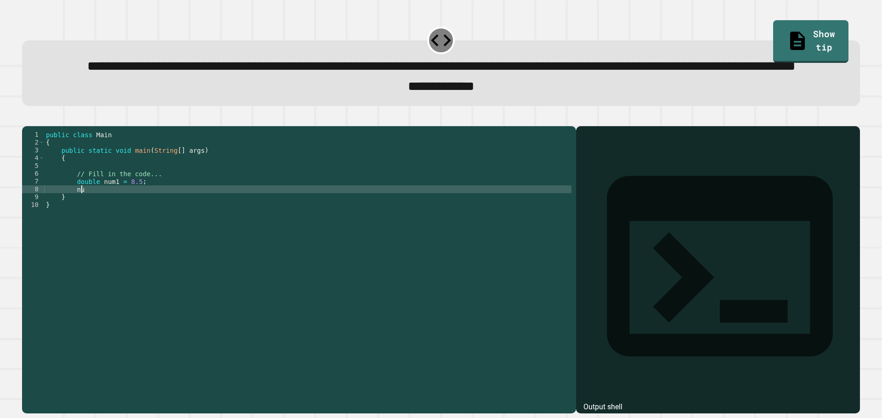
type textarea "*"
type textarea "**********"
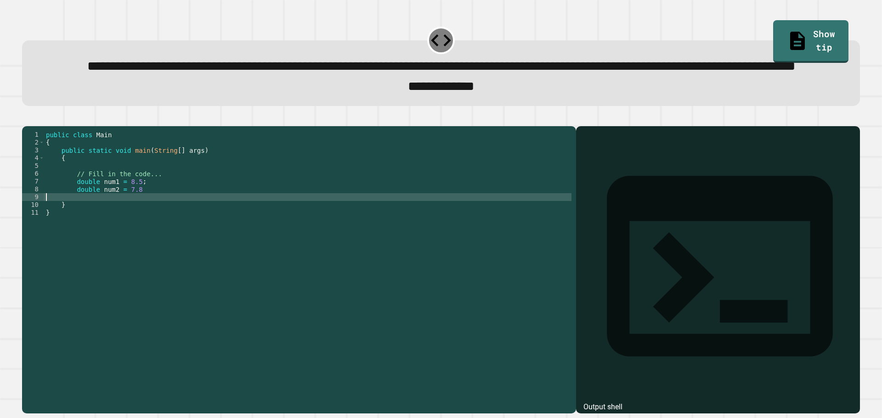
scroll to position [0, 0]
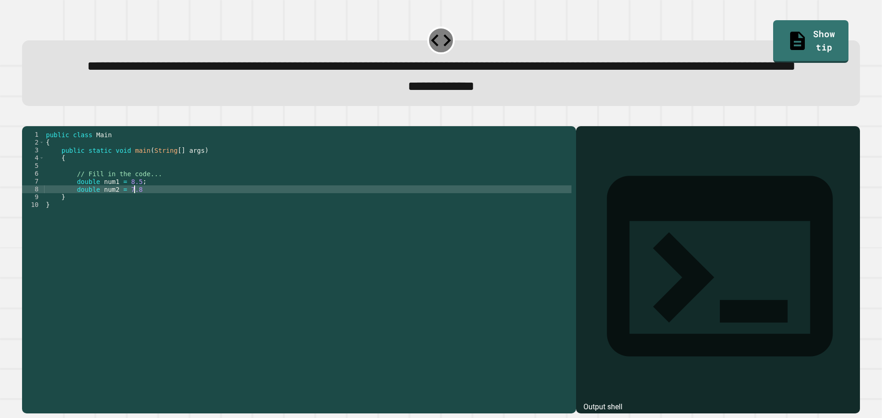
type textarea "**********"
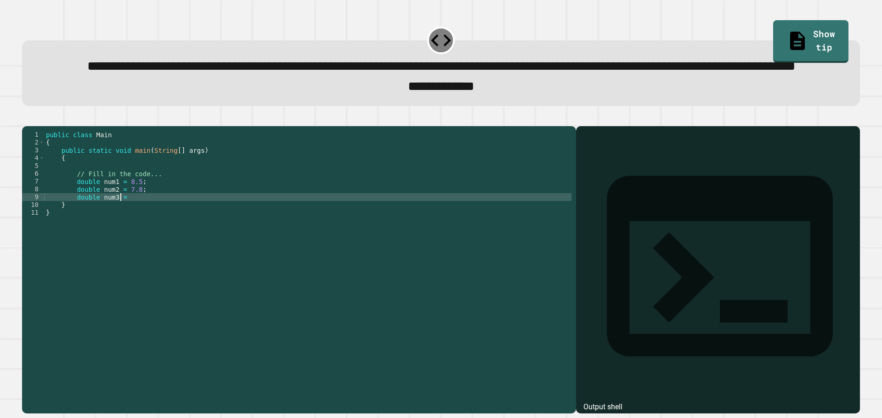
scroll to position [0, 5]
type textarea "**********"
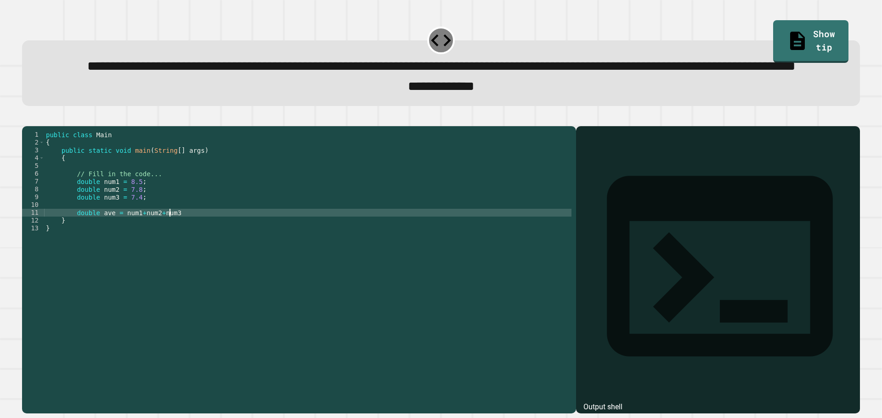
scroll to position [0, 8]
click at [119, 246] on div "public class Main { public static void main ( String [ ] args ) { // Fill in th…" at bounding box center [307, 248] width 527 height 234
click at [207, 250] on div "public class Main { public static void main ( String [ ] args ) { // Fill in th…" at bounding box center [307, 248] width 527 height 234
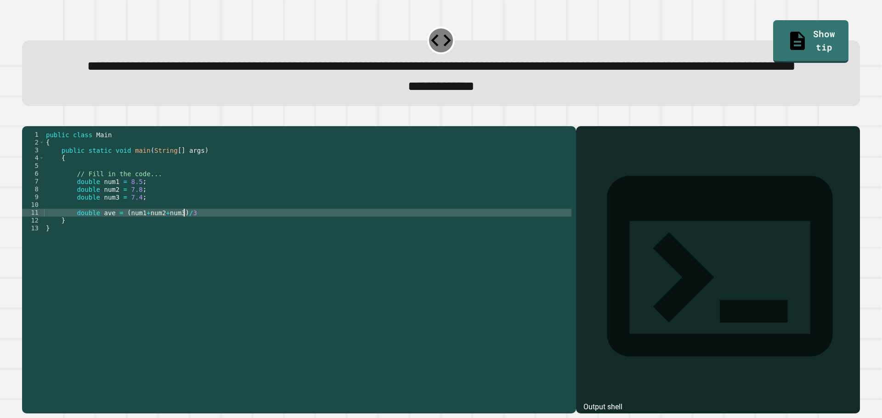
type textarea "**********"
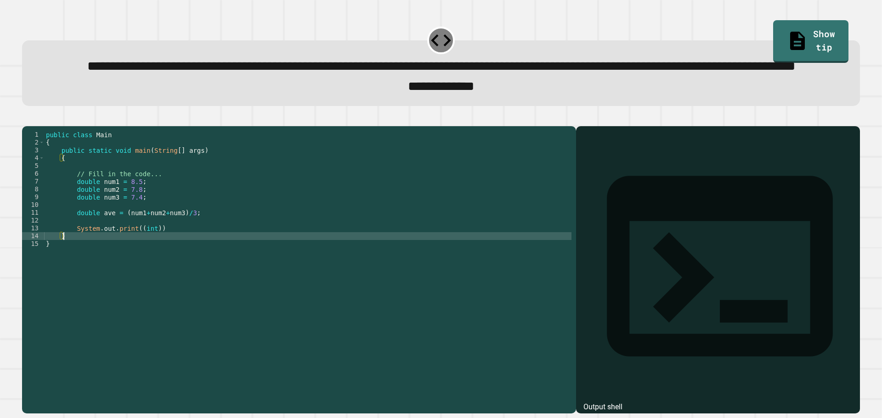
scroll to position [0, 1]
click at [149, 263] on div "public class Main { public static void main ( String [ ] args ) { // Fill in th…" at bounding box center [307, 248] width 527 height 234
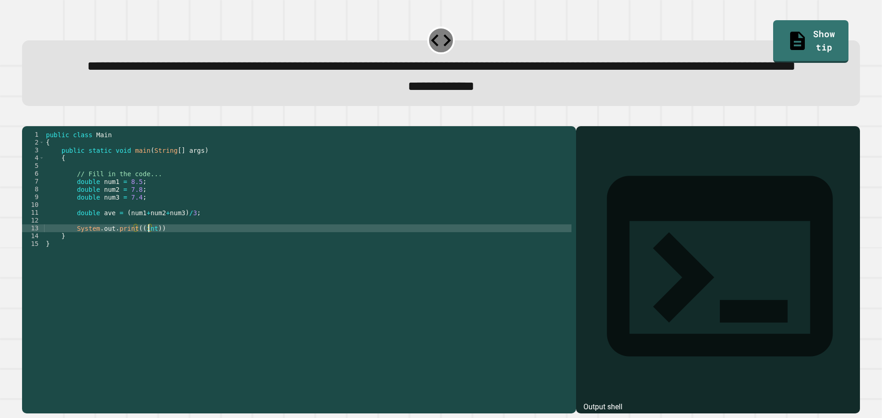
click at [151, 263] on div "public class Main { public static void main ( String [ ] args ) { // Fill in th…" at bounding box center [307, 248] width 527 height 234
click at [210, 265] on div "public class Main { public static void main ( String [ ] args ) { // Fill in th…" at bounding box center [307, 248] width 527 height 234
click at [27, 118] on icon "button" at bounding box center [27, 118] width 0 height 0
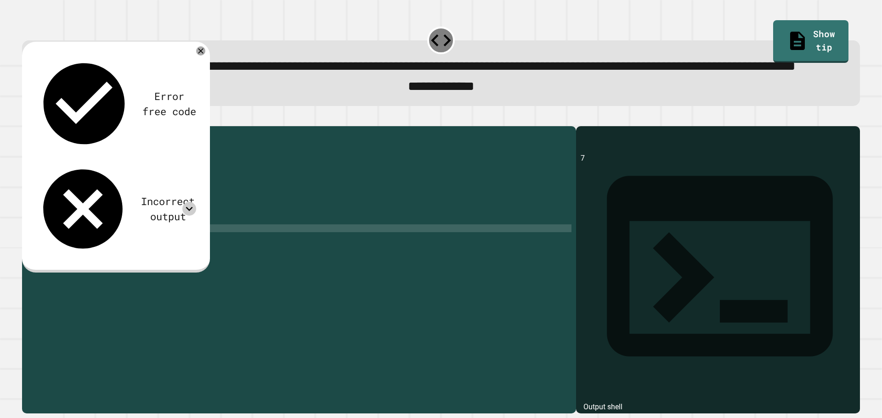
click at [191, 202] on icon at bounding box center [189, 209] width 14 height 14
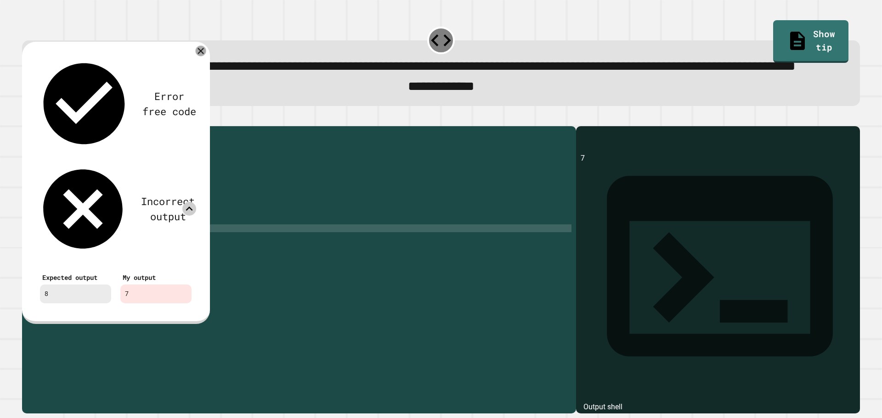
click at [201, 56] on icon at bounding box center [201, 50] width 11 height 11
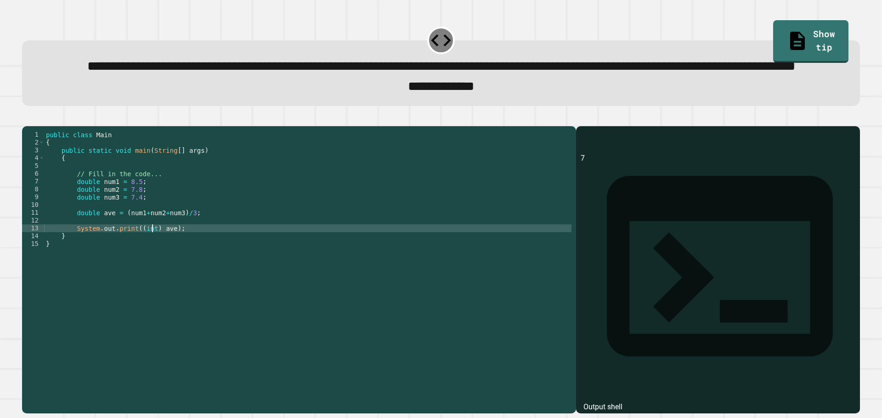
drag, startPoint x: 154, startPoint y: 264, endPoint x: 163, endPoint y: 278, distance: 17.2
click at [154, 264] on div "public class Main { public static void main ( String [ ] args ) { // Fill in th…" at bounding box center [307, 248] width 527 height 234
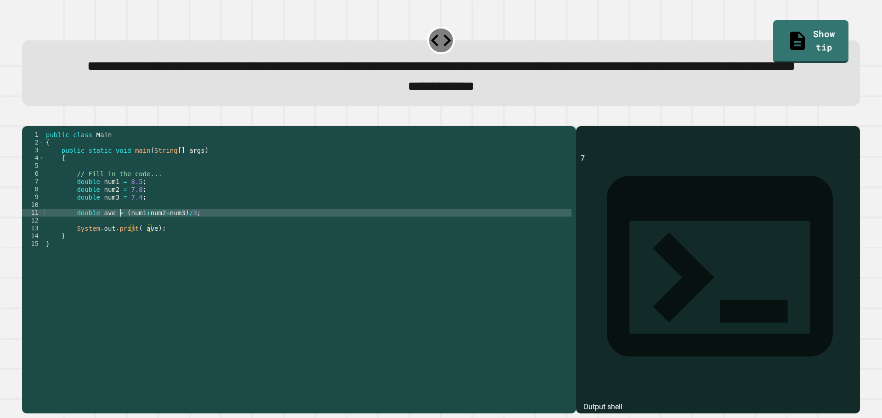
click at [122, 251] on div "public class Main { public static void main ( String [ ] args ) { // Fill in th…" at bounding box center [307, 248] width 527 height 234
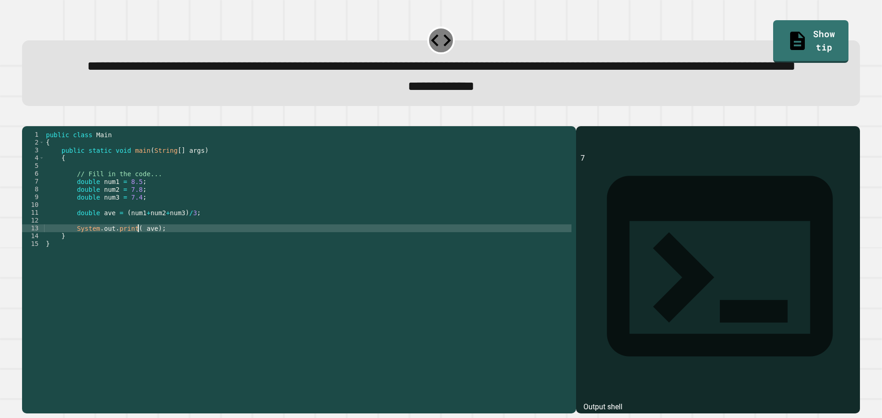
click at [137, 264] on div "public class Main { public static void main ( String [ ] args ) { // Fill in th…" at bounding box center [307, 248] width 527 height 234
click at [35, 127] on icon "button" at bounding box center [32, 124] width 5 height 6
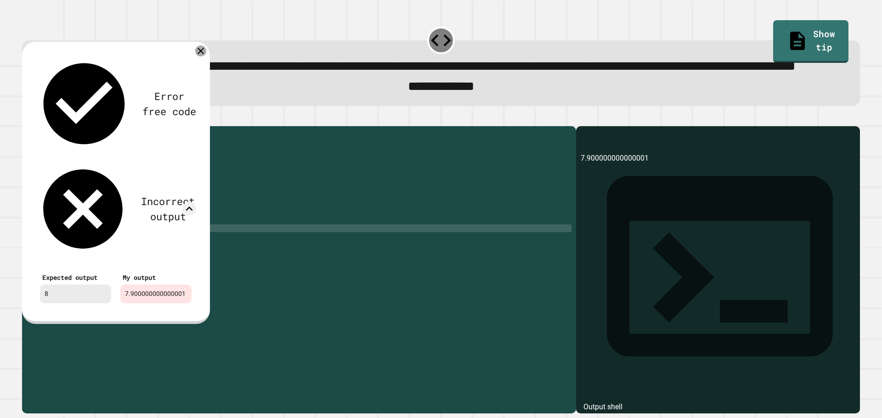
click at [200, 56] on div at bounding box center [200, 50] width 11 height 11
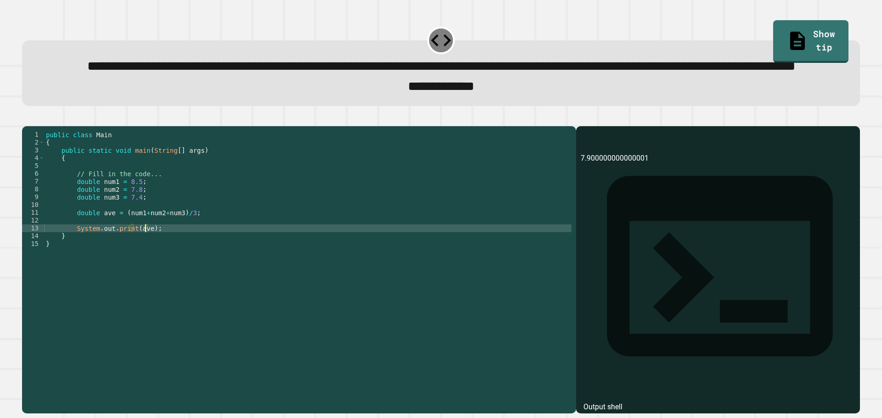
click at [144, 261] on div "public class Main { public static void main ( String [ ] args ) { // Fill in th…" at bounding box center [307, 248] width 527 height 234
click at [27, 118] on icon "button" at bounding box center [27, 118] width 0 height 0
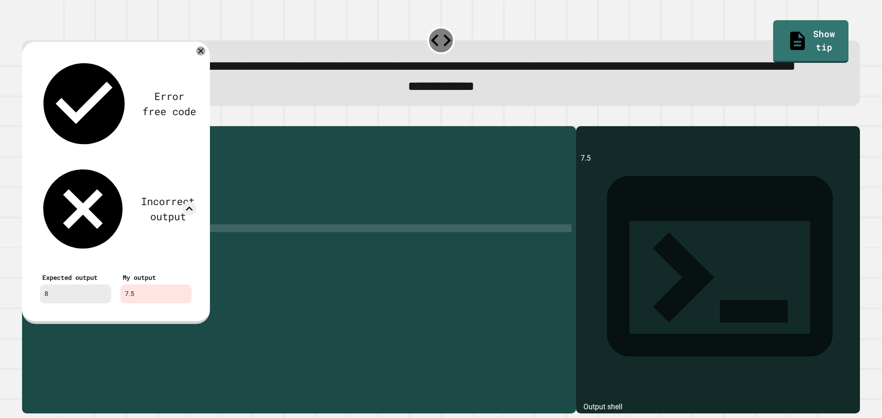
click at [179, 261] on div "public class Main { public static void main ( String [ ] args ) { // Fill in th…" at bounding box center [307, 248] width 527 height 234
click at [182, 262] on div "public class Main { public static void main ( String [ ] args ) { // Fill in th…" at bounding box center [307, 248] width 527 height 234
click at [272, 250] on div "public class Main { public static void main ( String [ ] args ) { // Fill in th…" at bounding box center [307, 248] width 527 height 234
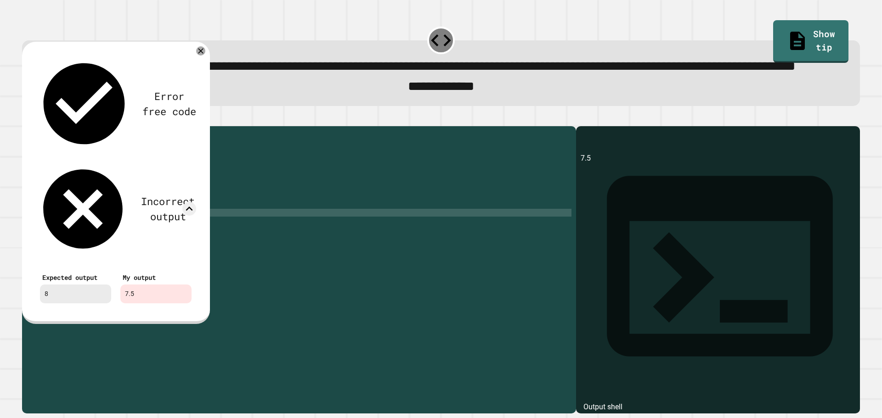
click at [174, 266] on div "public class Main { public static void main ( String [ ] args ) { // Fill in th…" at bounding box center [307, 248] width 527 height 234
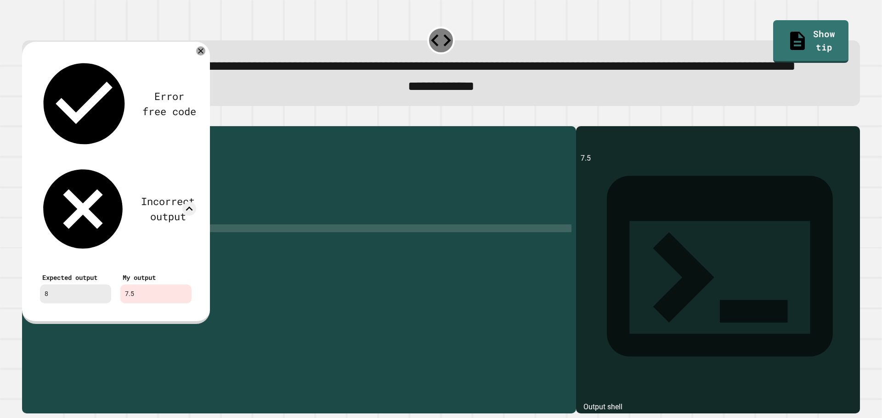
scroll to position [0, 10]
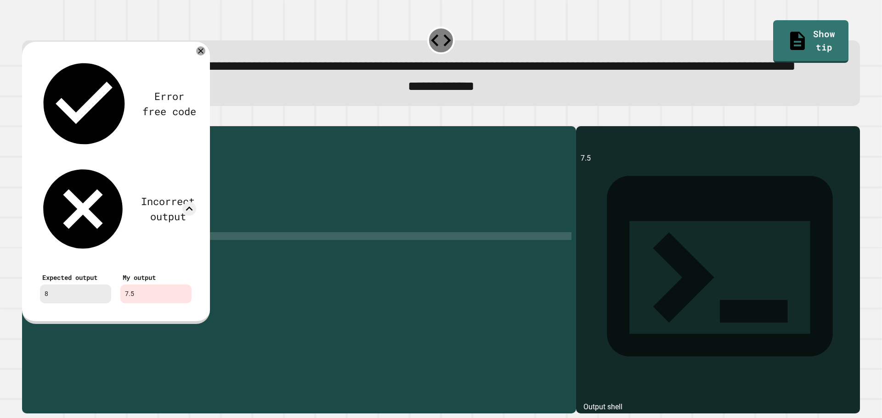
drag, startPoint x: 449, startPoint y: 271, endPoint x: 443, endPoint y: 272, distance: 5.6
click at [447, 271] on div "public class Main { public static void main ( String [ ] args ) { // Fill in th…" at bounding box center [307, 248] width 527 height 234
type textarea "*"
click at [200, 56] on icon at bounding box center [200, 50] width 11 height 11
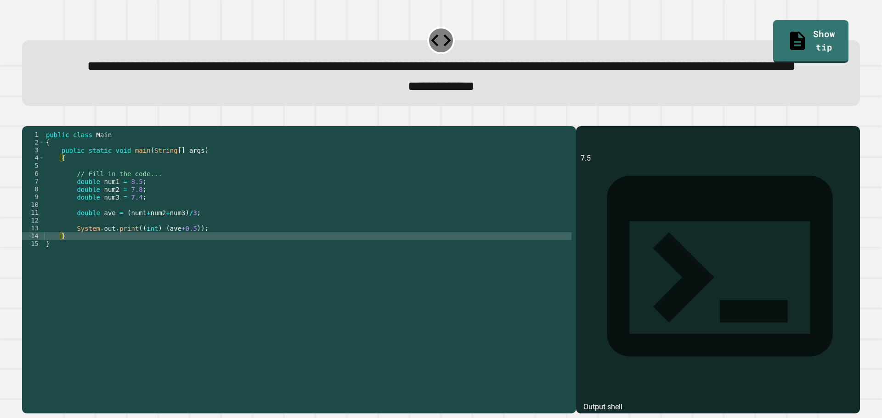
click at [45, 126] on div at bounding box center [440, 120] width 837 height 11
click at [35, 127] on icon "button" at bounding box center [32, 124] width 5 height 6
